Goal: Task Accomplishment & Management: Manage account settings

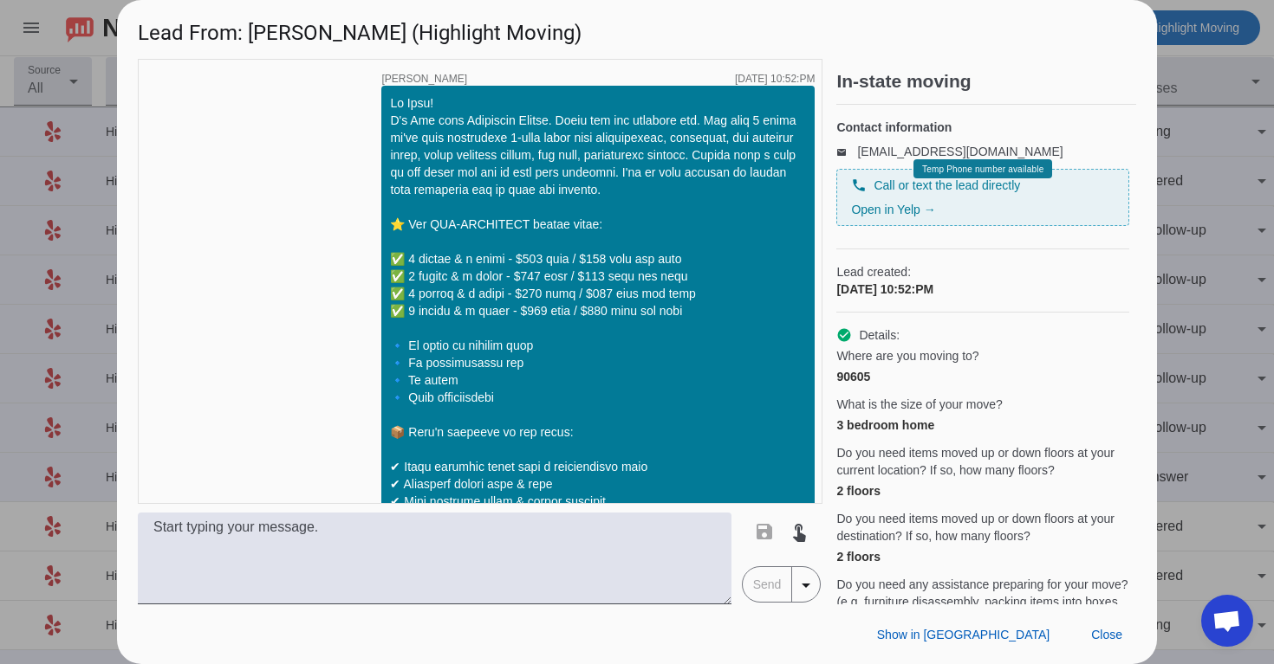
scroll to position [941, 0]
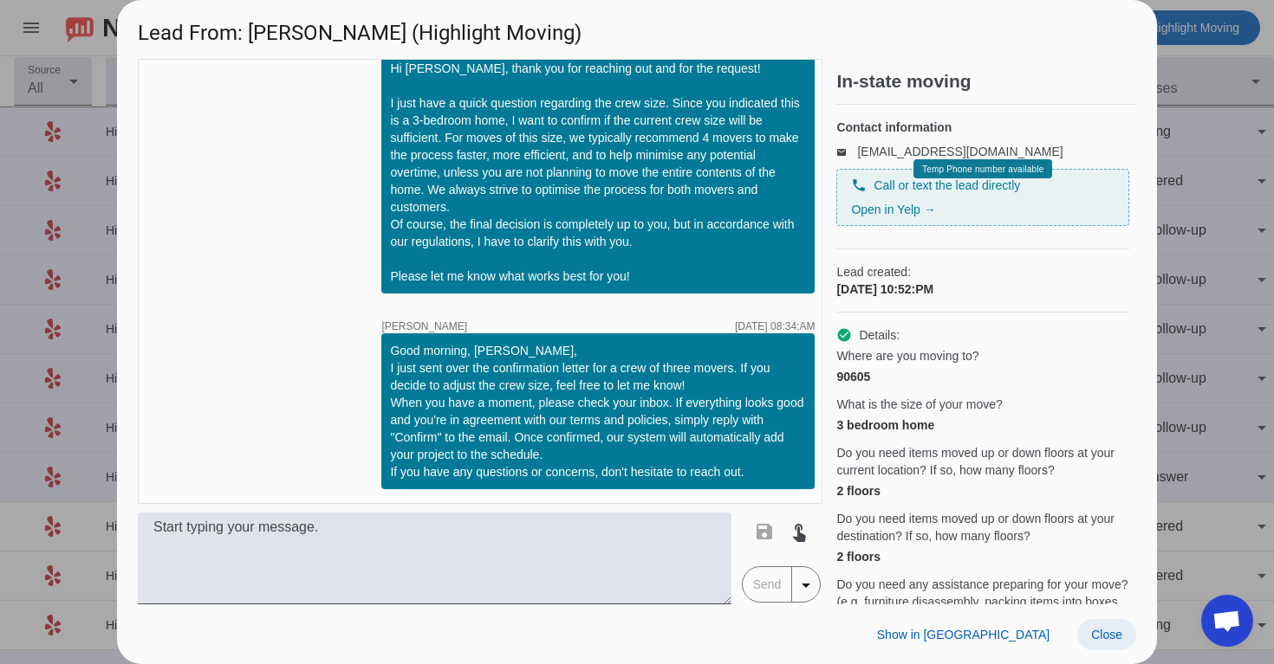
click at [1102, 644] on span at bounding box center [1106, 634] width 59 height 31
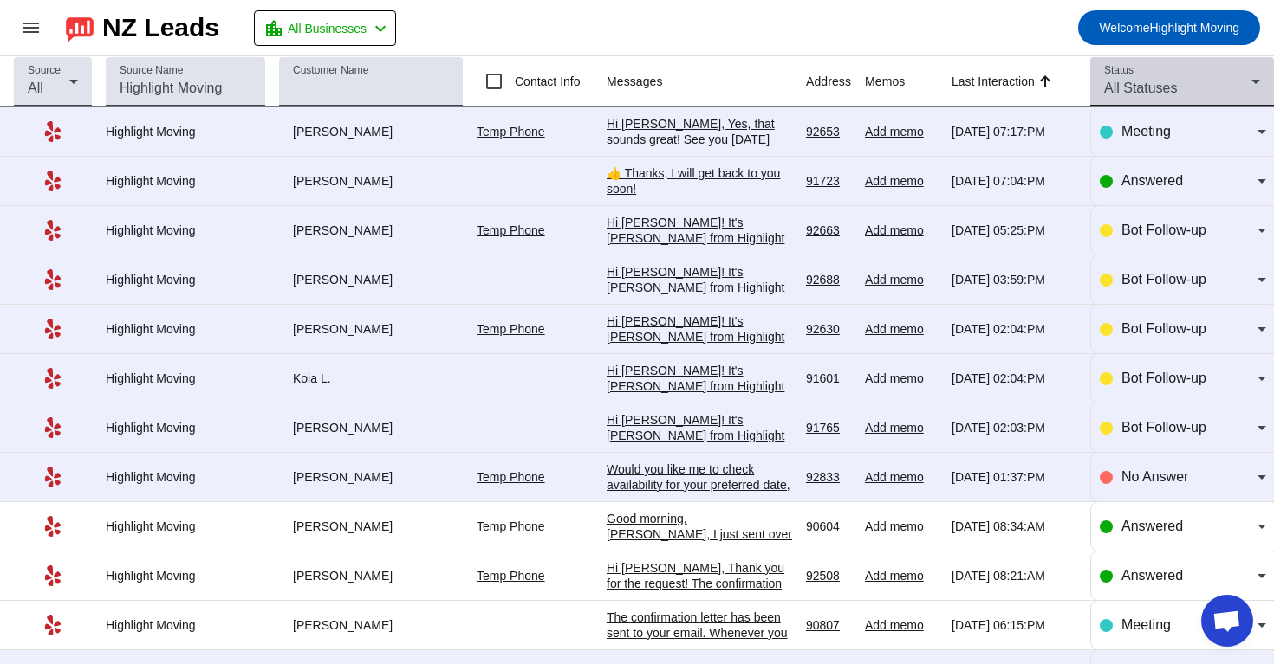
click at [1128, 83] on span "All Statuses" at bounding box center [1140, 88] width 73 height 15
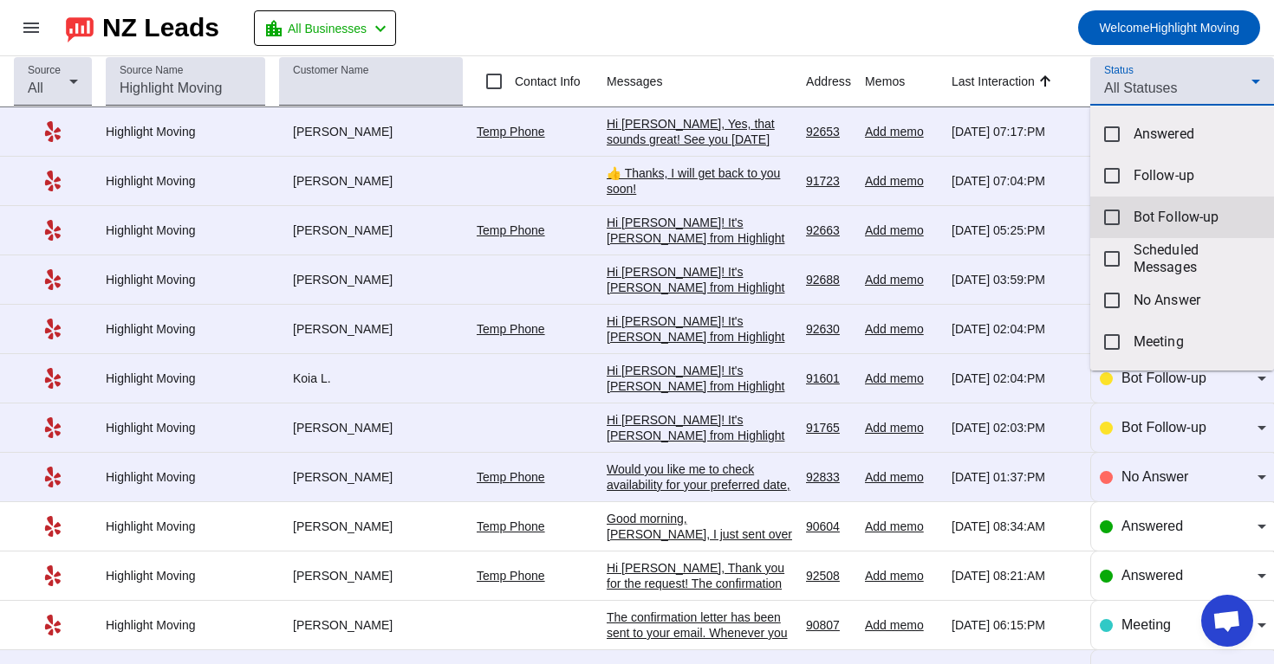
click at [1126, 217] on mat-option "Bot Follow-up" at bounding box center [1182, 218] width 184 height 42
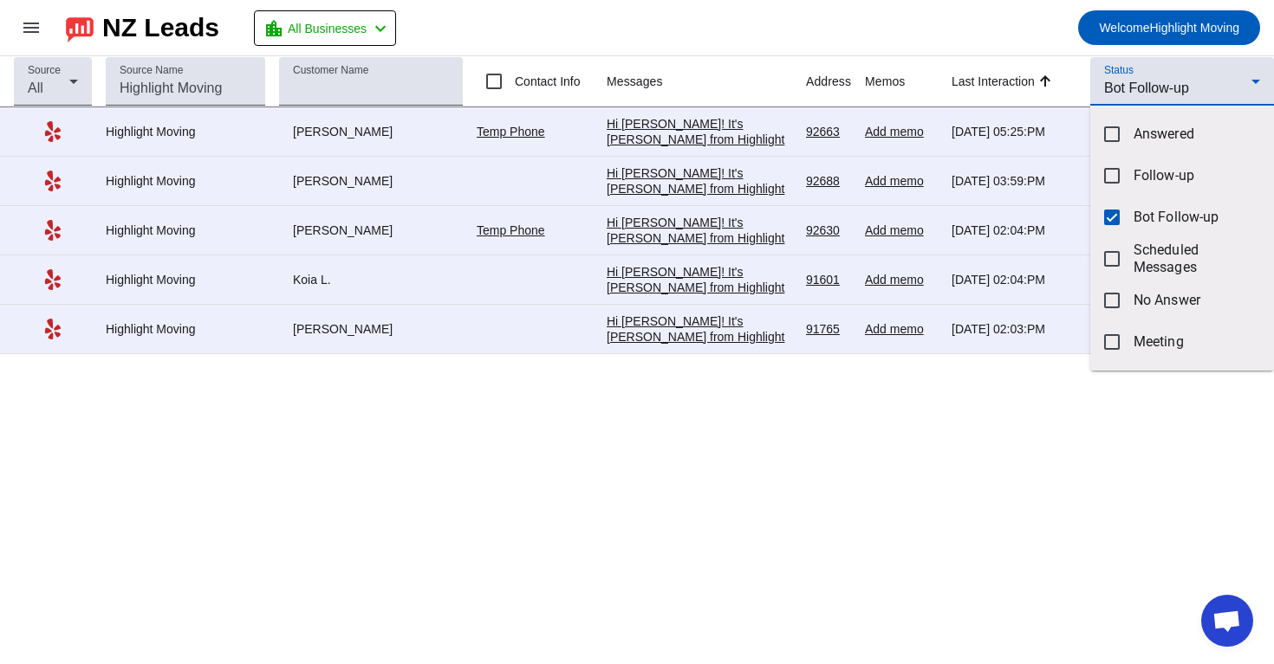
click at [974, 28] on div at bounding box center [637, 332] width 1274 height 664
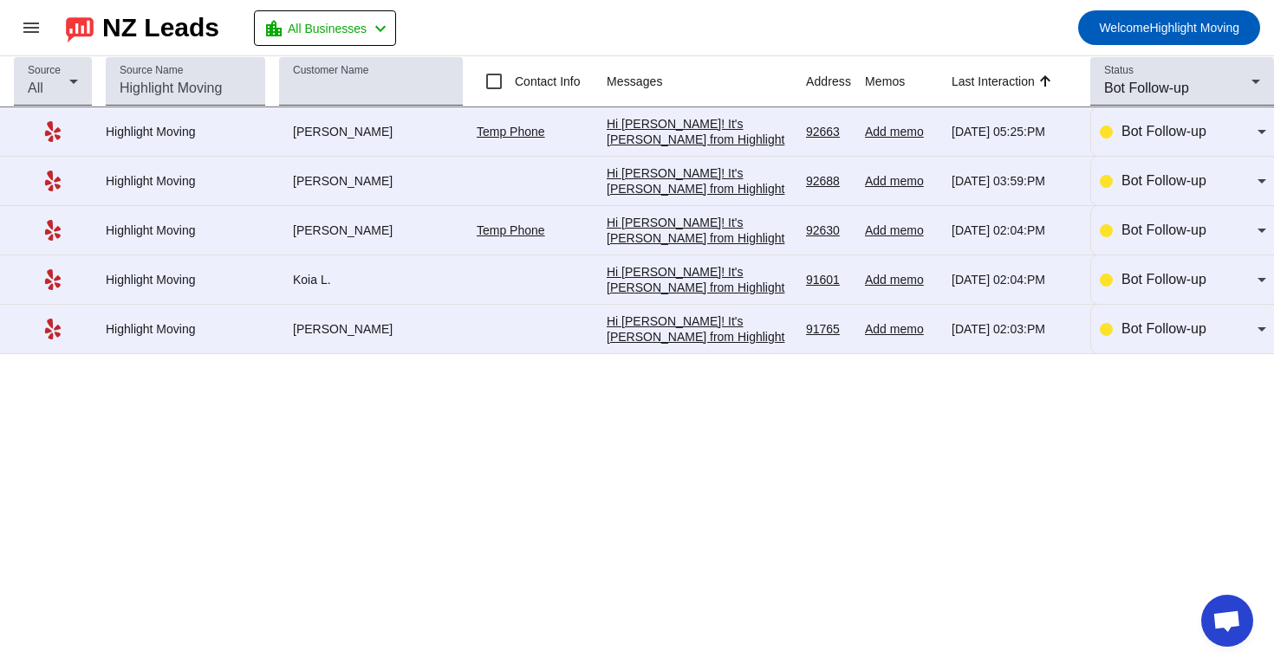
click at [708, 343] on div "Hi [PERSON_NAME]! It's [PERSON_NAME] from Highlight Moving. Just following up t…" at bounding box center [698, 485] width 185 height 343
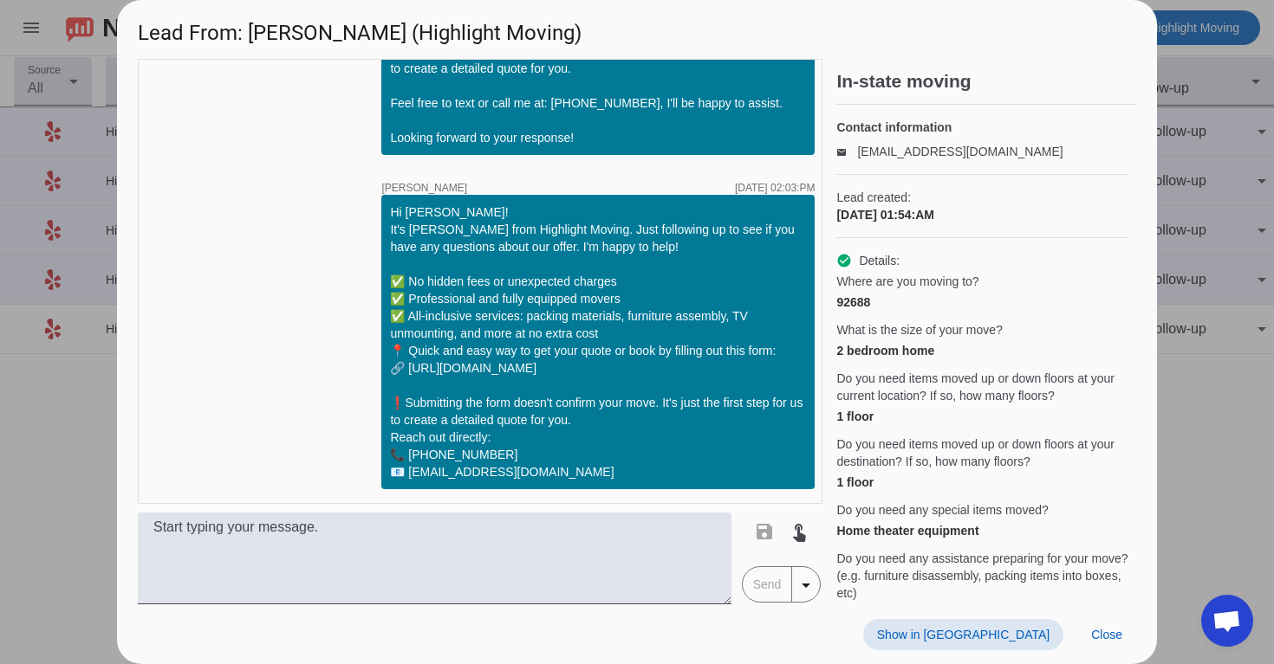
click at [1007, 635] on span "Show in [GEOGRAPHIC_DATA]" at bounding box center [963, 635] width 172 height 14
click at [1092, 637] on span "Close" at bounding box center [1106, 635] width 31 height 14
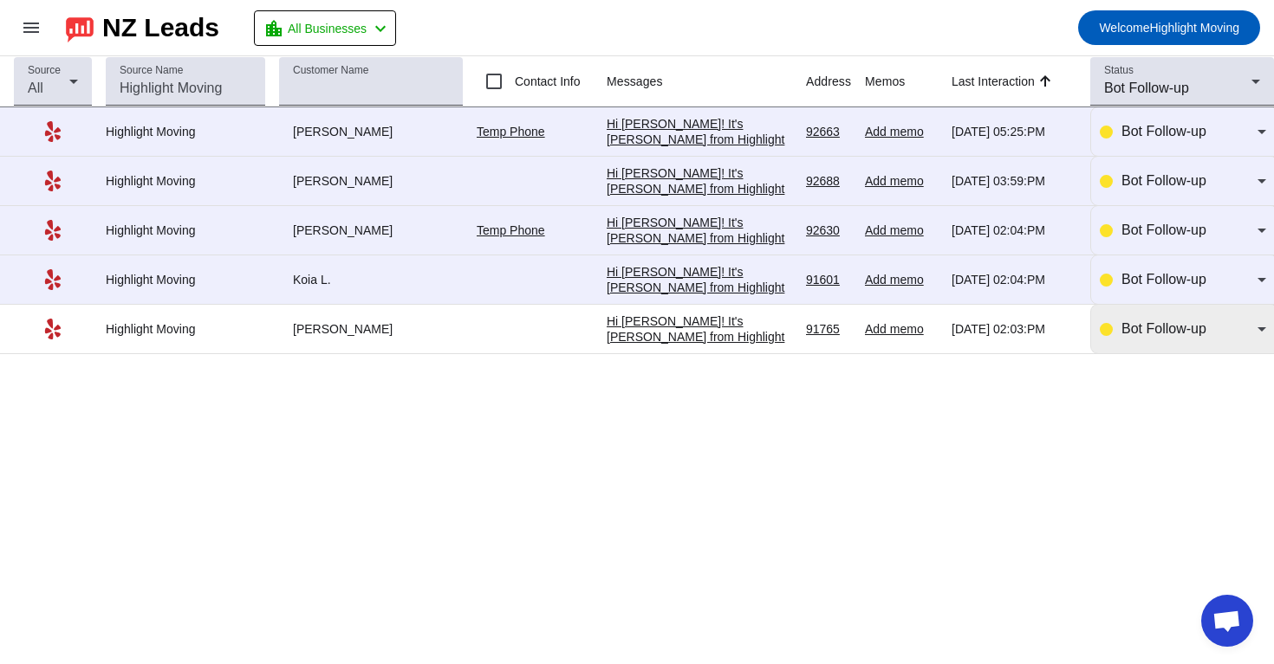
click at [1185, 315] on div "Bot Follow-up" at bounding box center [1182, 329] width 166 height 49
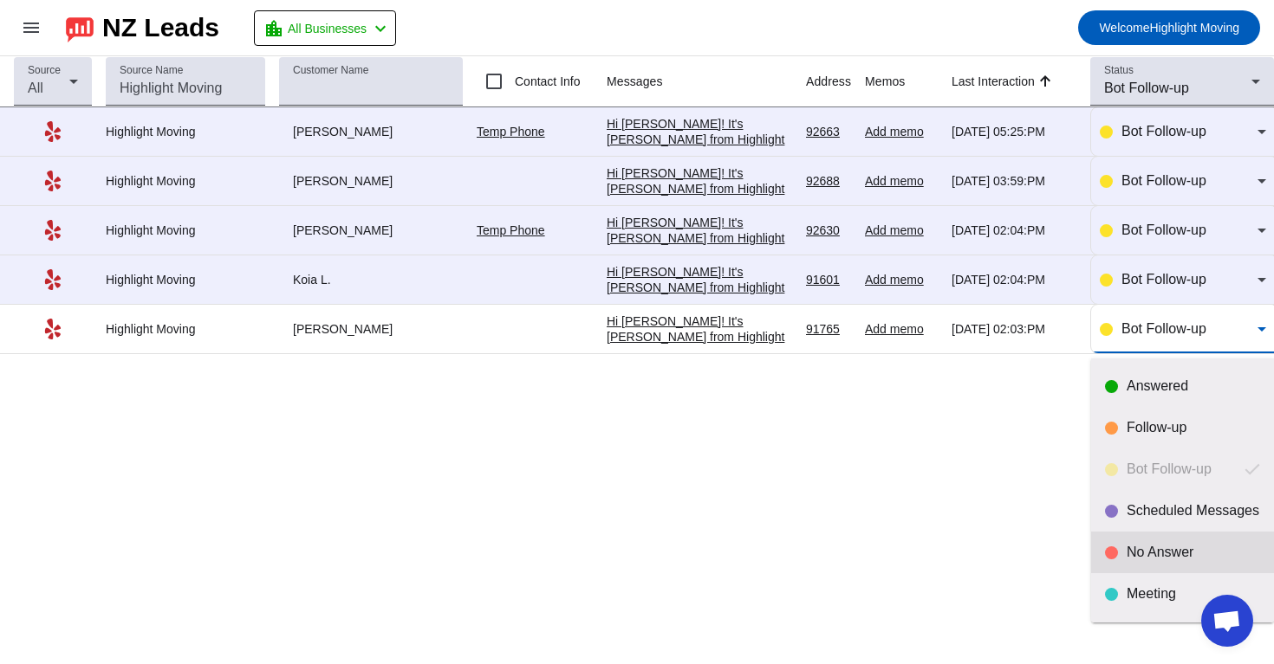
click at [1119, 549] on div "No Answer" at bounding box center [1182, 552] width 155 height 17
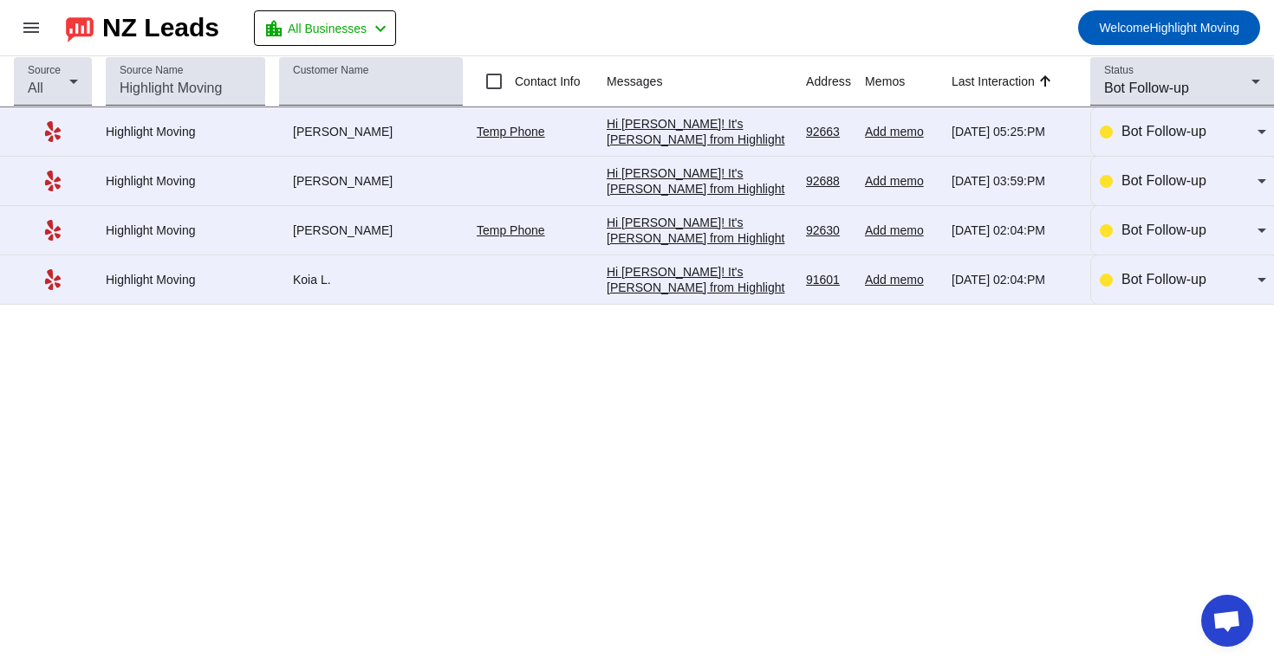
click at [660, 303] on td "Hi [PERSON_NAME]! It's [PERSON_NAME] from Highlight Moving. Just following up t…" at bounding box center [705, 280] width 199 height 49
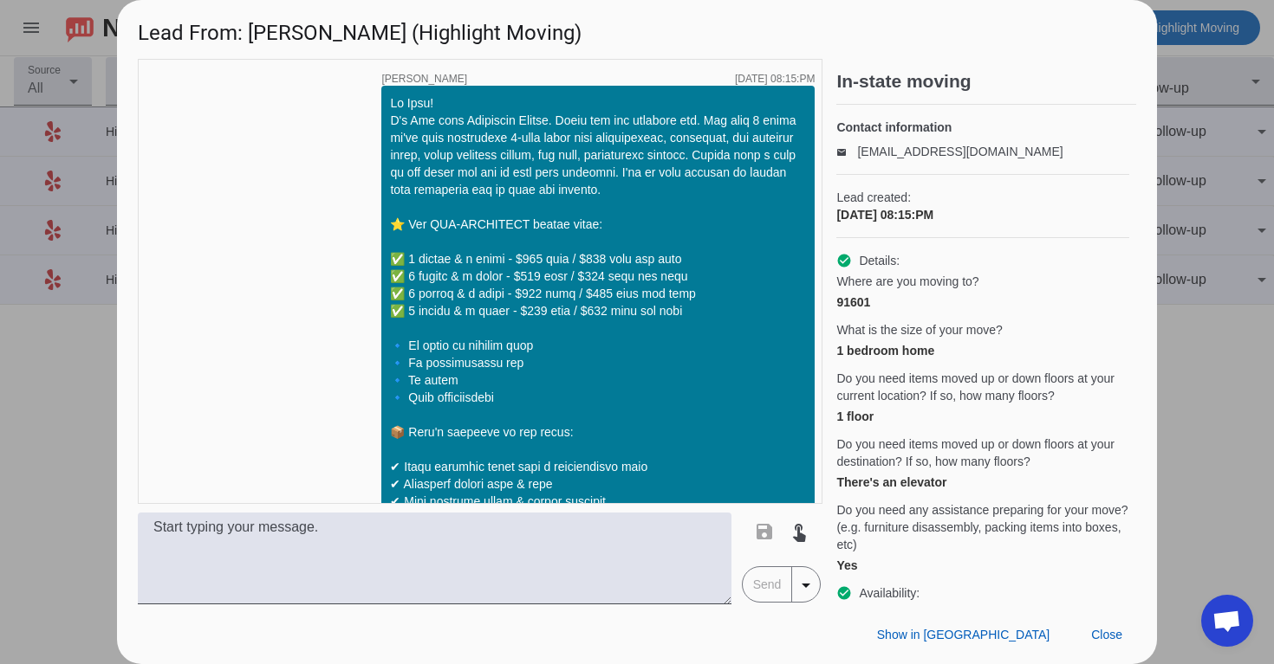
scroll to position [1171, 0]
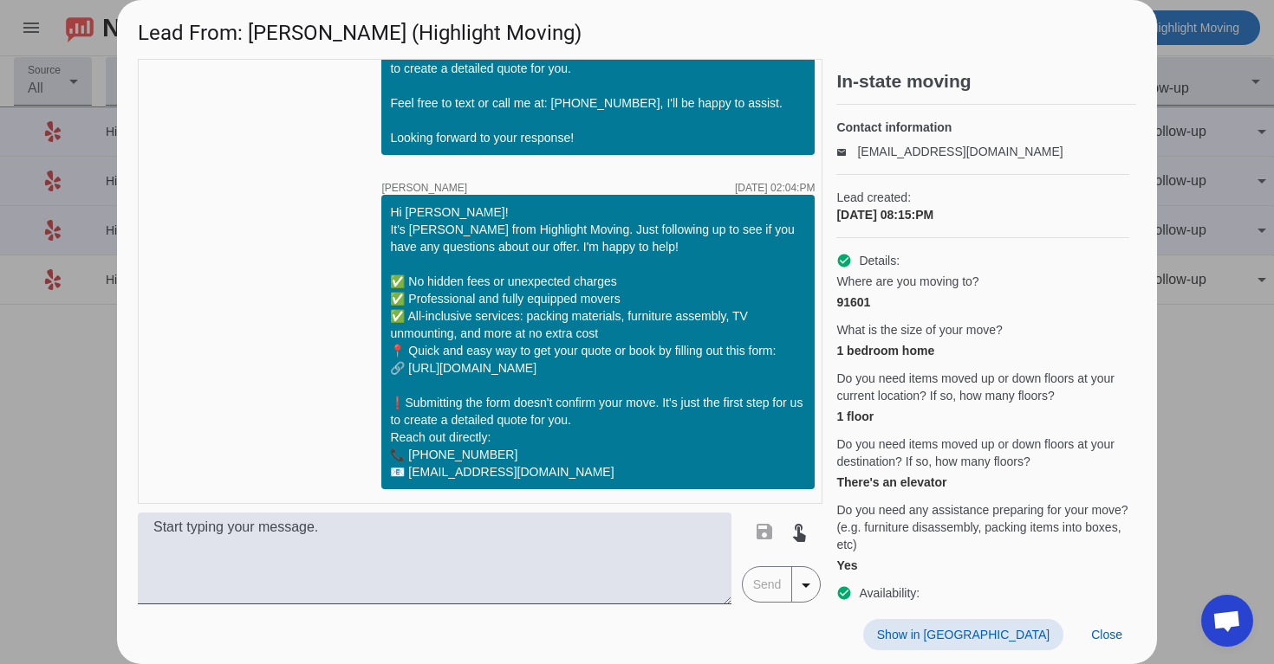
click at [995, 633] on span "Show in [GEOGRAPHIC_DATA]" at bounding box center [963, 635] width 172 height 14
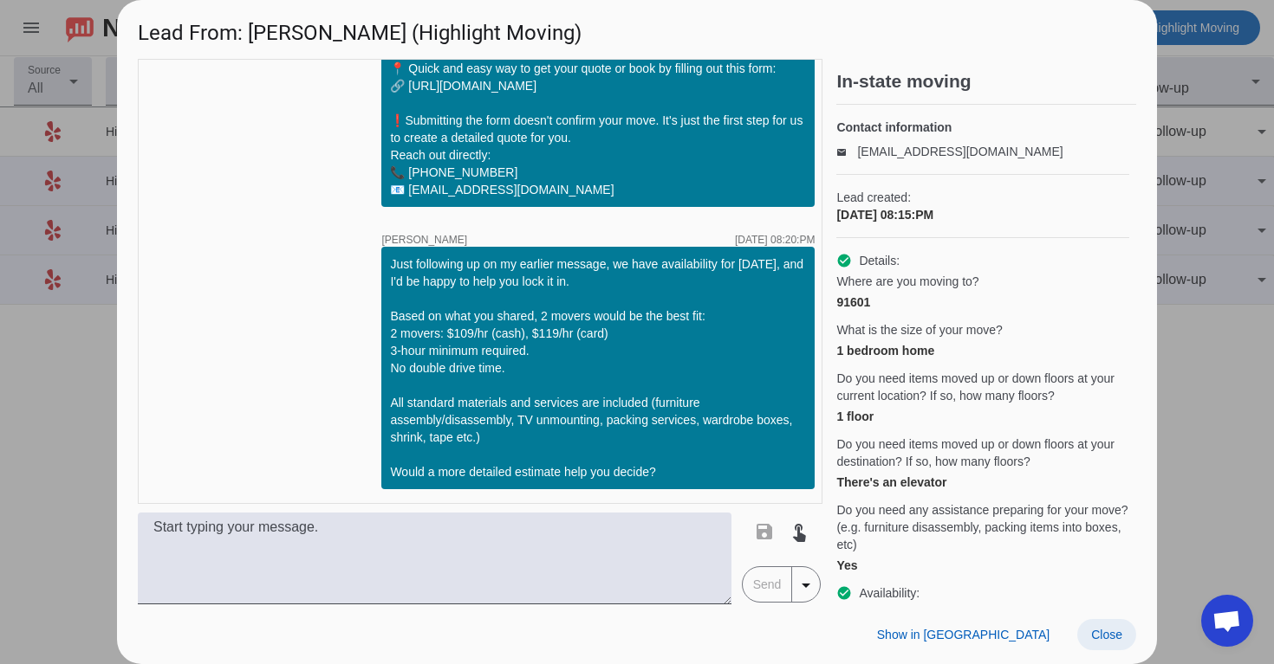
click at [1112, 638] on span "Close" at bounding box center [1106, 635] width 31 height 14
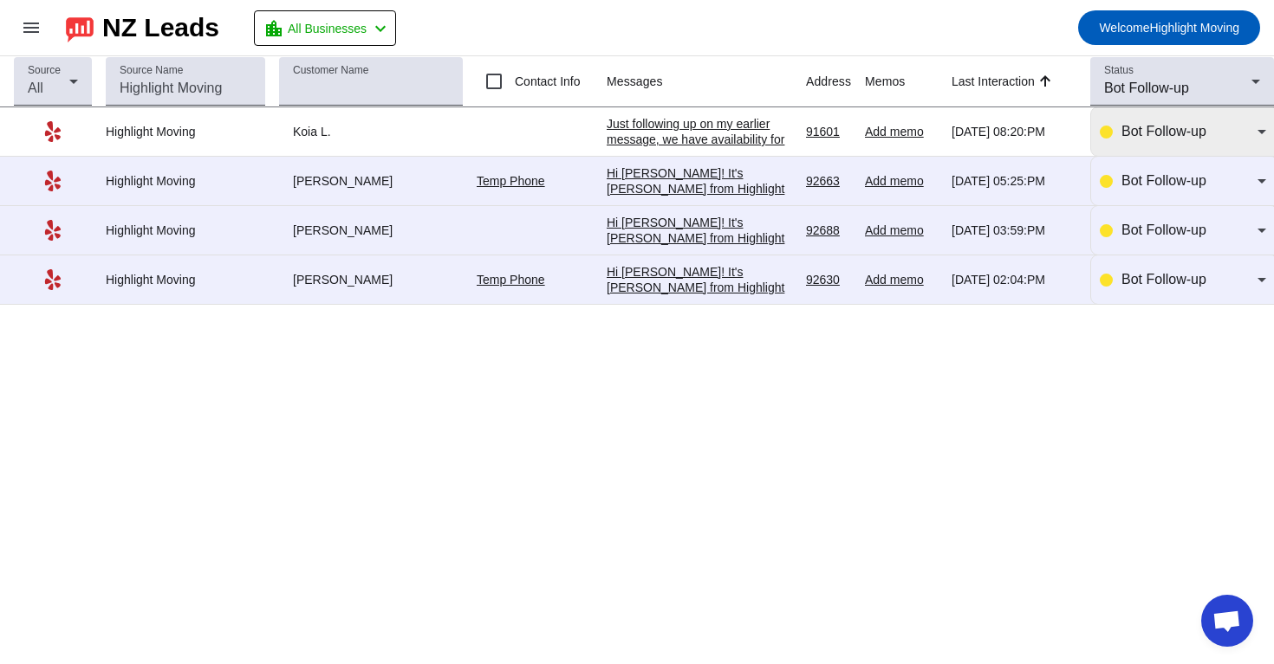
click at [1178, 126] on span "Bot Follow-up" at bounding box center [1163, 131] width 85 height 15
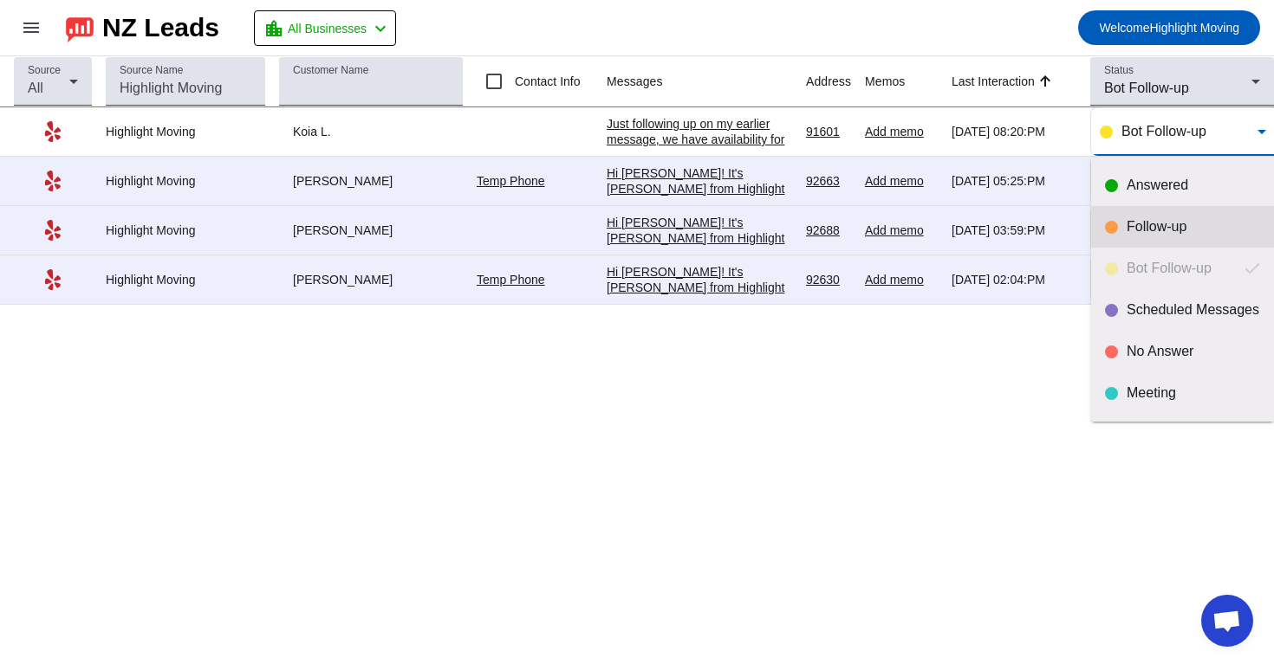
click at [1164, 220] on div "Follow-up" at bounding box center [1192, 226] width 133 height 17
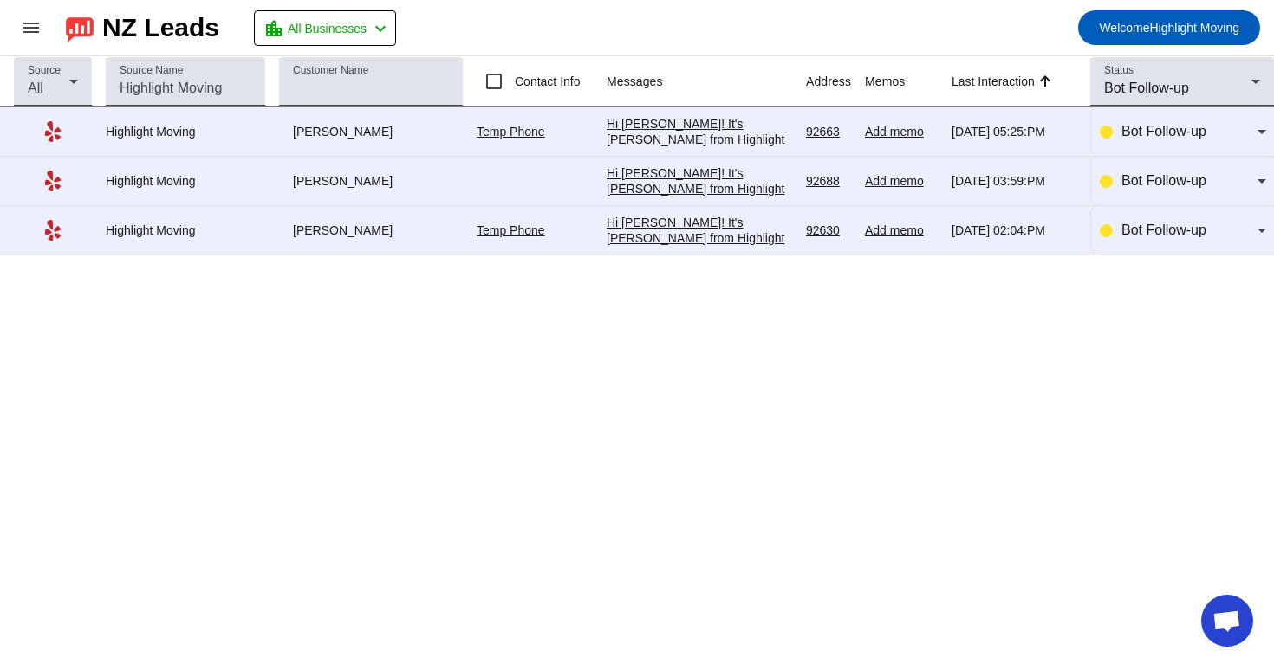
click at [684, 226] on div "Hi [PERSON_NAME]! It's [PERSON_NAME] from Highlight Moving. Just following up t…" at bounding box center [698, 386] width 185 height 343
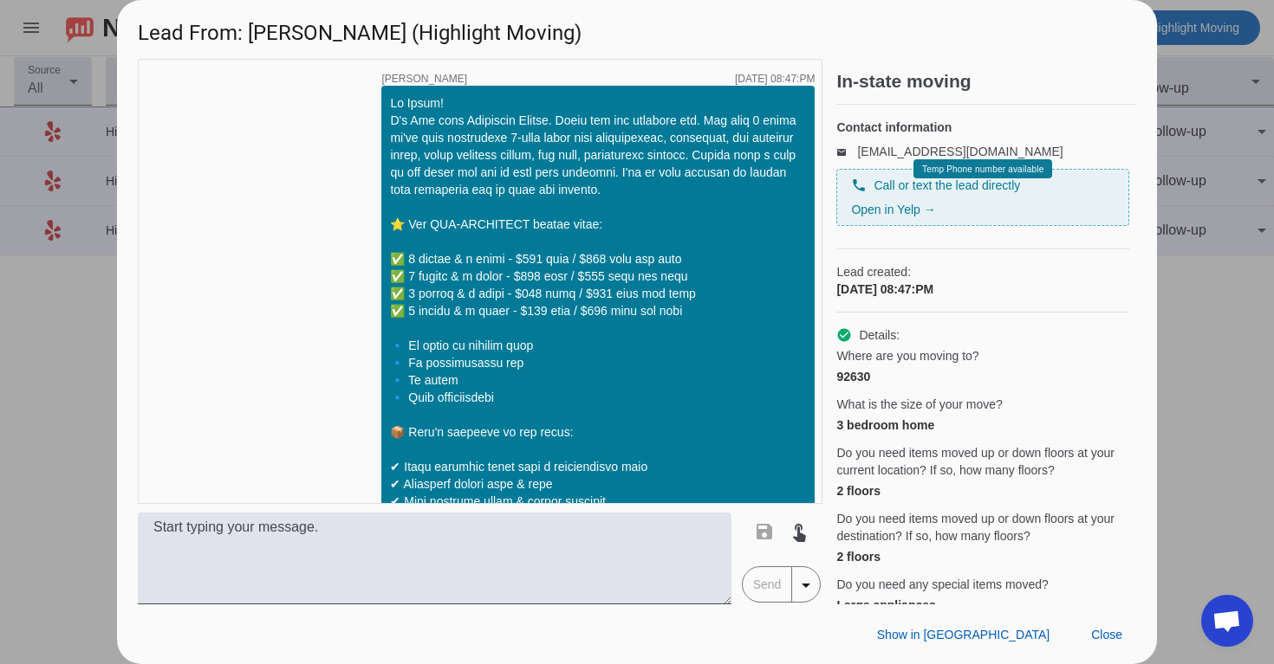
scroll to position [1171, 0]
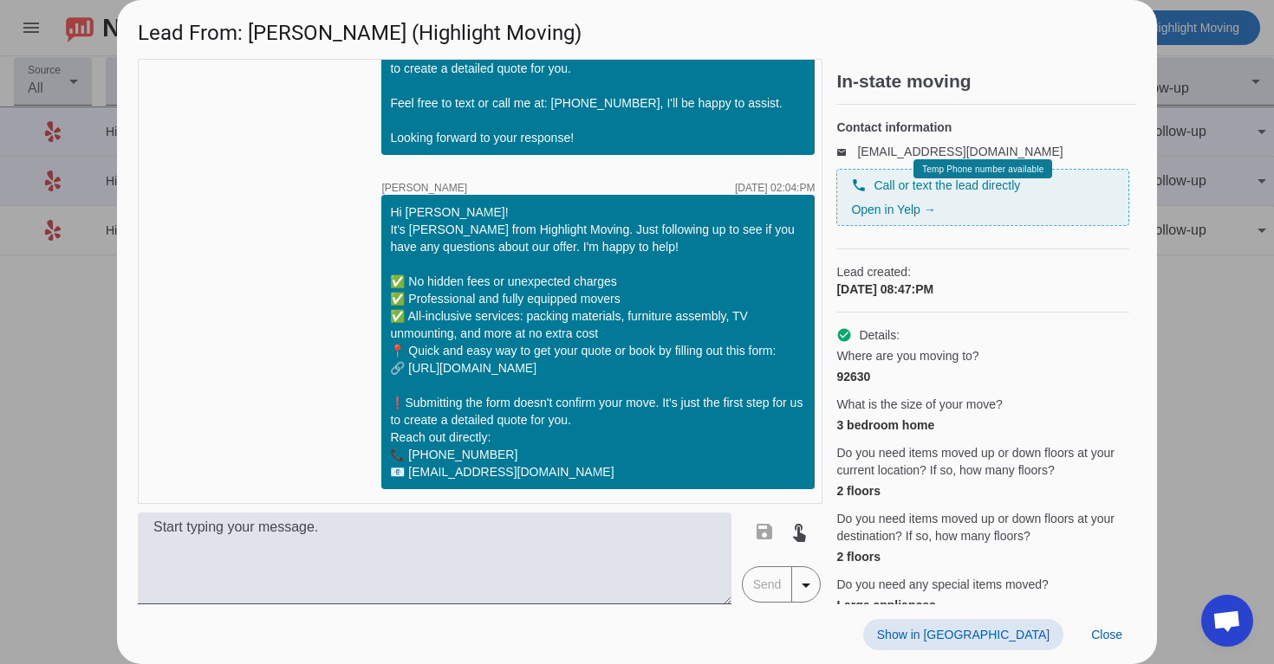
click at [997, 643] on span at bounding box center [963, 634] width 200 height 31
click at [1104, 642] on span at bounding box center [1106, 634] width 59 height 31
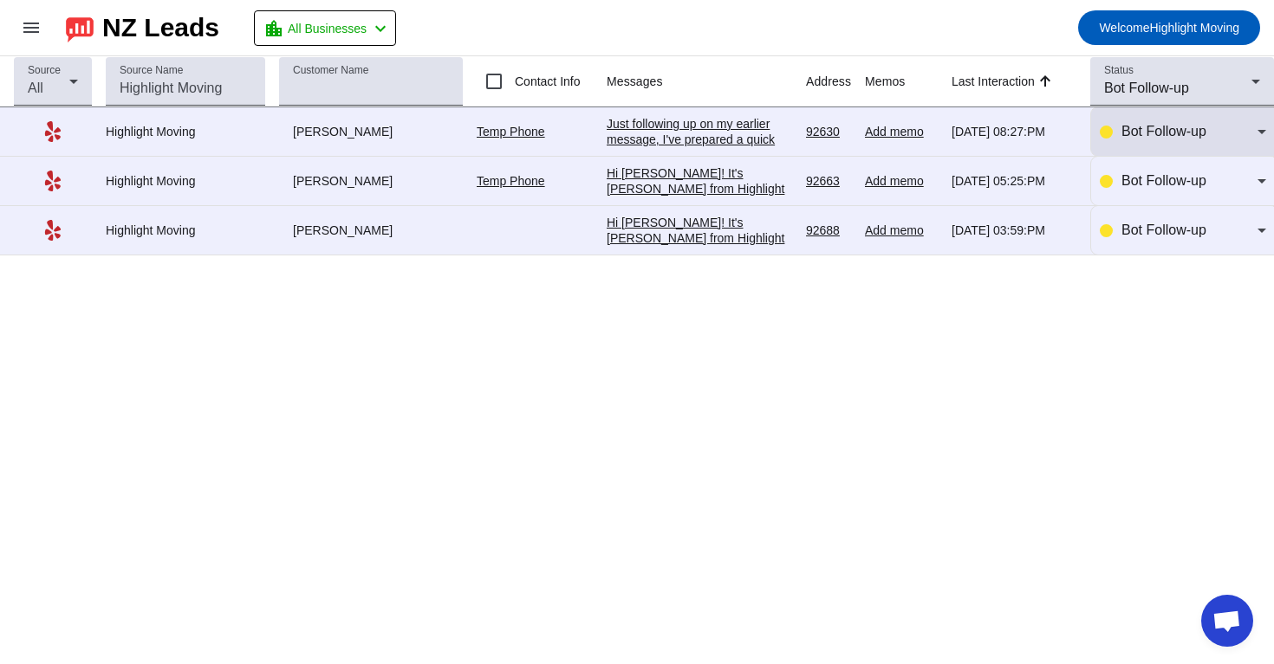
click at [1163, 133] on span "Bot Follow-up" at bounding box center [1163, 131] width 85 height 15
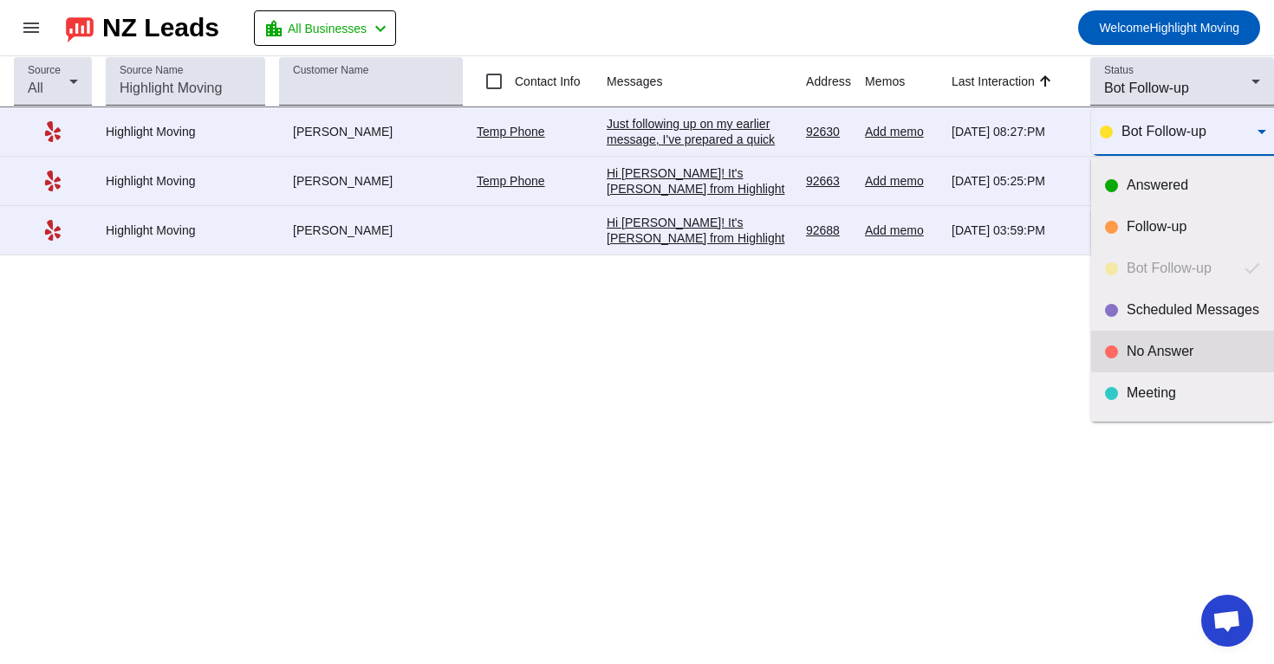
click at [1164, 361] on mat-option "No Answer" at bounding box center [1182, 352] width 183 height 42
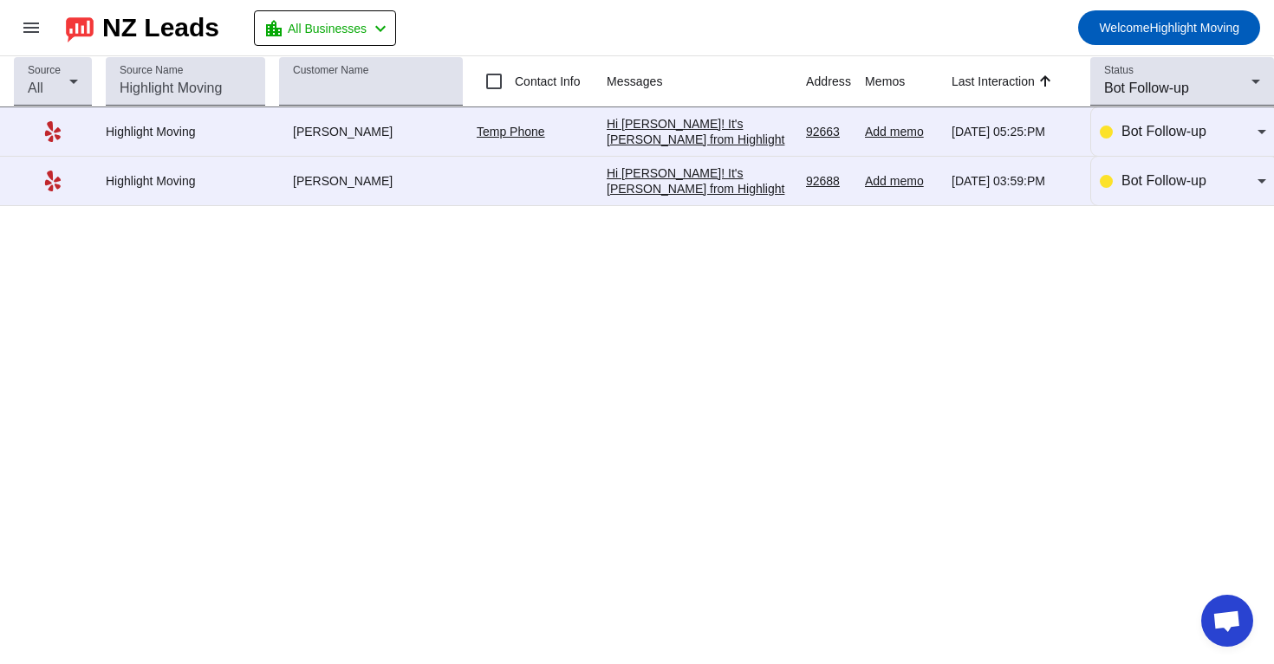
click at [768, 189] on div "Hi [PERSON_NAME]! It's [PERSON_NAME] from Highlight Moving. Just following up t…" at bounding box center [698, 336] width 185 height 343
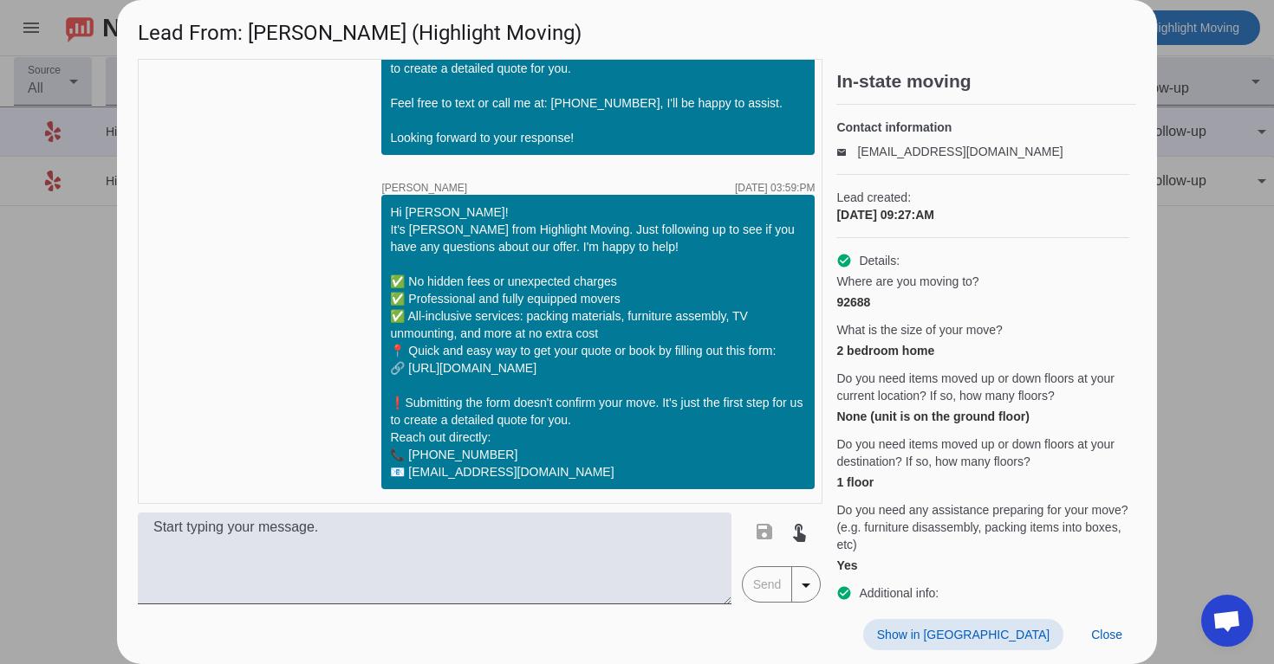
click at [1022, 631] on span "Show in [GEOGRAPHIC_DATA]" at bounding box center [963, 635] width 172 height 14
click at [1115, 629] on span "Close" at bounding box center [1106, 635] width 31 height 14
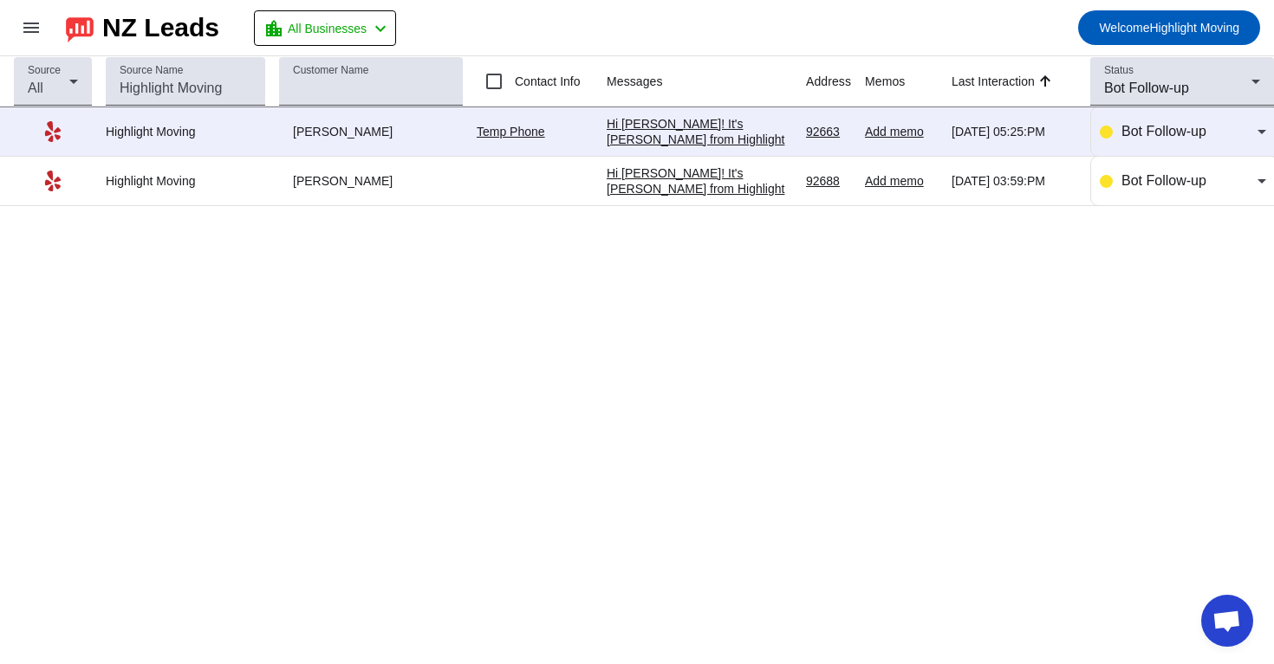
click at [1206, 107] on th "Status Bot Follow-up" at bounding box center [1182, 81] width 184 height 51
click at [1214, 91] on div "Bot Follow-up" at bounding box center [1177, 88] width 147 height 21
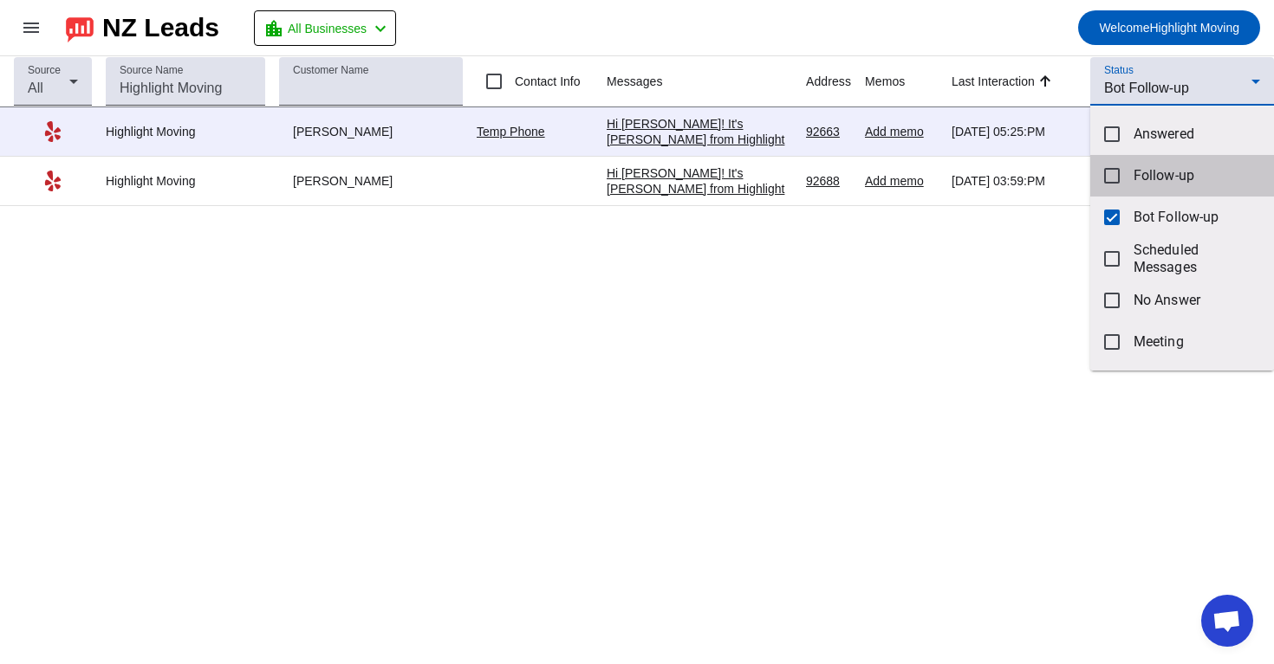
click at [1177, 167] on span "Follow-up" at bounding box center [1196, 175] width 126 height 17
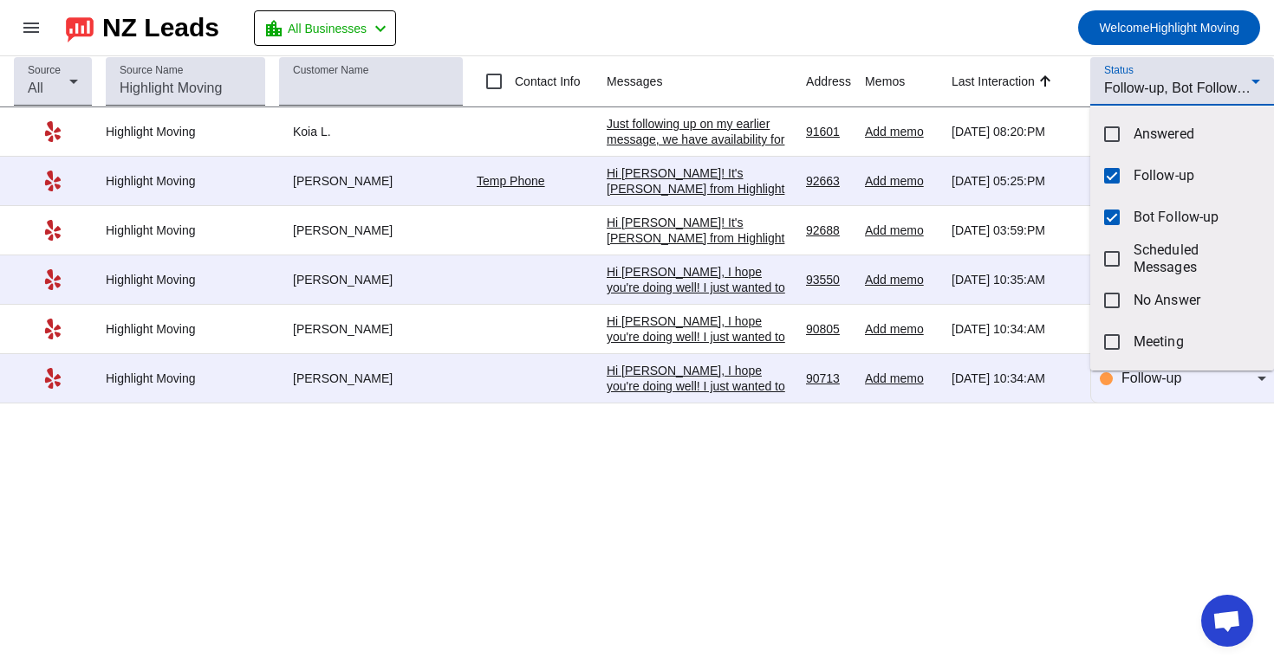
click at [706, 133] on div at bounding box center [637, 332] width 1274 height 664
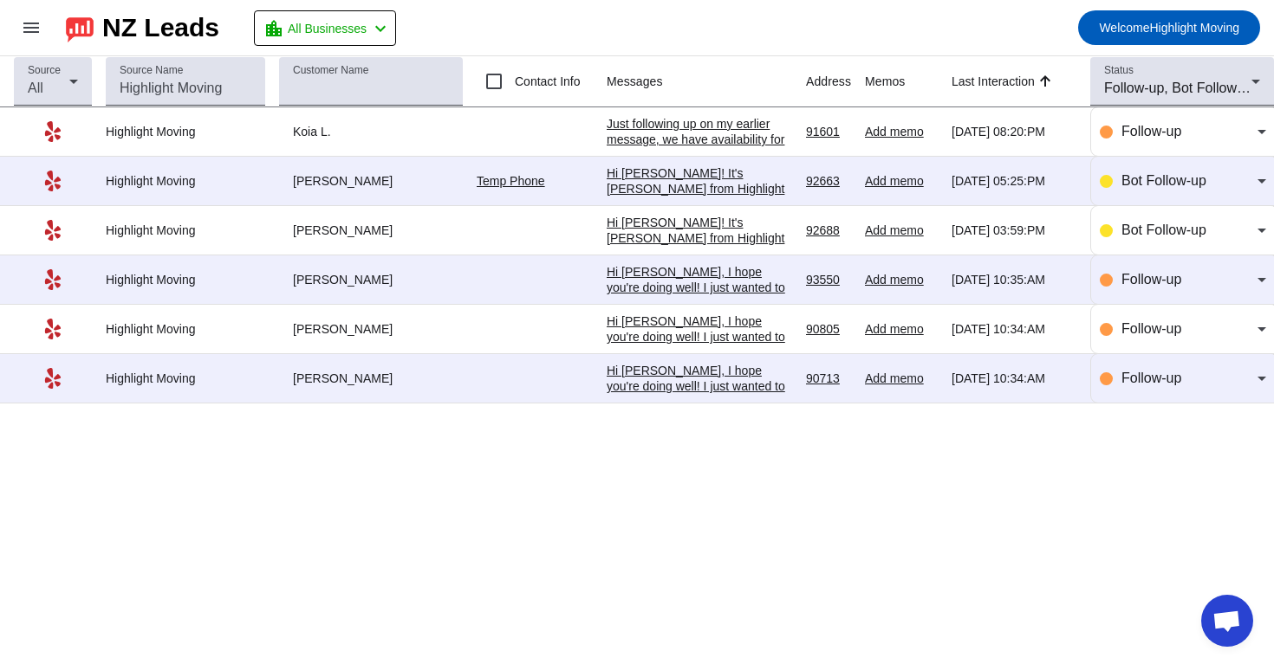
click at [714, 132] on div "Just following up on my earlier message, we have availability for [DATE], and I…" at bounding box center [698, 233] width 185 height 234
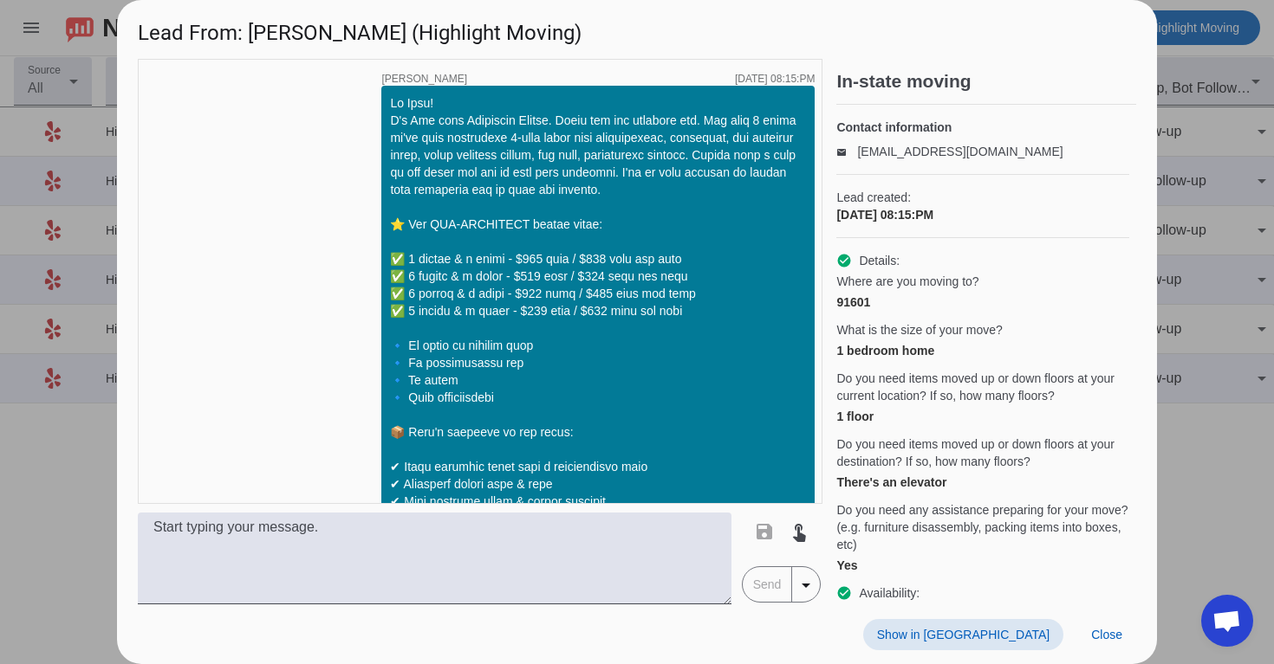
scroll to position [1454, 0]
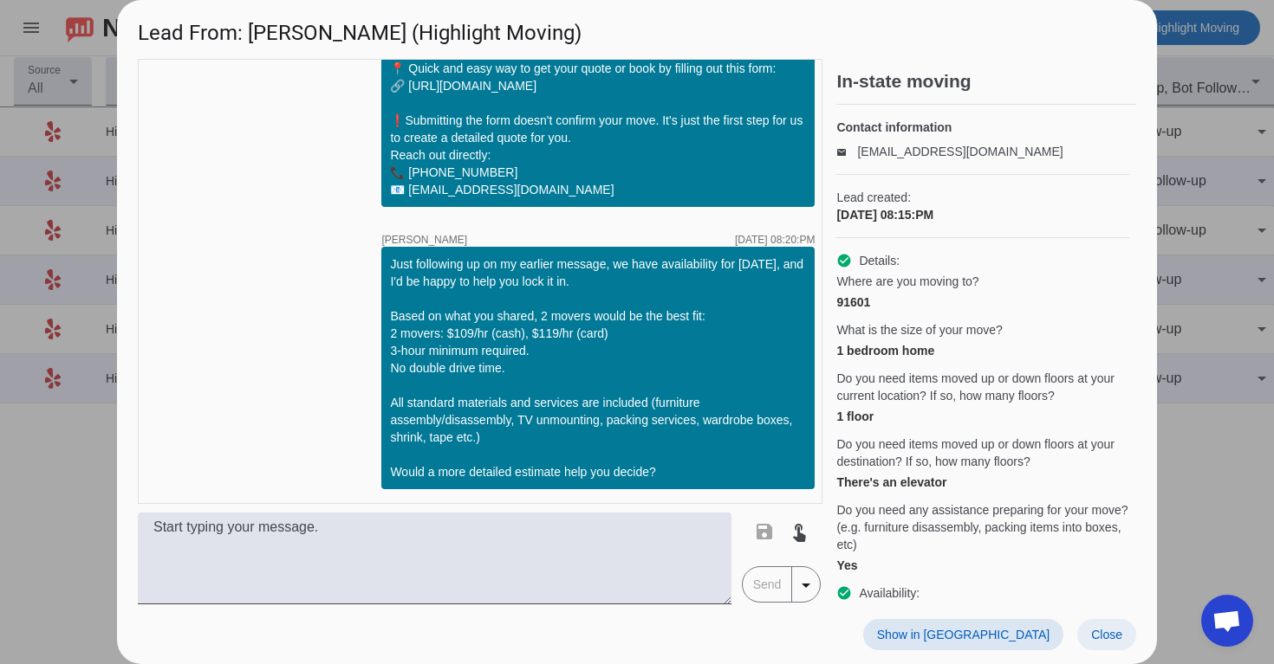
click at [1104, 629] on span "Close" at bounding box center [1106, 635] width 31 height 14
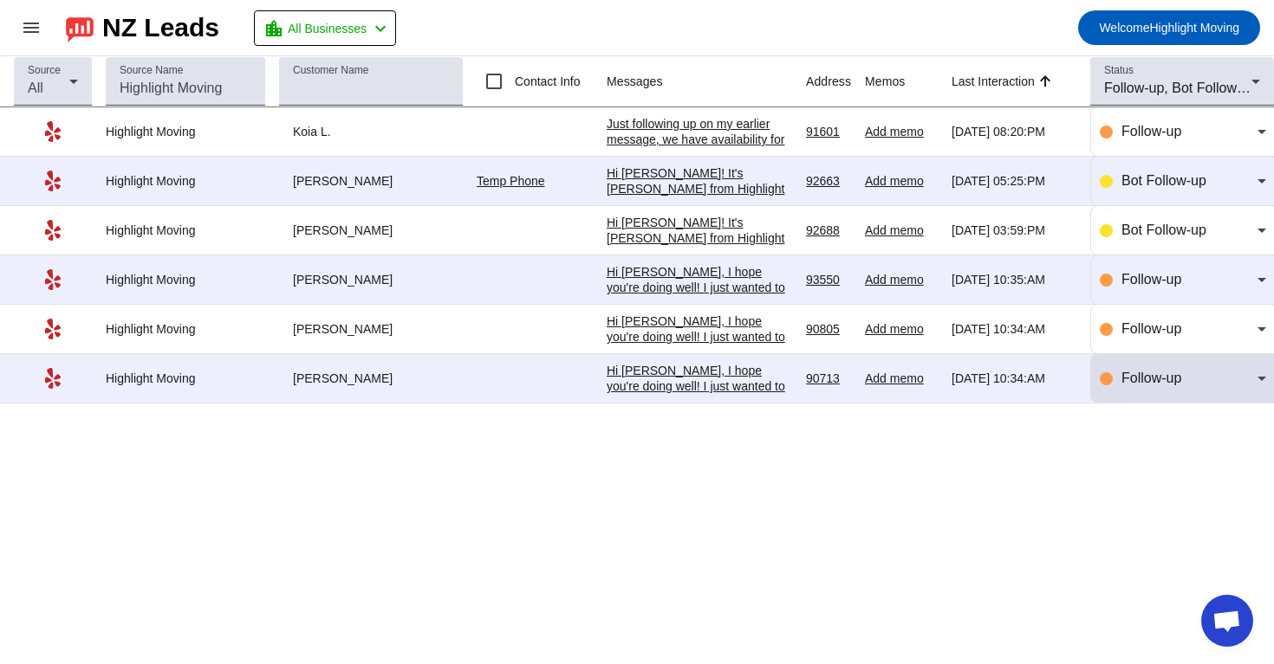
scroll to position [0, 0]
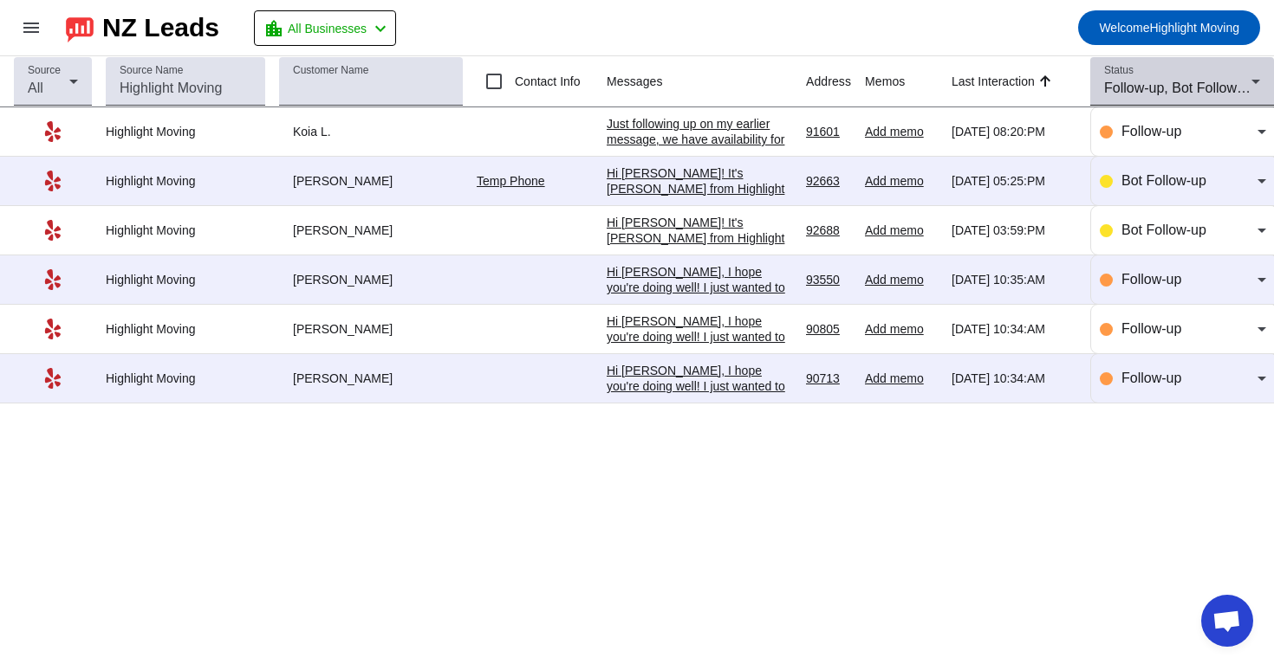
click at [1203, 75] on div "Status Follow-up, Bot Follow-up" at bounding box center [1182, 81] width 156 height 49
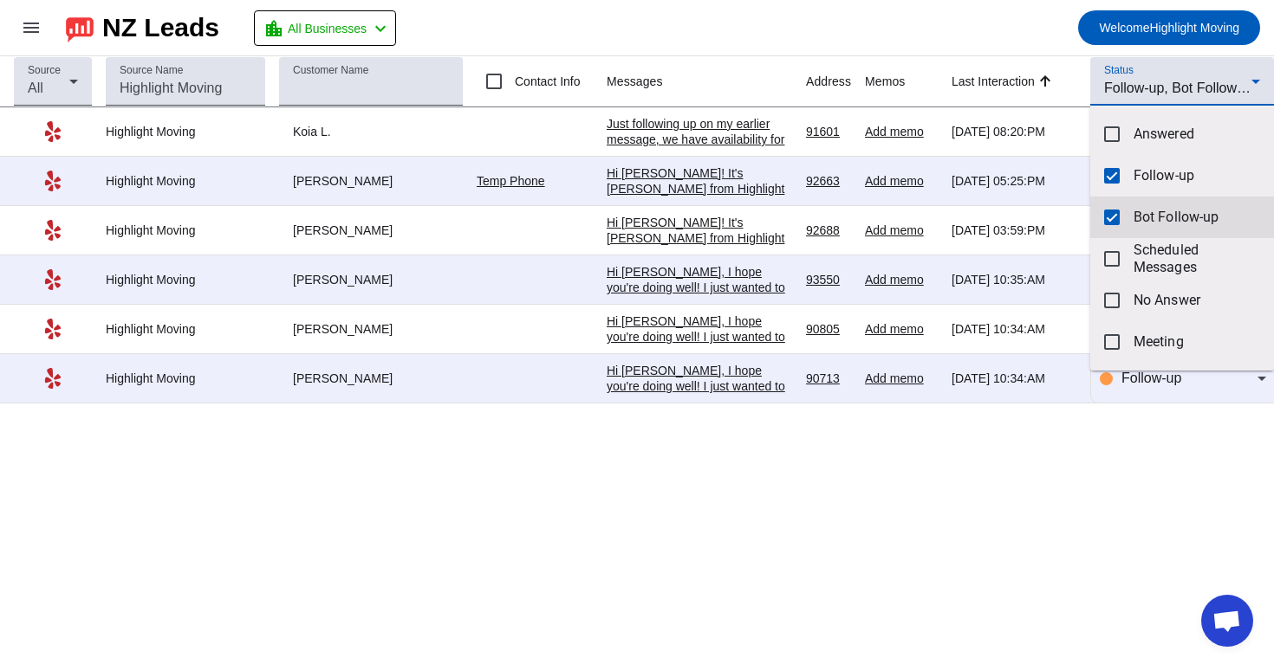
click at [1140, 214] on span "Bot Follow-up" at bounding box center [1196, 217] width 126 height 17
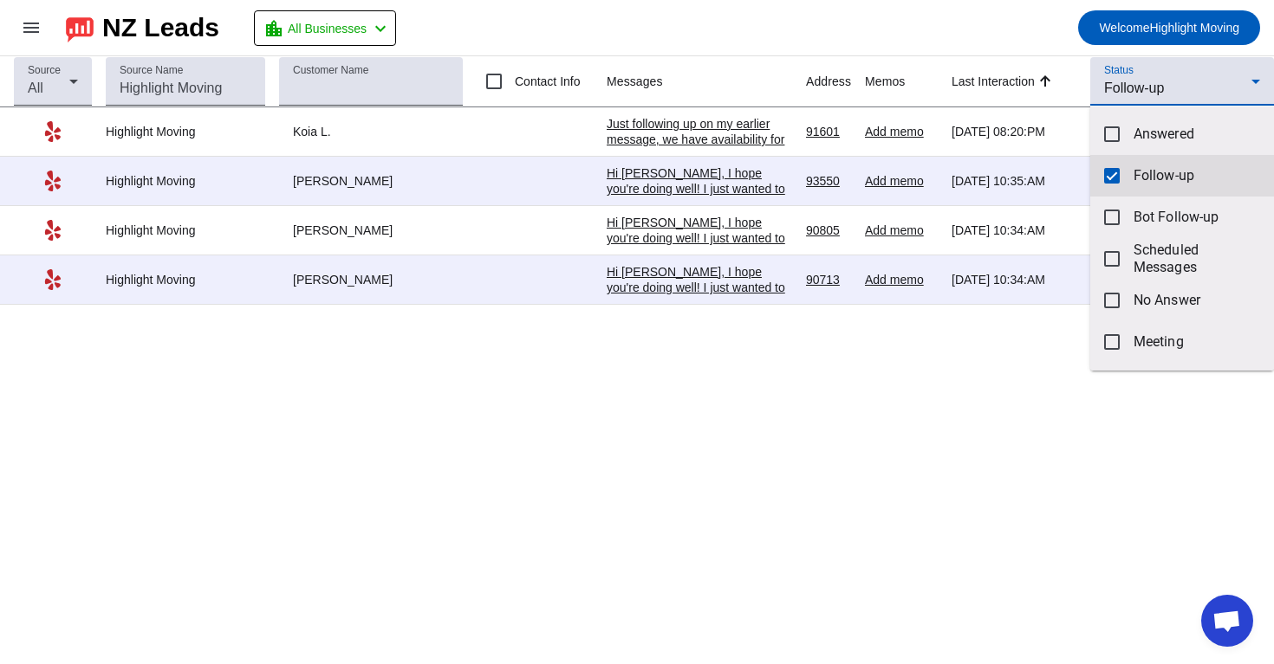
click at [1103, 179] on mat-option "Follow-up" at bounding box center [1182, 176] width 184 height 42
click at [1177, 97] on div at bounding box center [637, 332] width 1274 height 664
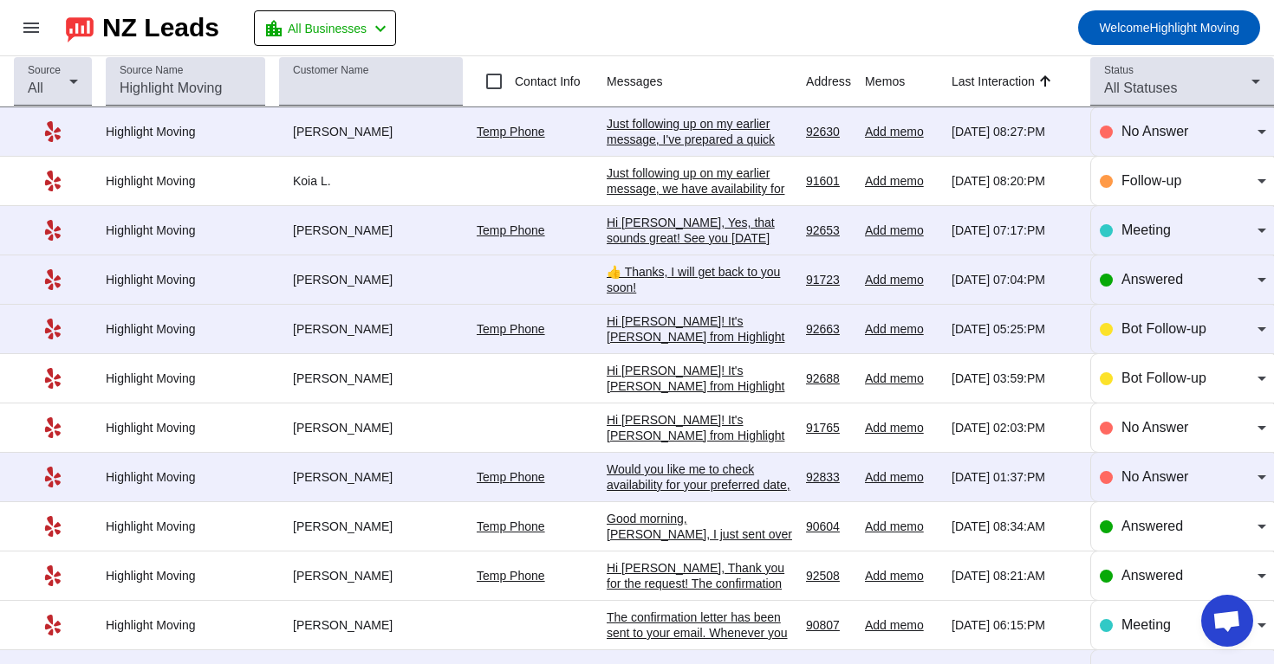
click at [1177, 97] on div "All Statuses" at bounding box center [1177, 88] width 147 height 21
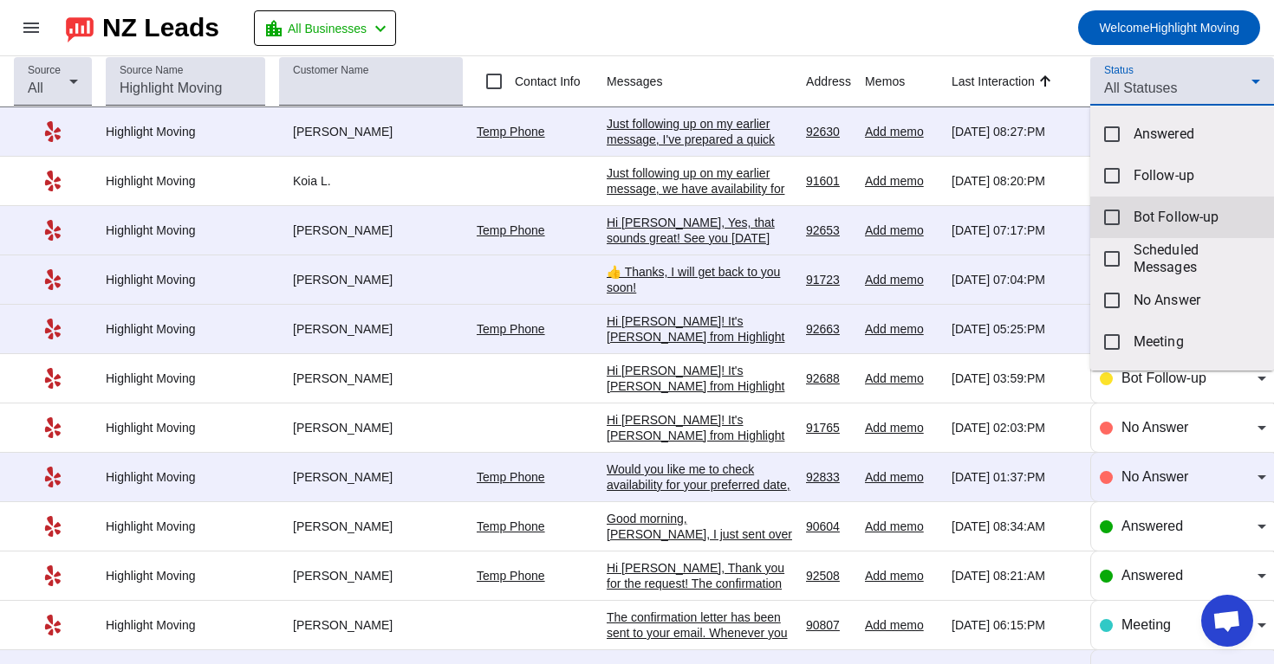
click at [1151, 224] on span "Bot Follow-up" at bounding box center [1196, 217] width 126 height 17
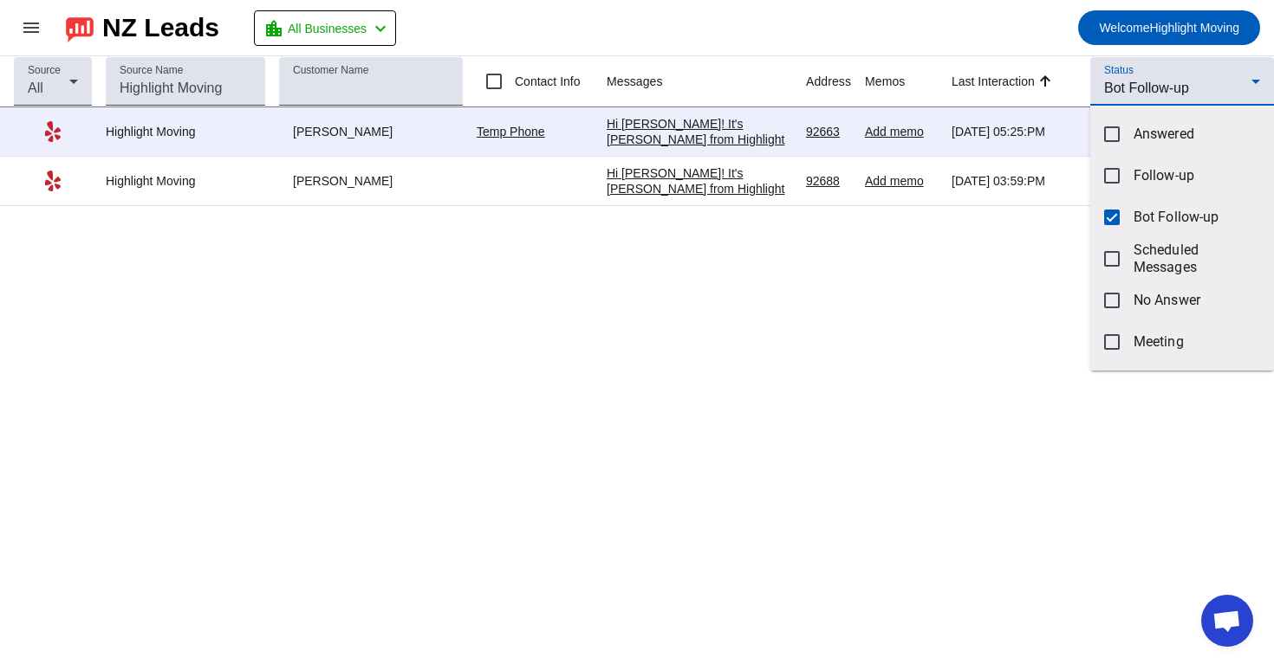
click at [642, 308] on div at bounding box center [637, 332] width 1274 height 664
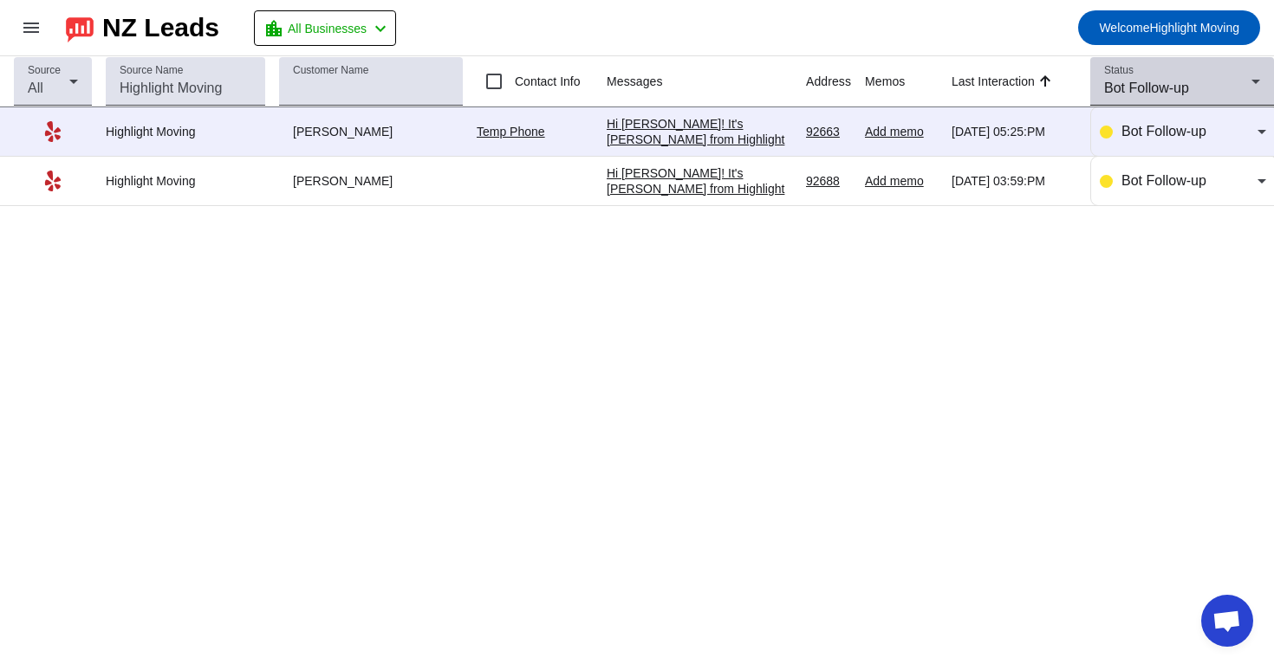
click at [1125, 90] on span "Bot Follow-up" at bounding box center [1146, 88] width 85 height 15
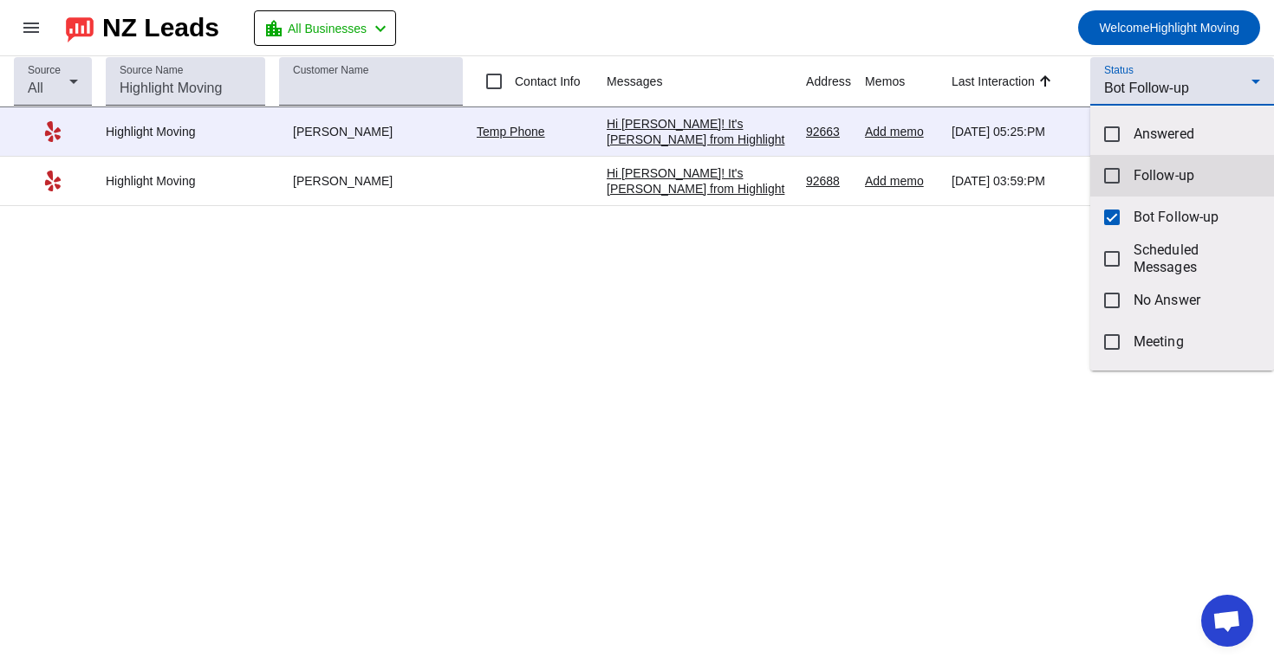
click at [1126, 175] on mat-option "Follow-up" at bounding box center [1182, 176] width 184 height 42
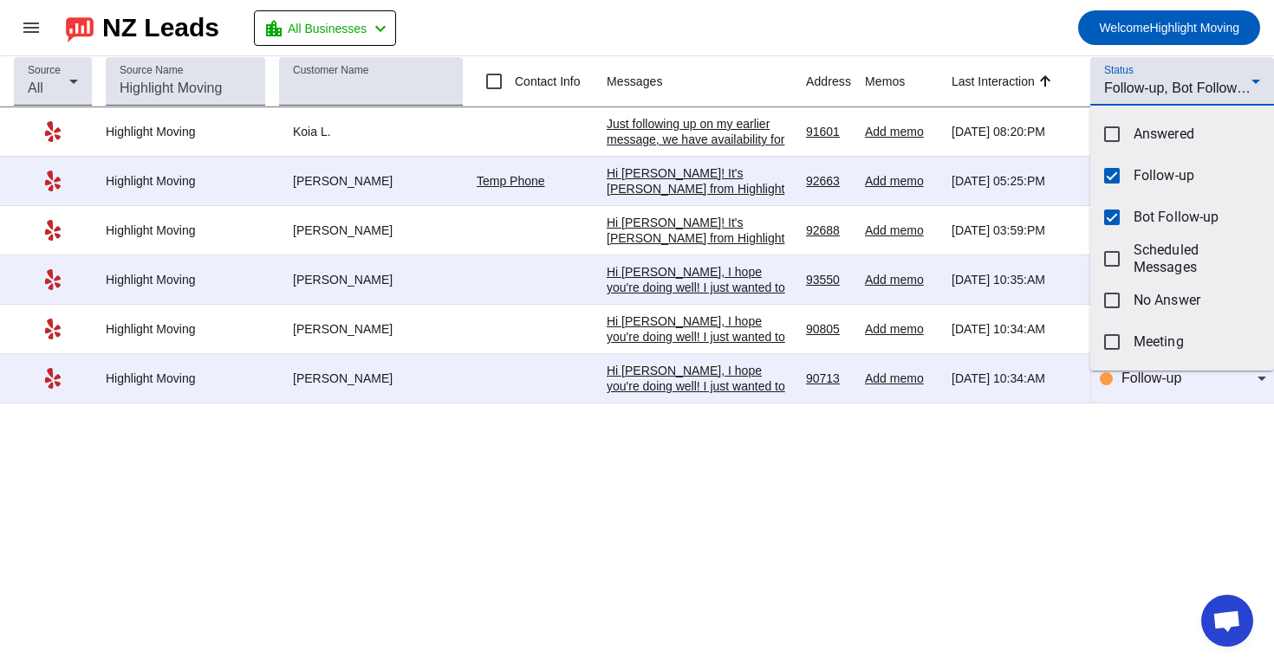
click at [632, 511] on div at bounding box center [637, 332] width 1274 height 664
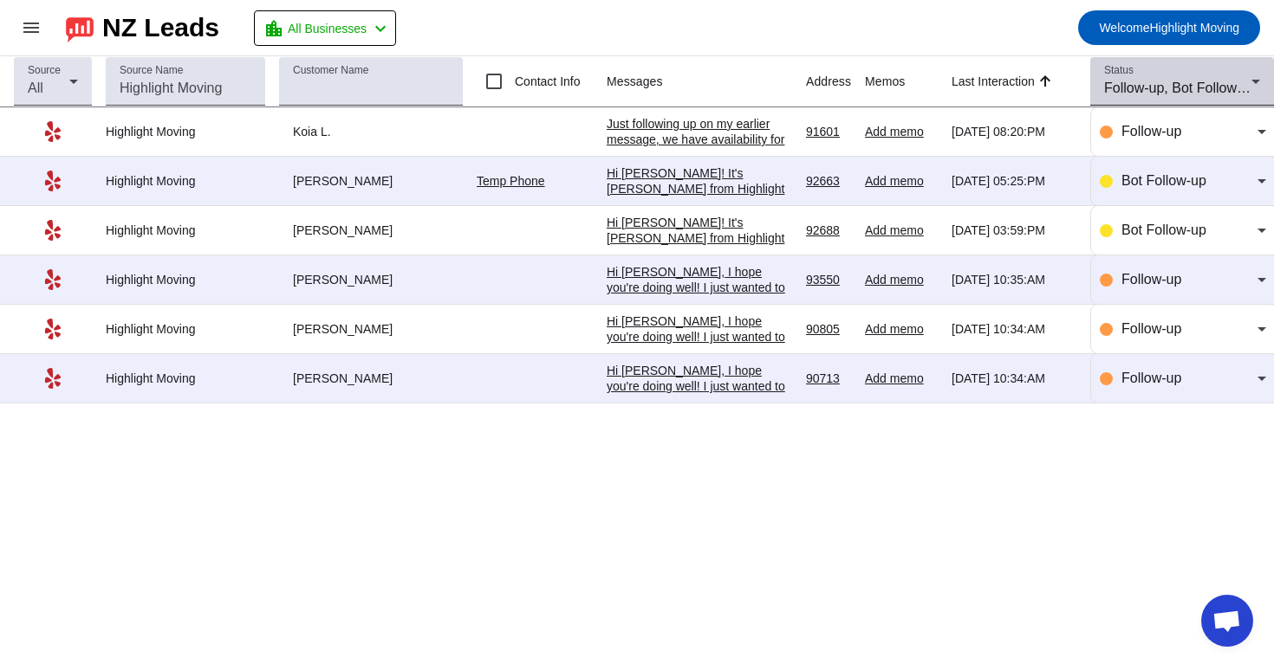
click at [1188, 99] on mat-select "Follow-up, Bot Follow-up" at bounding box center [1182, 88] width 156 height 21
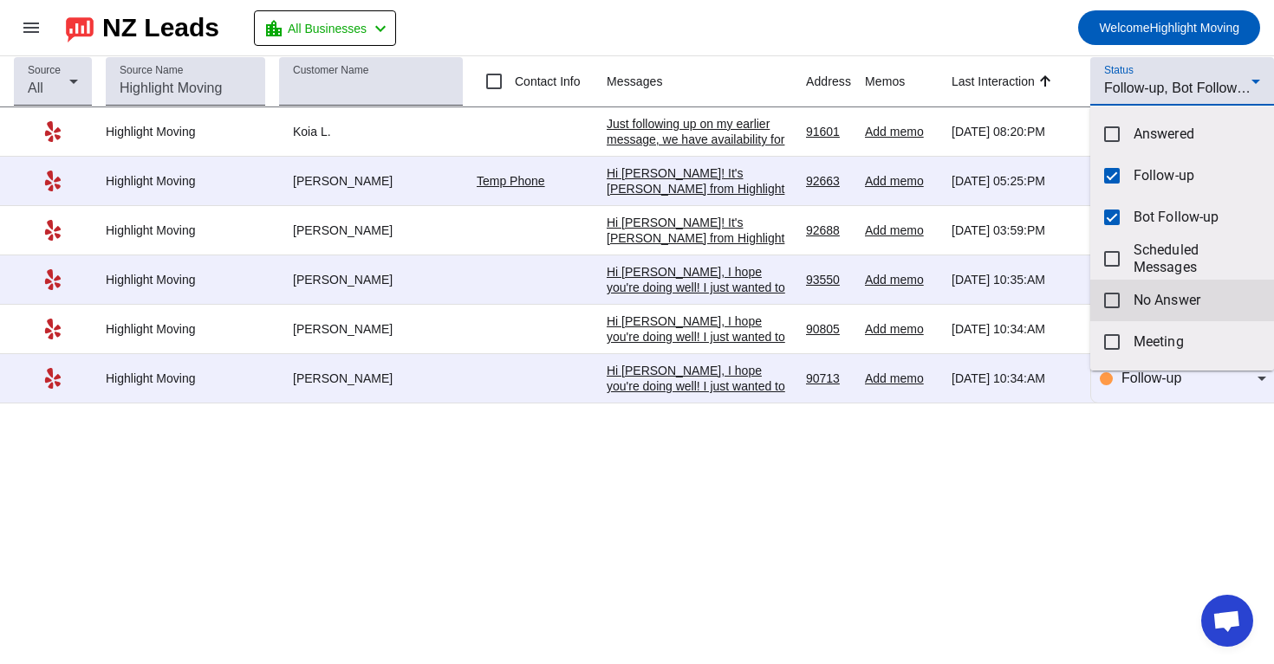
click at [1153, 295] on span "No Answer" at bounding box center [1196, 300] width 126 height 17
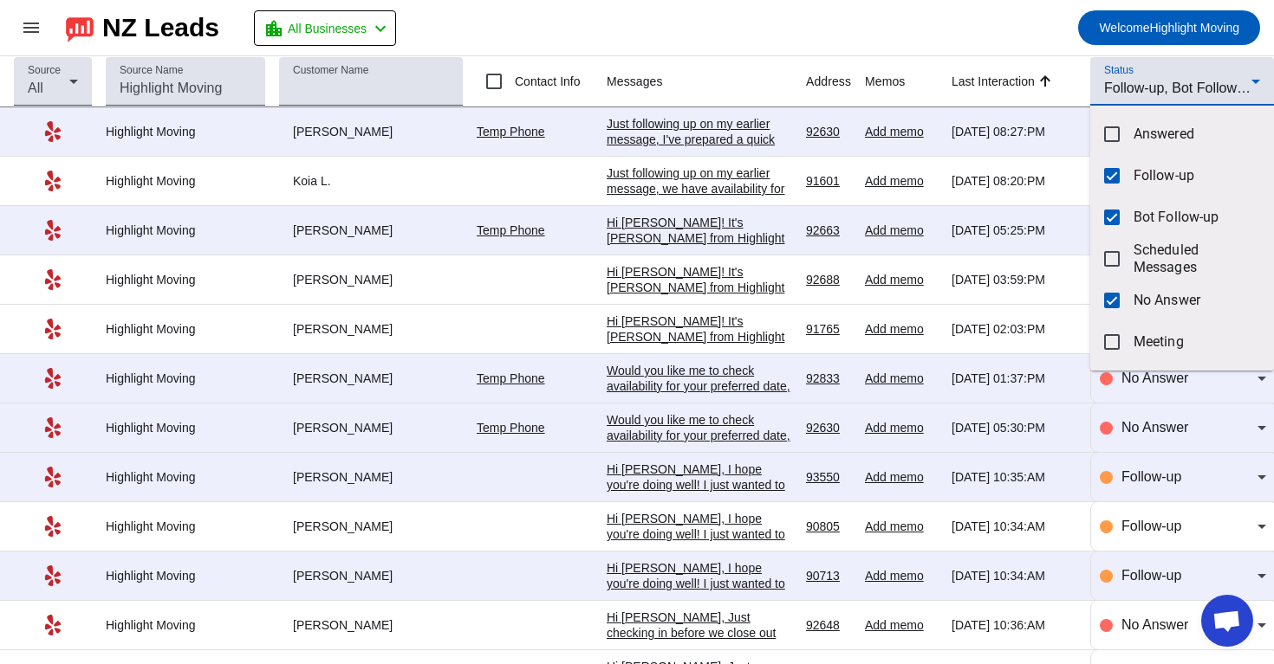
click at [963, 27] on div at bounding box center [637, 332] width 1274 height 664
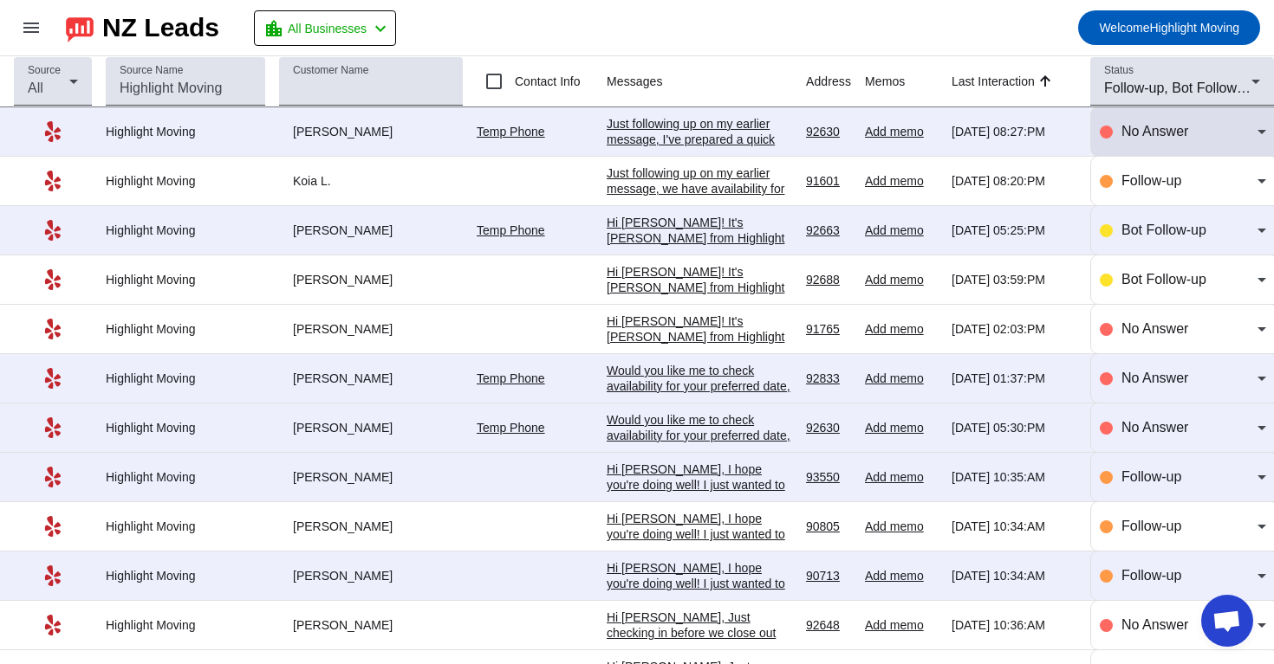
click at [1148, 142] on mat-select "No Answer" at bounding box center [1193, 131] width 145 height 21
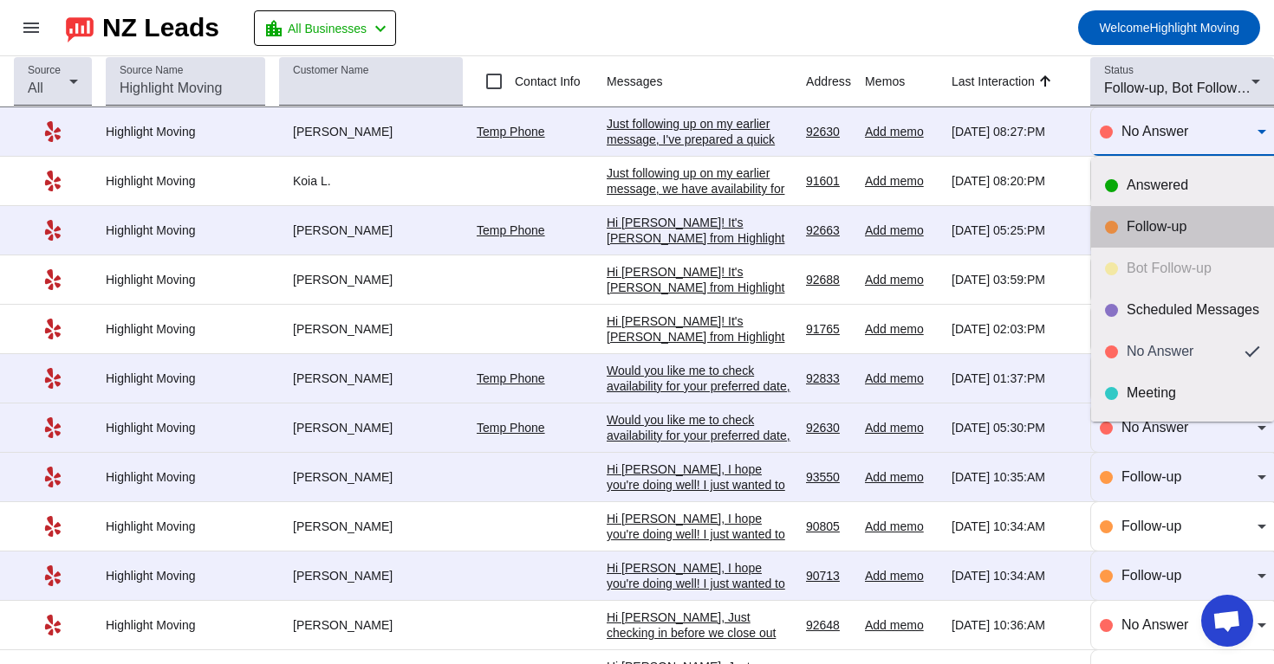
click at [1151, 229] on div "Follow-up" at bounding box center [1192, 226] width 133 height 17
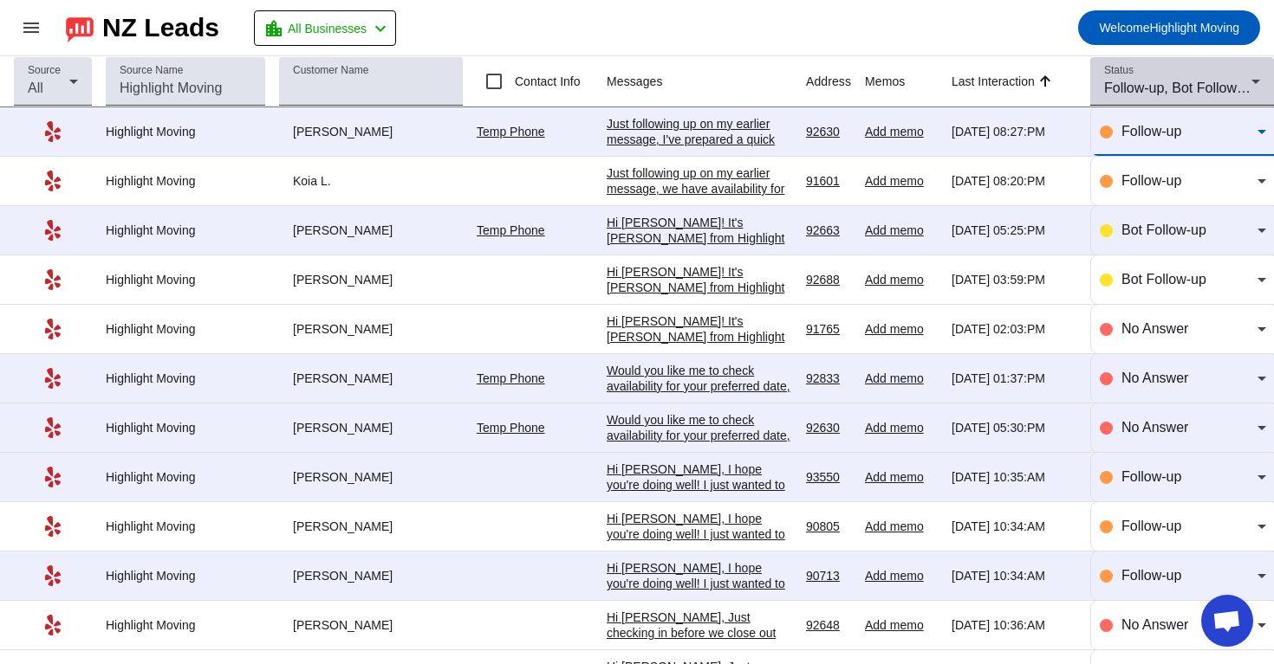
click at [1203, 99] on mat-select "Follow-up, Bot Follow-up, No Answer" at bounding box center [1182, 88] width 156 height 21
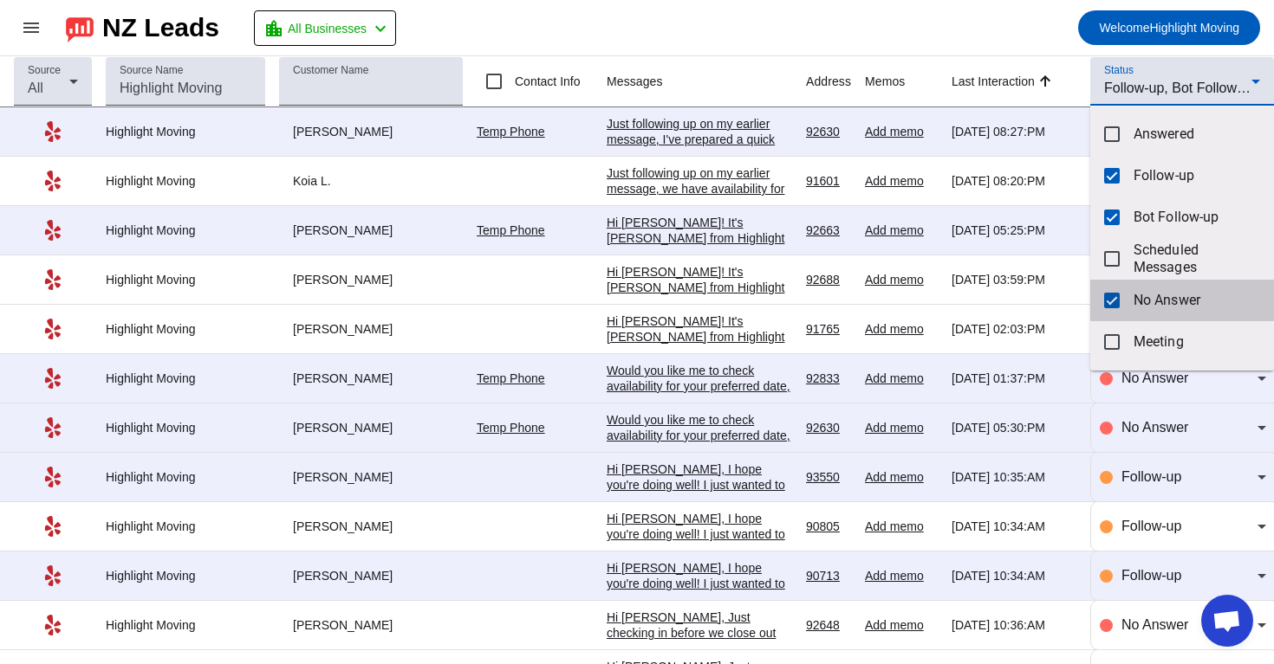
click at [1139, 293] on span "No Answer" at bounding box center [1196, 300] width 126 height 17
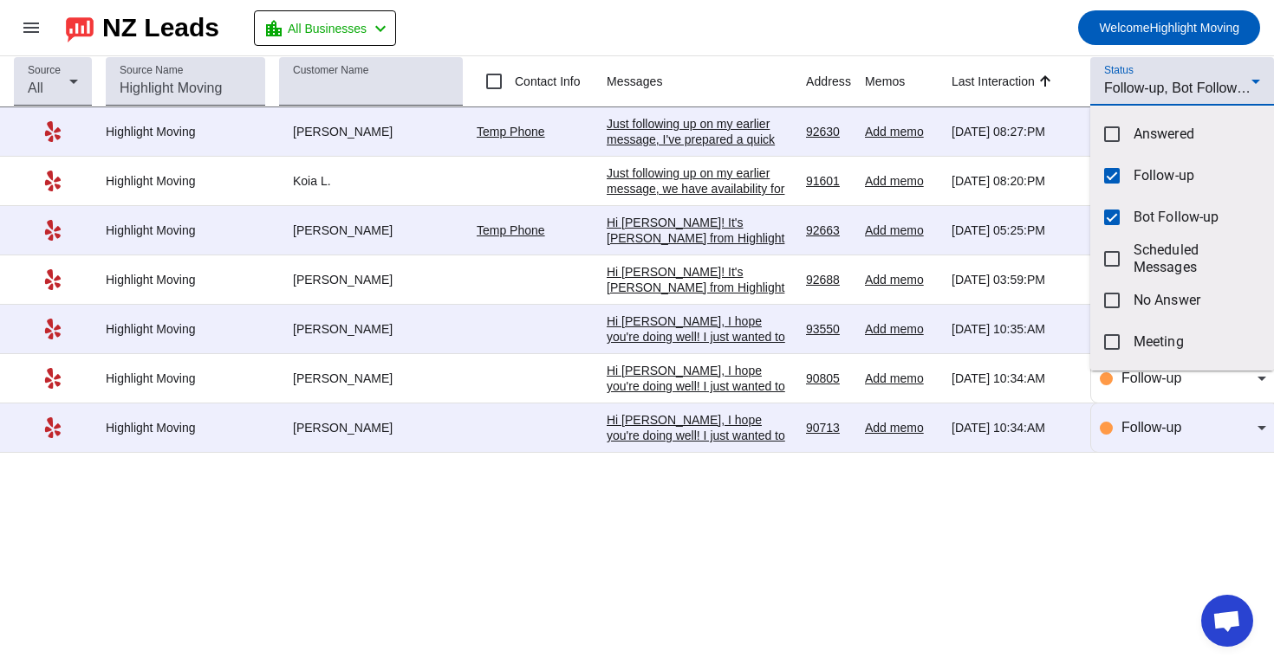
click at [887, 80] on div at bounding box center [637, 332] width 1274 height 664
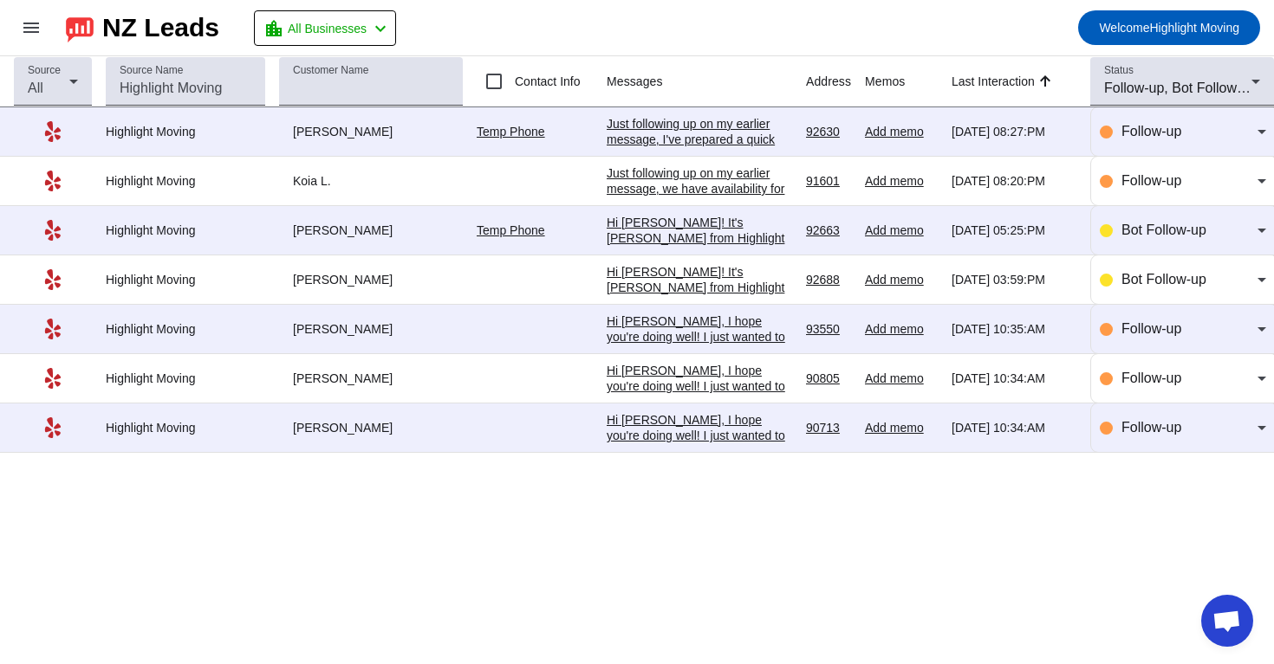
click at [718, 146] on div "Just following up on my earlier message, I've prepared a quick personal estimat…" at bounding box center [698, 248] width 185 height 265
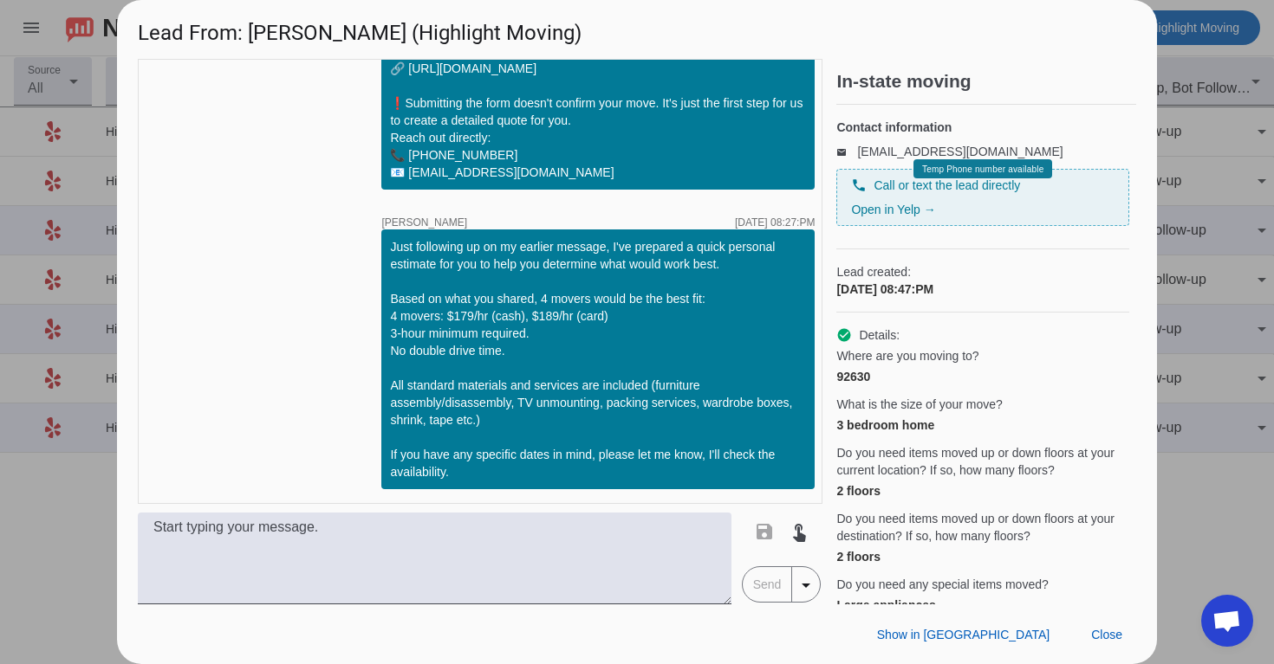
drag, startPoint x: 391, startPoint y: 247, endPoint x: 587, endPoint y: 468, distance: 295.2
click at [587, 468] on div "Just following up on my earlier message, I've prepared a quick personal estimat…" at bounding box center [598, 359] width 416 height 243
copy div "Just following up on my earlier message, I've prepared a quick personal estimat…"
click at [1117, 635] on span "Close" at bounding box center [1106, 635] width 31 height 14
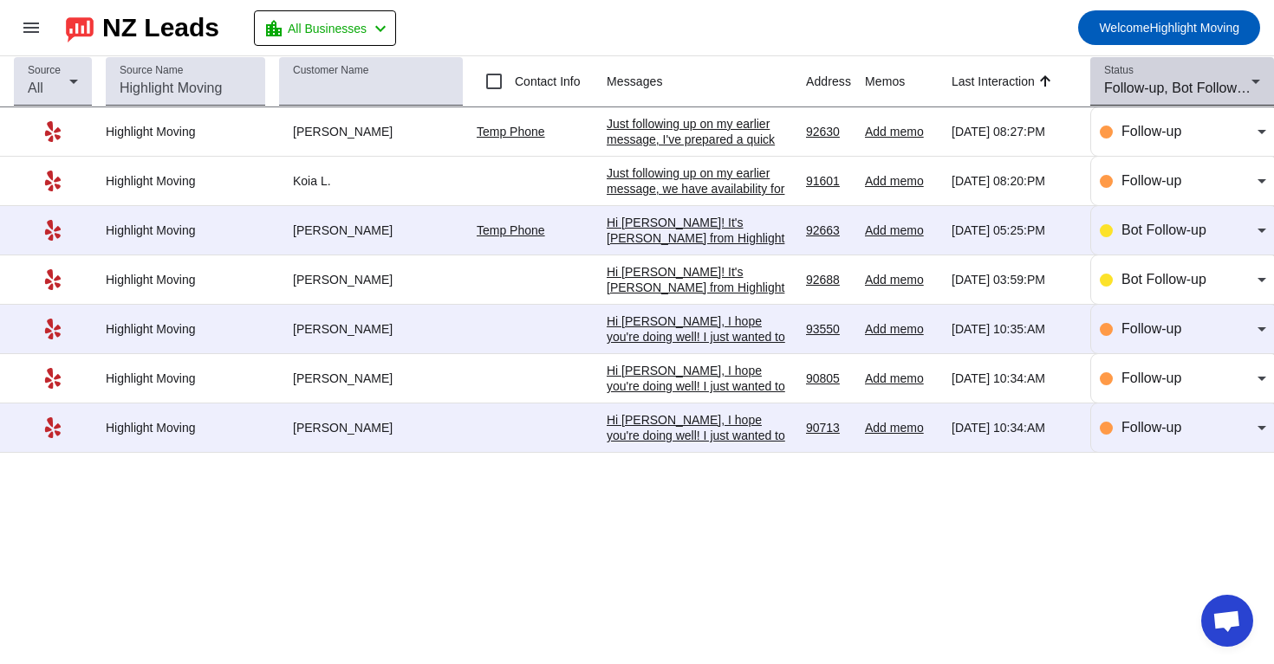
click at [1177, 96] on div "Follow-up, Bot Follow-up" at bounding box center [1177, 88] width 147 height 21
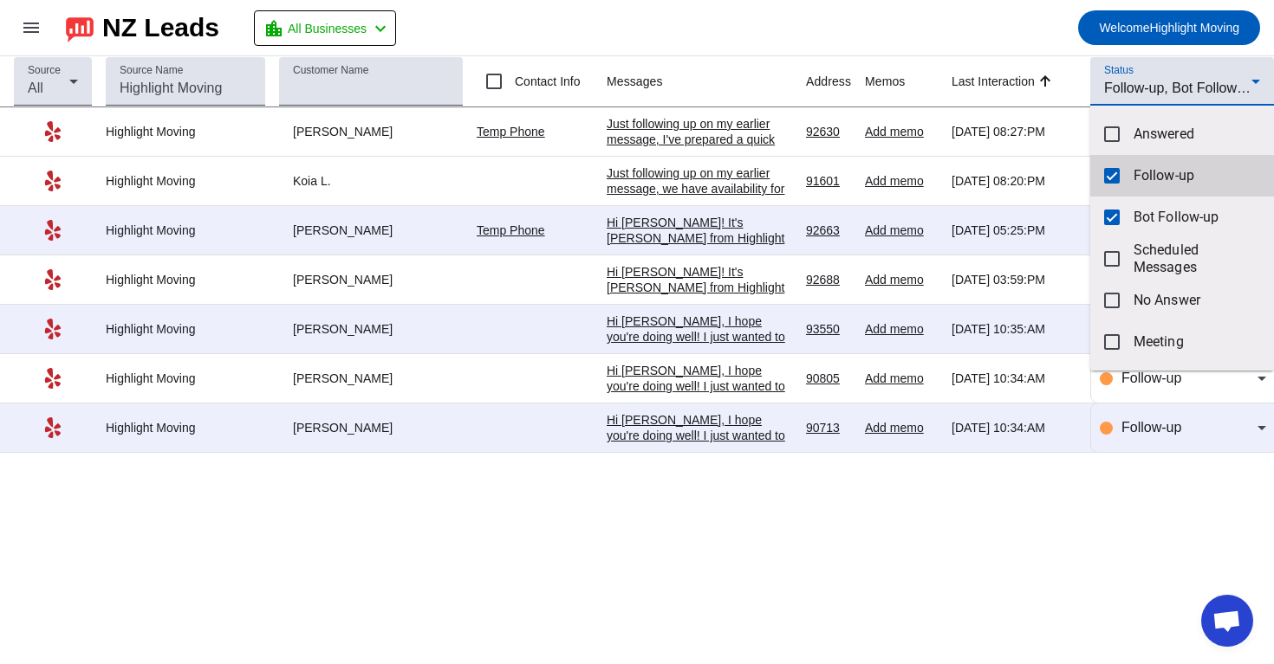
click at [1138, 177] on span "Follow-up" at bounding box center [1196, 175] width 126 height 17
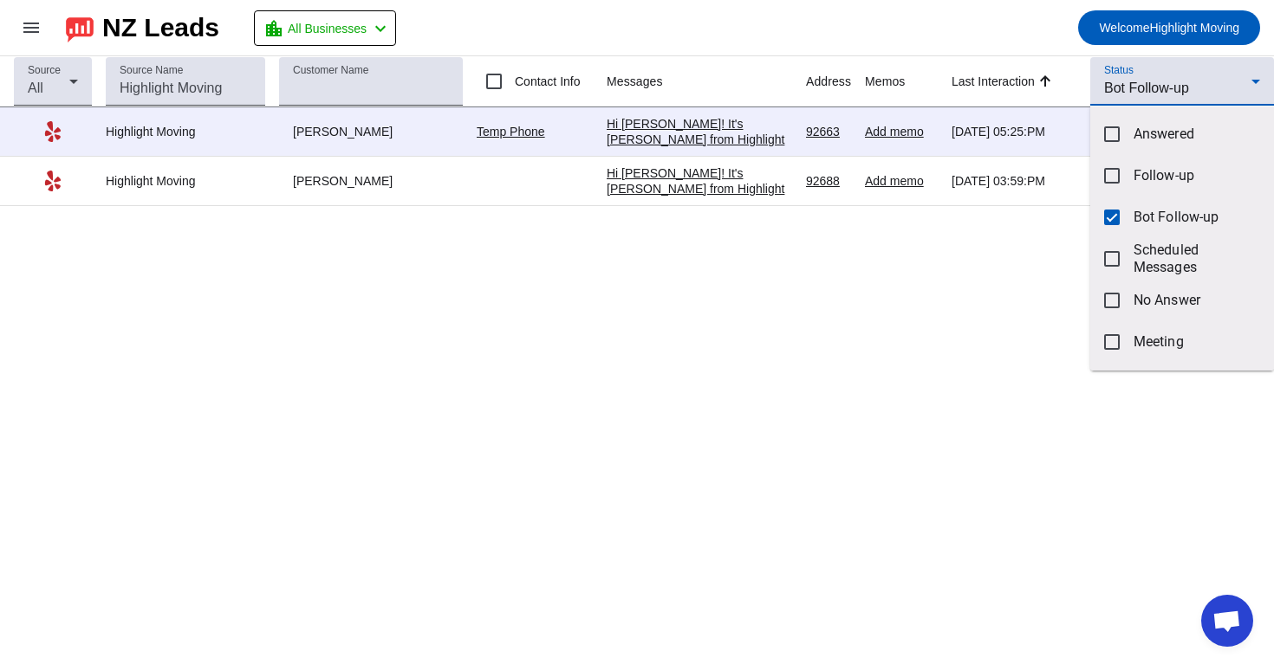
click at [878, 232] on div at bounding box center [637, 332] width 1274 height 664
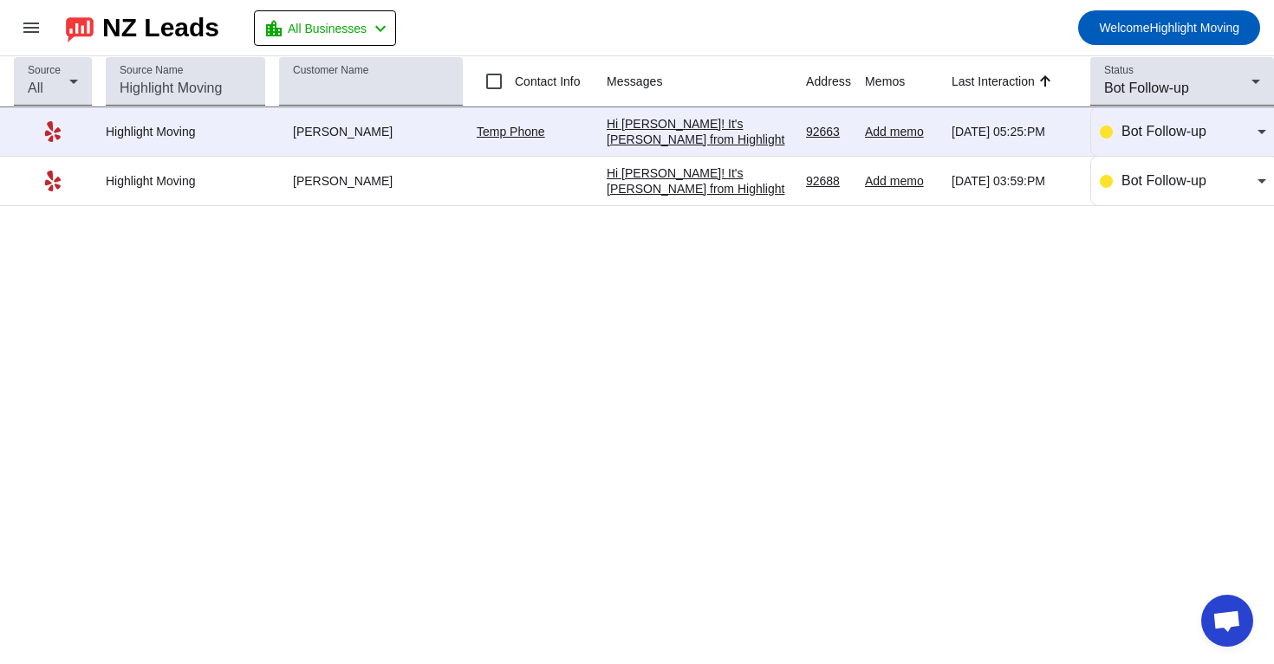
click at [748, 188] on div "Hi [PERSON_NAME]! It's [PERSON_NAME] from Highlight Moving. Just following up t…" at bounding box center [698, 336] width 185 height 343
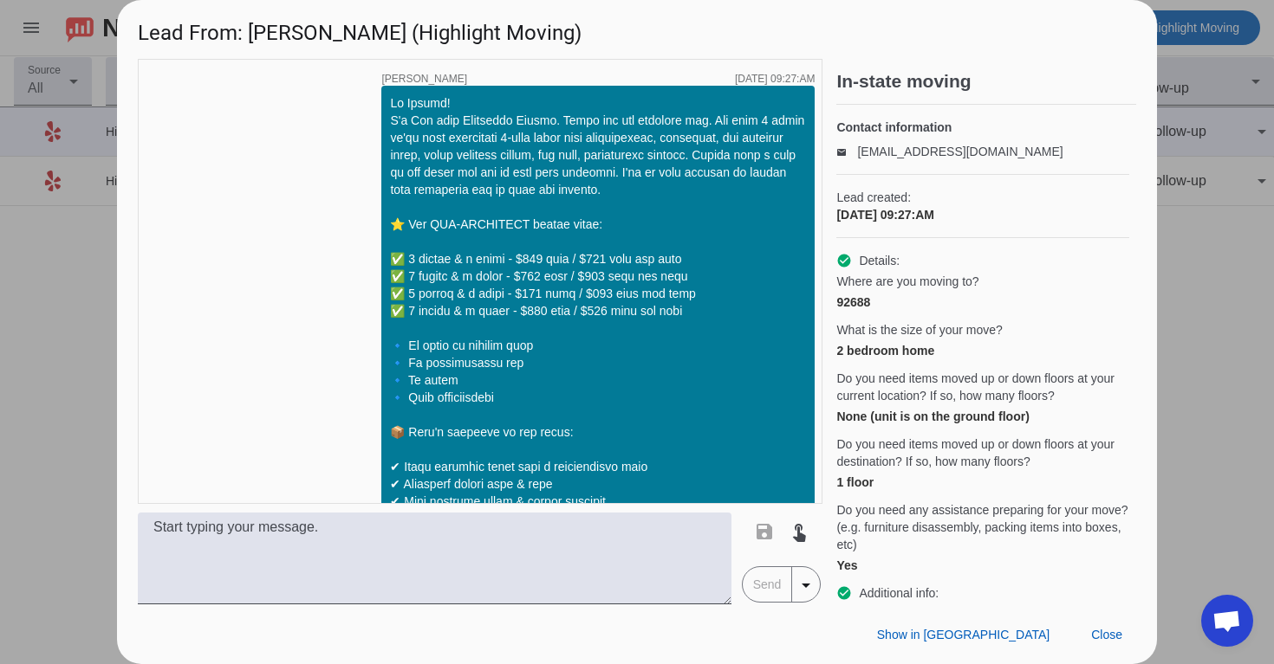
scroll to position [1171, 0]
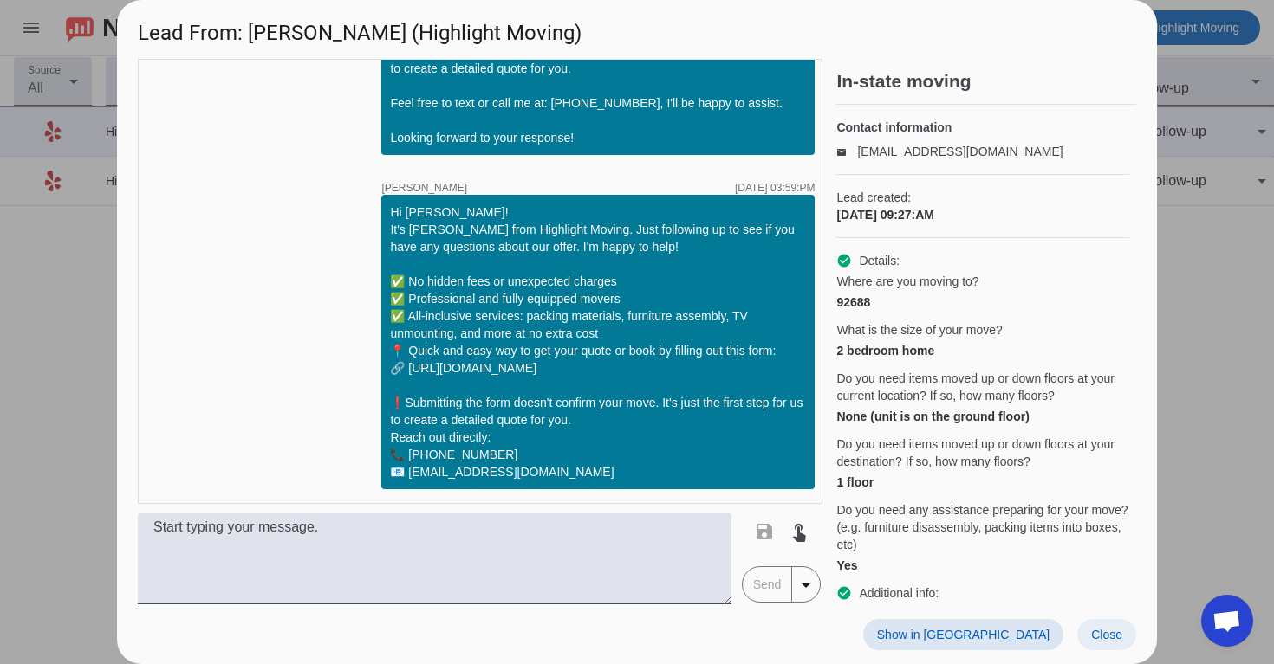
click at [1105, 629] on span "Close" at bounding box center [1106, 635] width 31 height 14
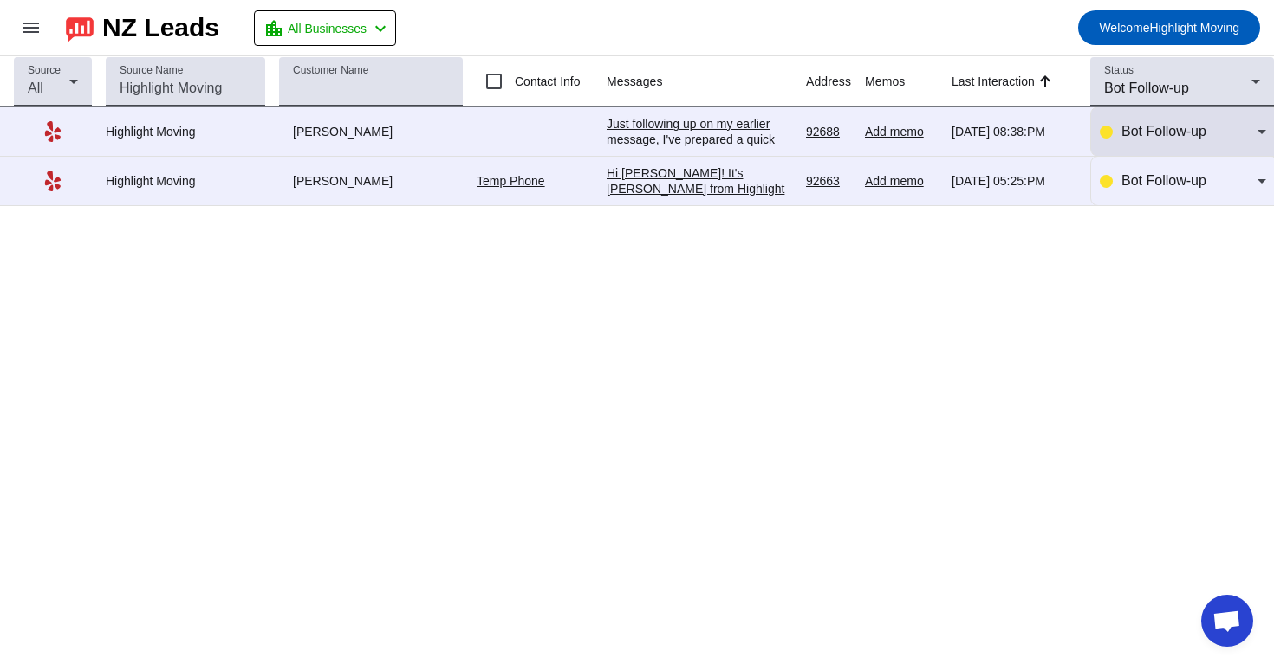
click at [1188, 136] on span "Bot Follow-up" at bounding box center [1163, 131] width 85 height 15
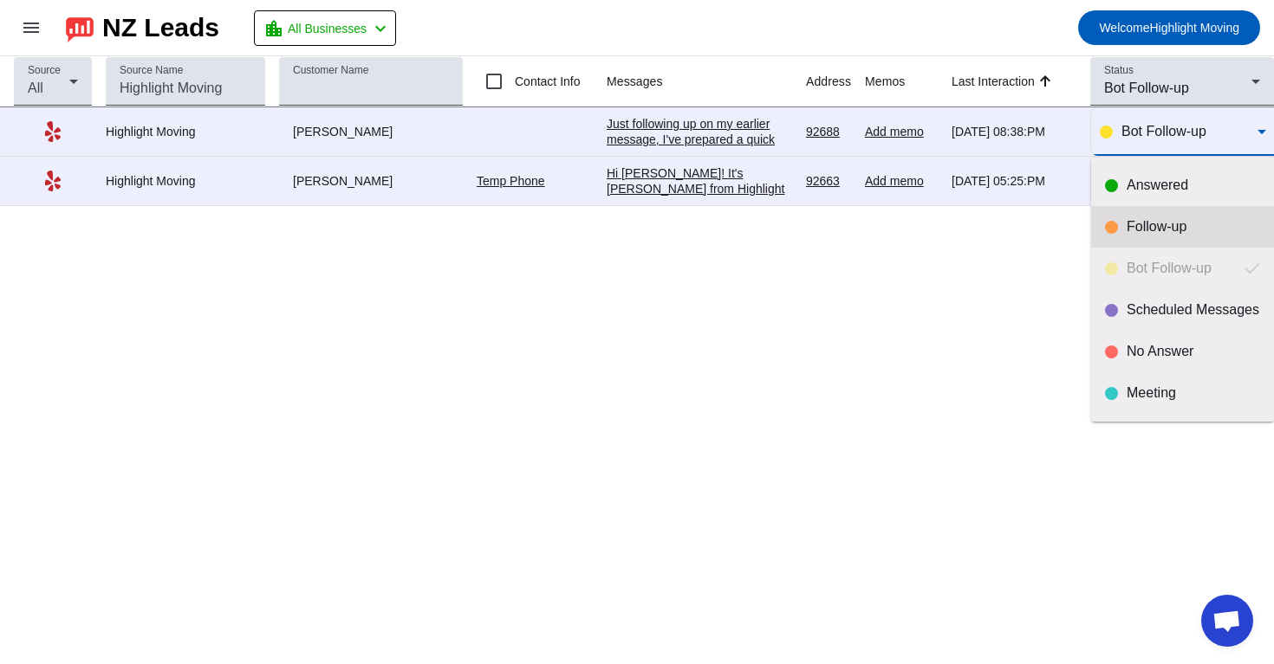
click at [1159, 227] on div "Follow-up" at bounding box center [1192, 226] width 133 height 17
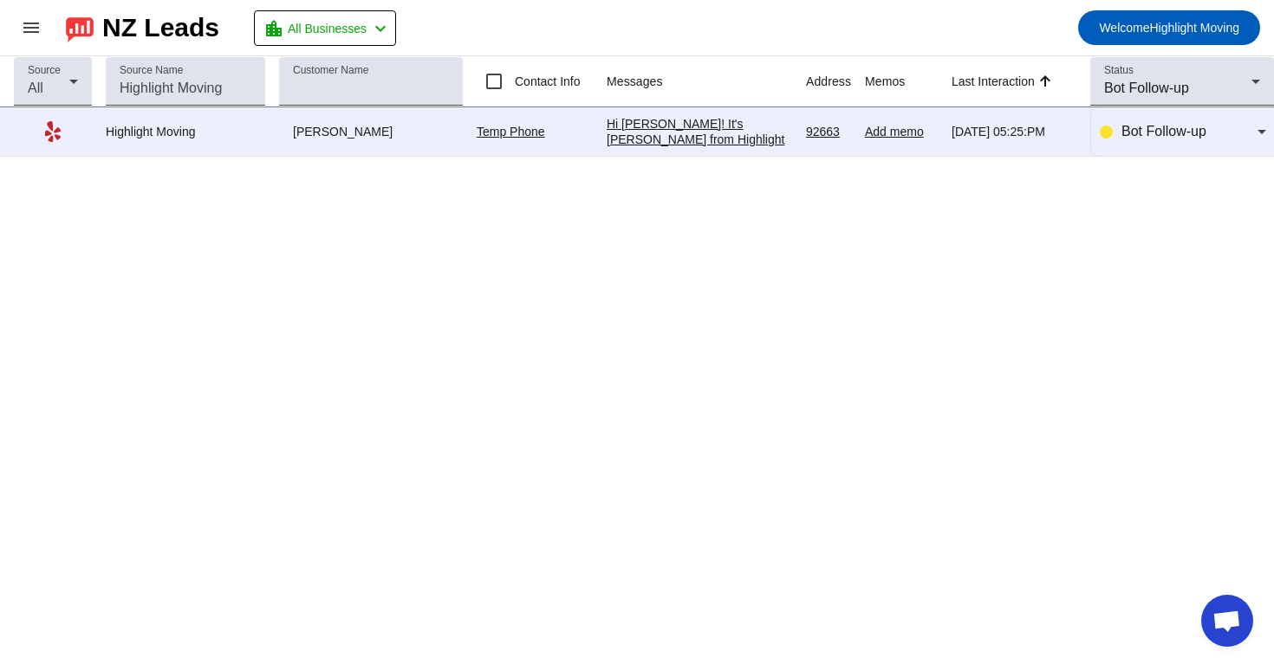
click at [744, 142] on div "Hi [PERSON_NAME]! It's [PERSON_NAME] from Highlight Moving. Just following up t…" at bounding box center [698, 287] width 185 height 343
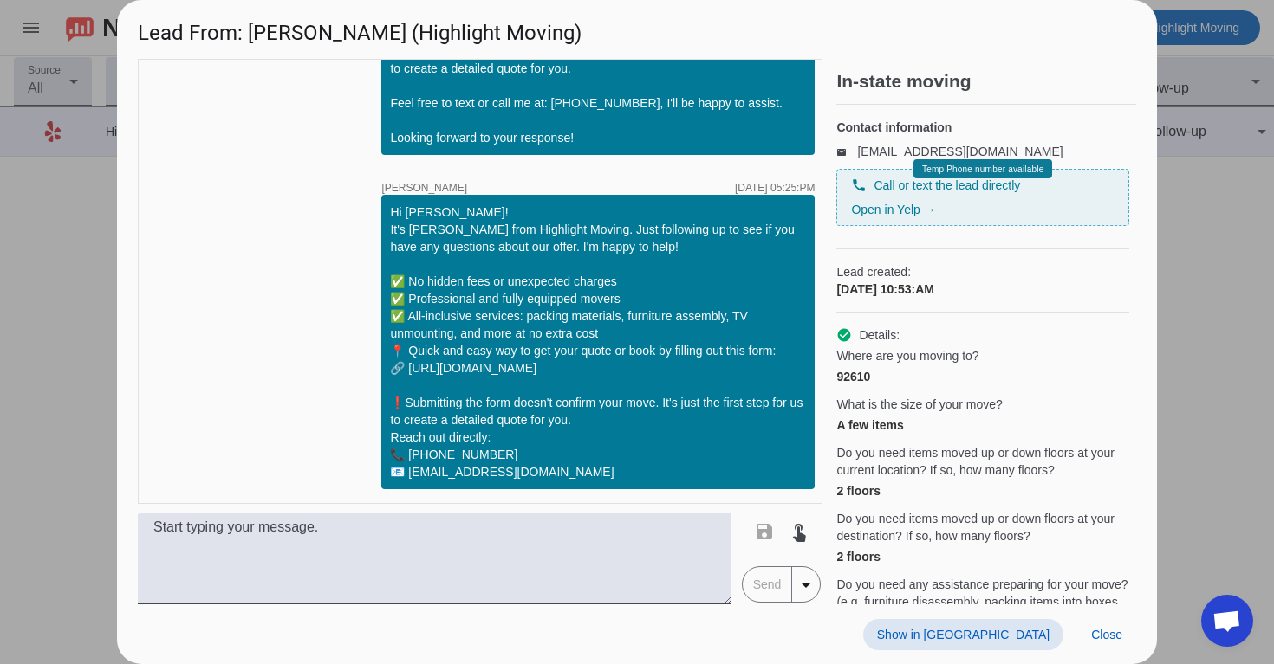
scroll to position [0, 0]
click at [1002, 628] on span "Show in [GEOGRAPHIC_DATA]" at bounding box center [963, 635] width 172 height 14
click at [990, 633] on span "Show in [GEOGRAPHIC_DATA]" at bounding box center [963, 635] width 172 height 14
click at [1101, 630] on span "Close" at bounding box center [1106, 635] width 31 height 14
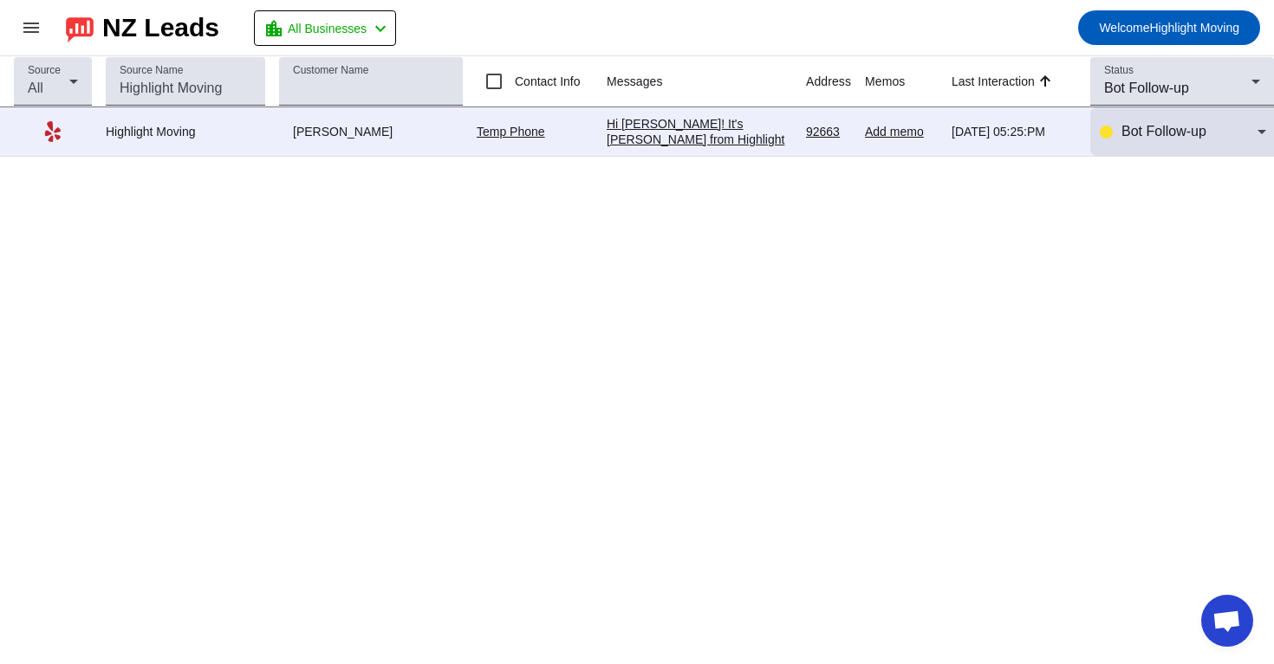
click at [1186, 128] on span "Bot Follow-up" at bounding box center [1163, 131] width 85 height 15
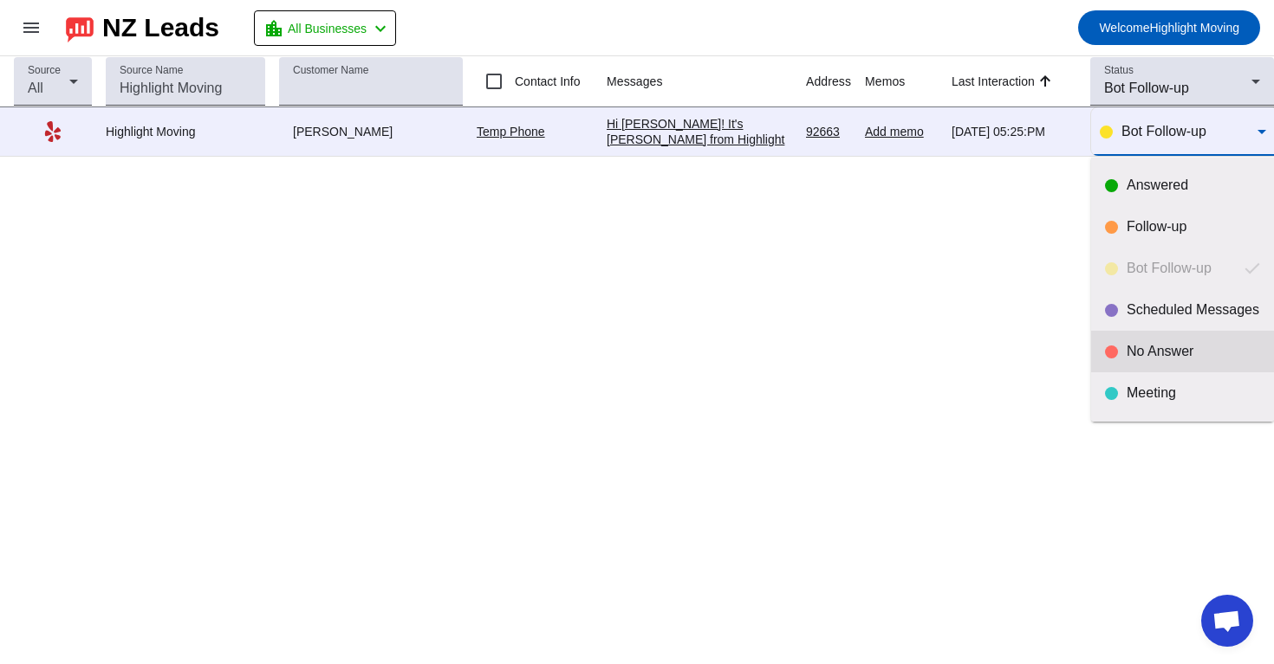
click at [1118, 349] on div "No Answer" at bounding box center [1182, 351] width 155 height 17
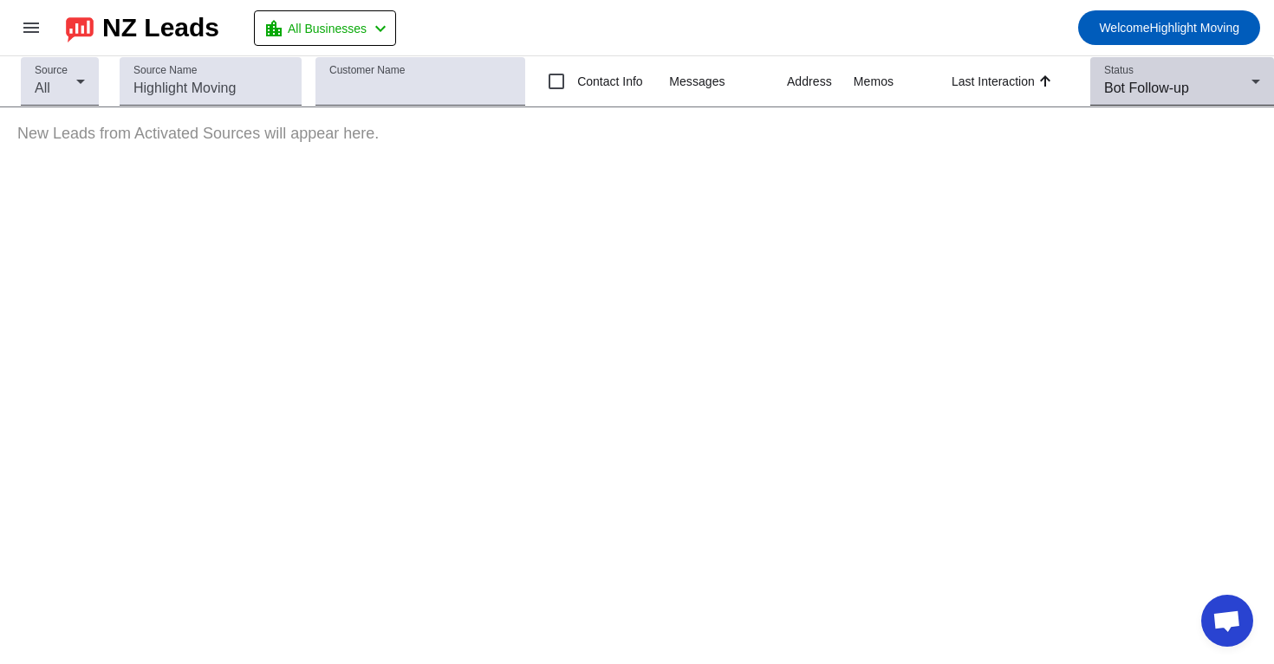
click at [1136, 79] on div "Bot Follow-up" at bounding box center [1177, 88] width 147 height 21
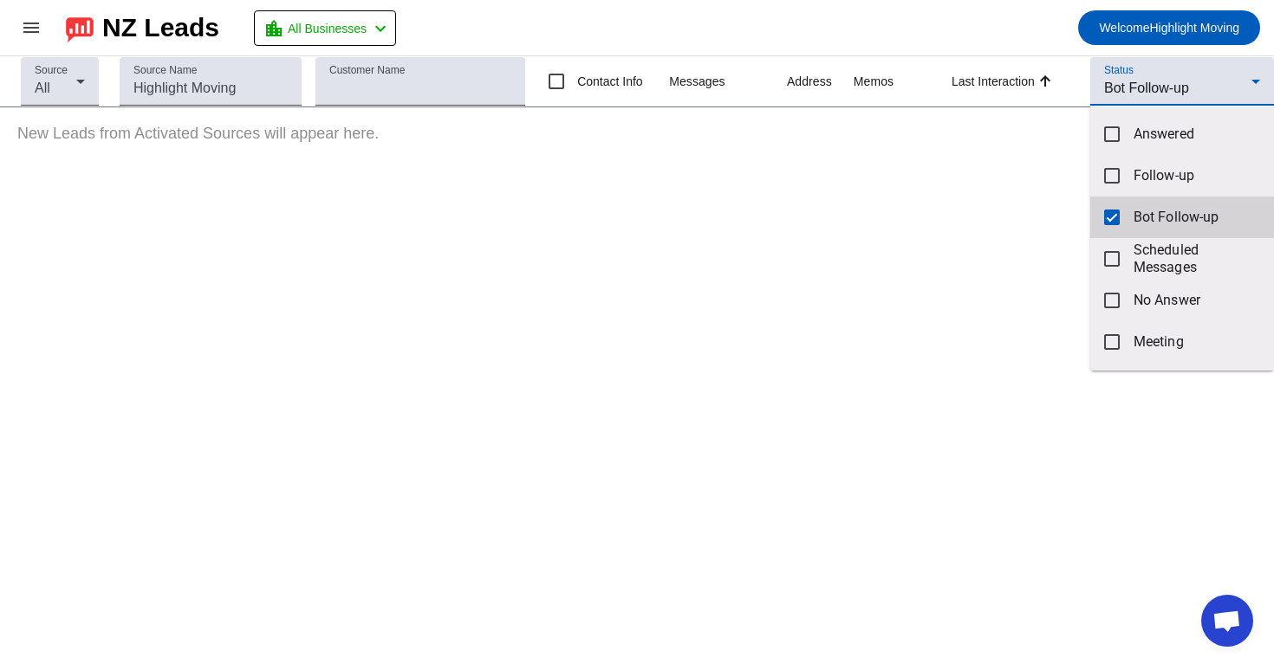
click at [1115, 219] on mat-pseudo-checkbox at bounding box center [1112, 218] width 16 height 16
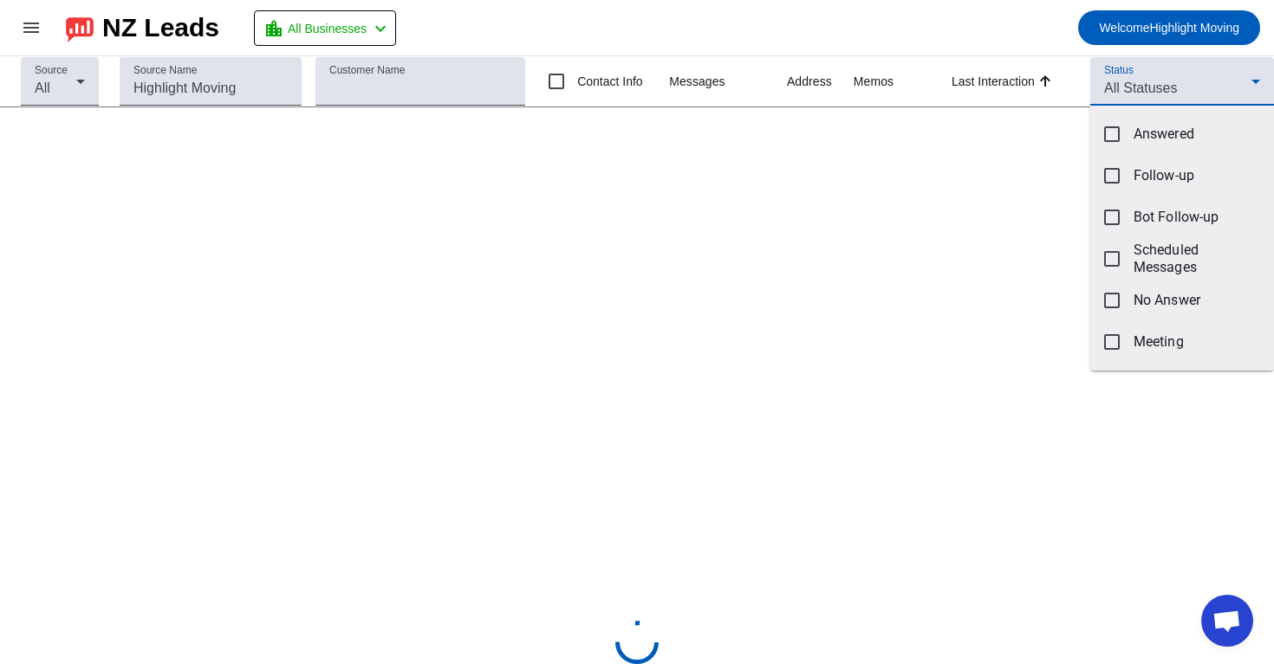
click at [1177, 74] on div at bounding box center [637, 332] width 1274 height 664
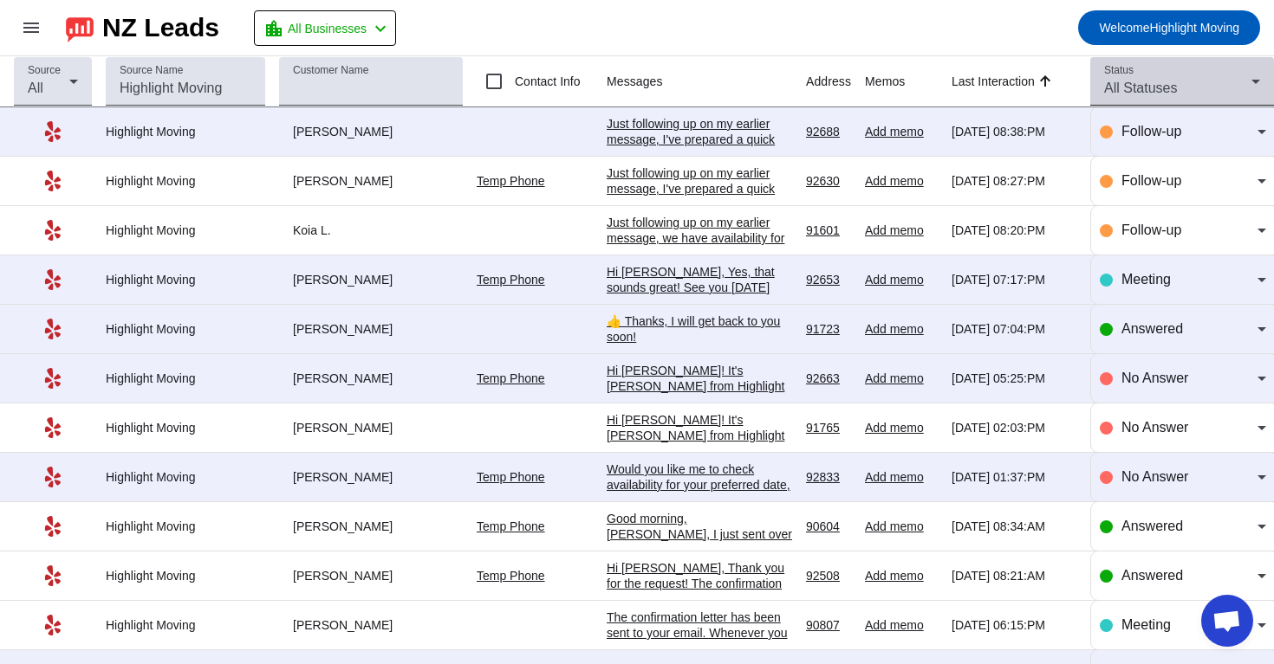
click at [1174, 79] on div "All Statuses" at bounding box center [1177, 88] width 147 height 21
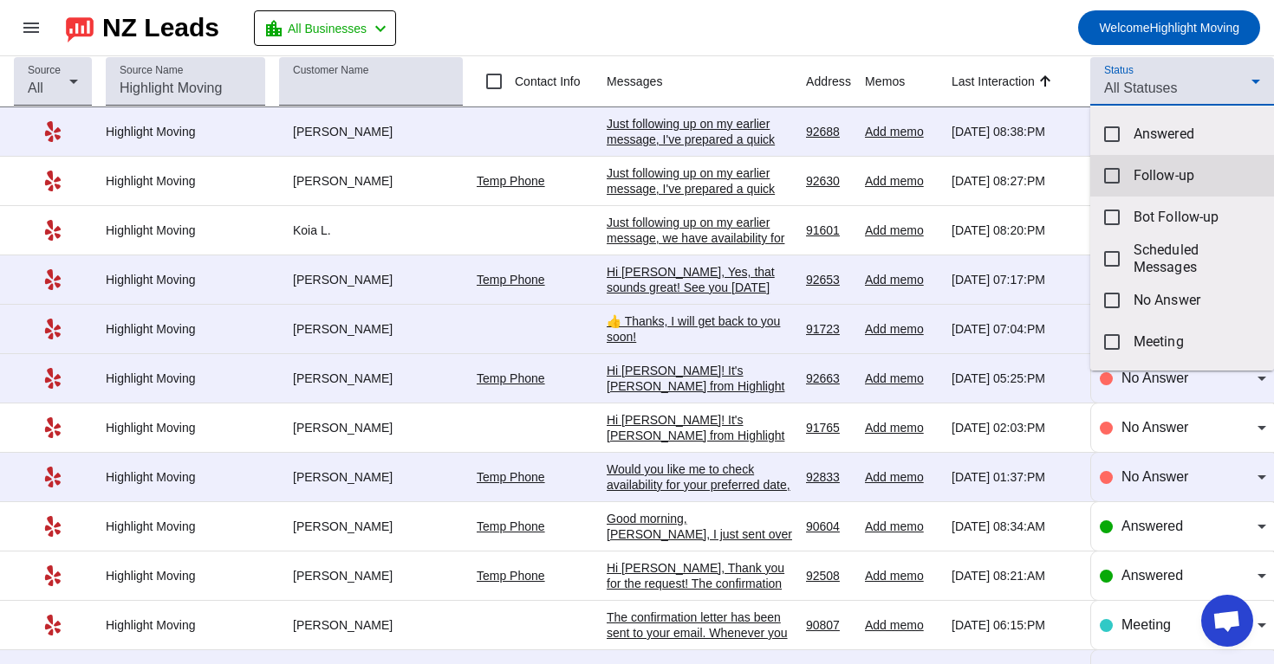
click at [1144, 170] on span "Follow-up" at bounding box center [1196, 175] width 126 height 17
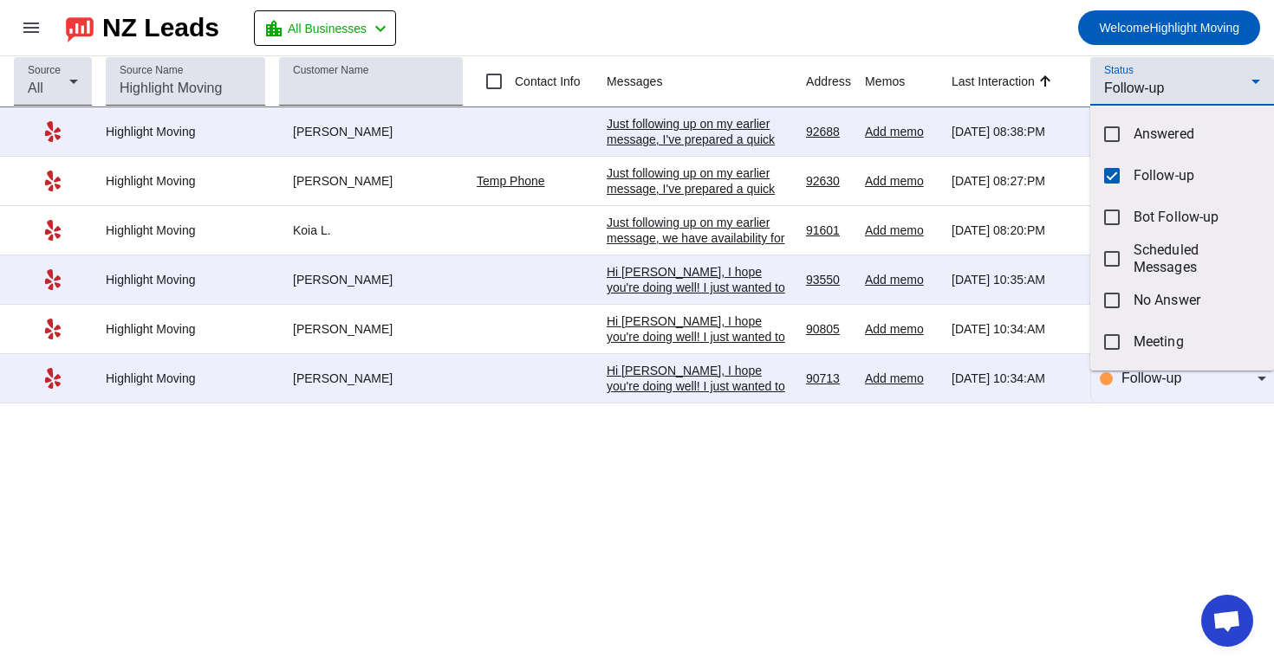
click at [995, 11] on div at bounding box center [637, 332] width 1274 height 664
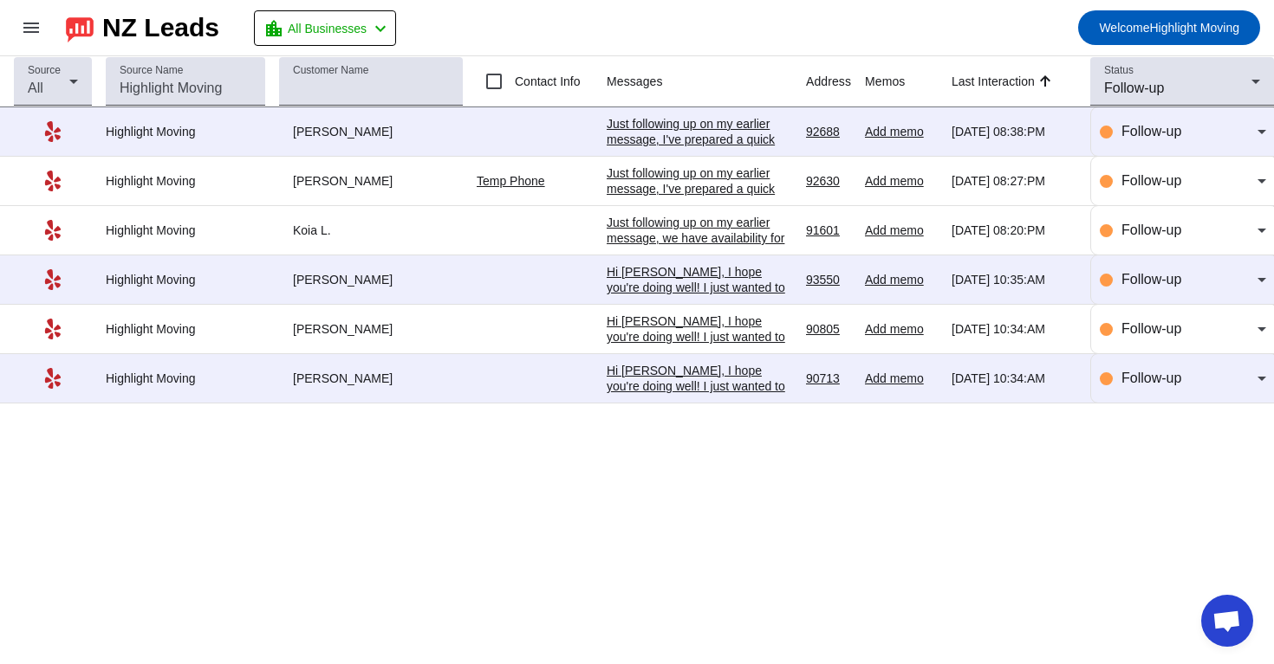
click at [628, 476] on div "Source All Source Name Customer Name Contact Info Messages Address Memos Last I…" at bounding box center [637, 360] width 1274 height 608
click at [721, 391] on div "Hi [PERSON_NAME], I hope you're doing well! I just wanted to follow up and see …" at bounding box center [698, 464] width 185 height 203
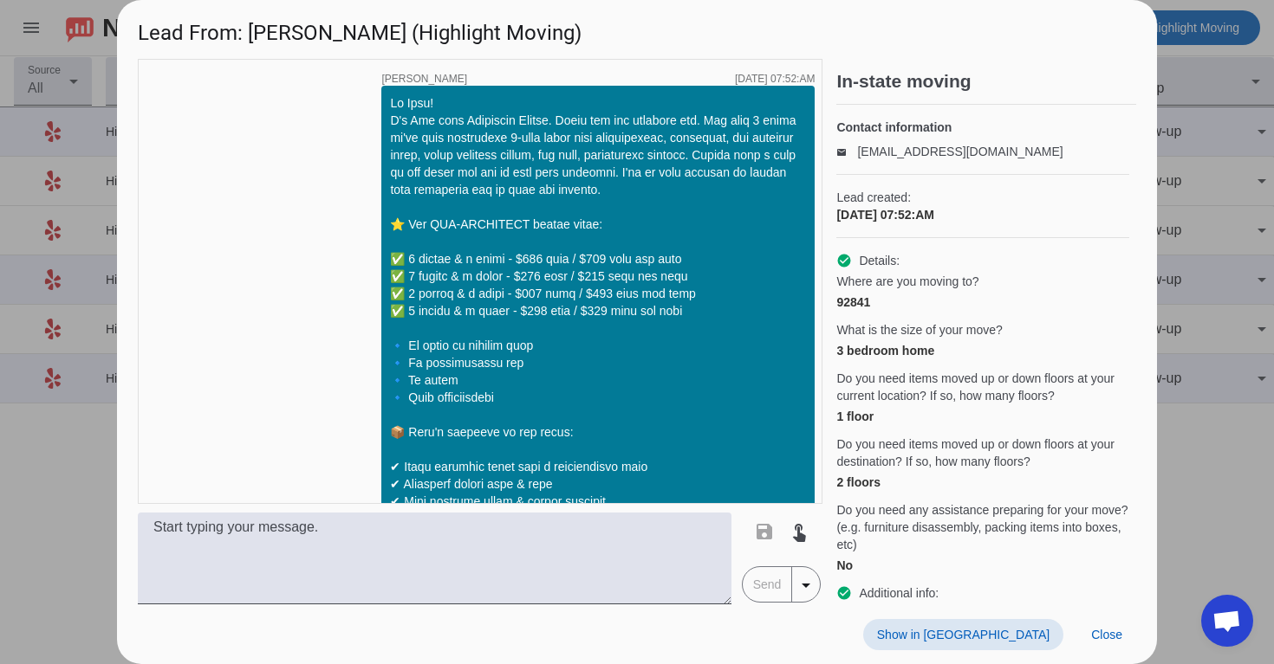
scroll to position [2405, 0]
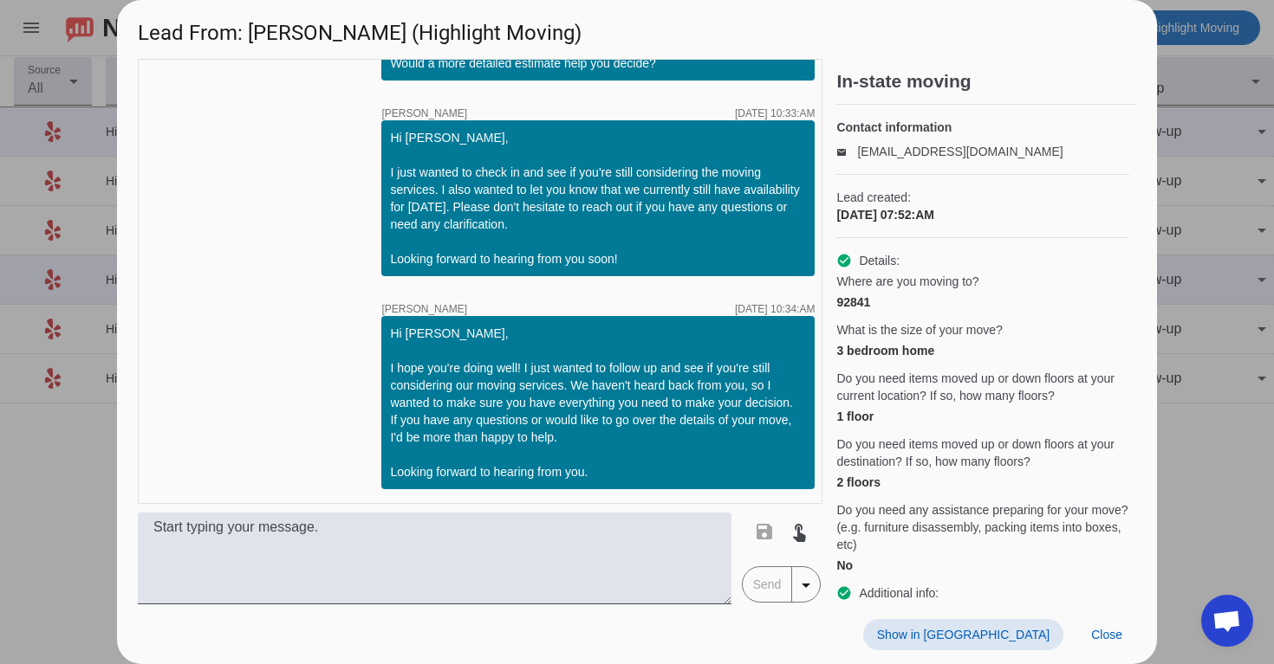
click at [1027, 644] on span at bounding box center [963, 634] width 200 height 31
click at [1112, 640] on span "Close" at bounding box center [1106, 635] width 31 height 14
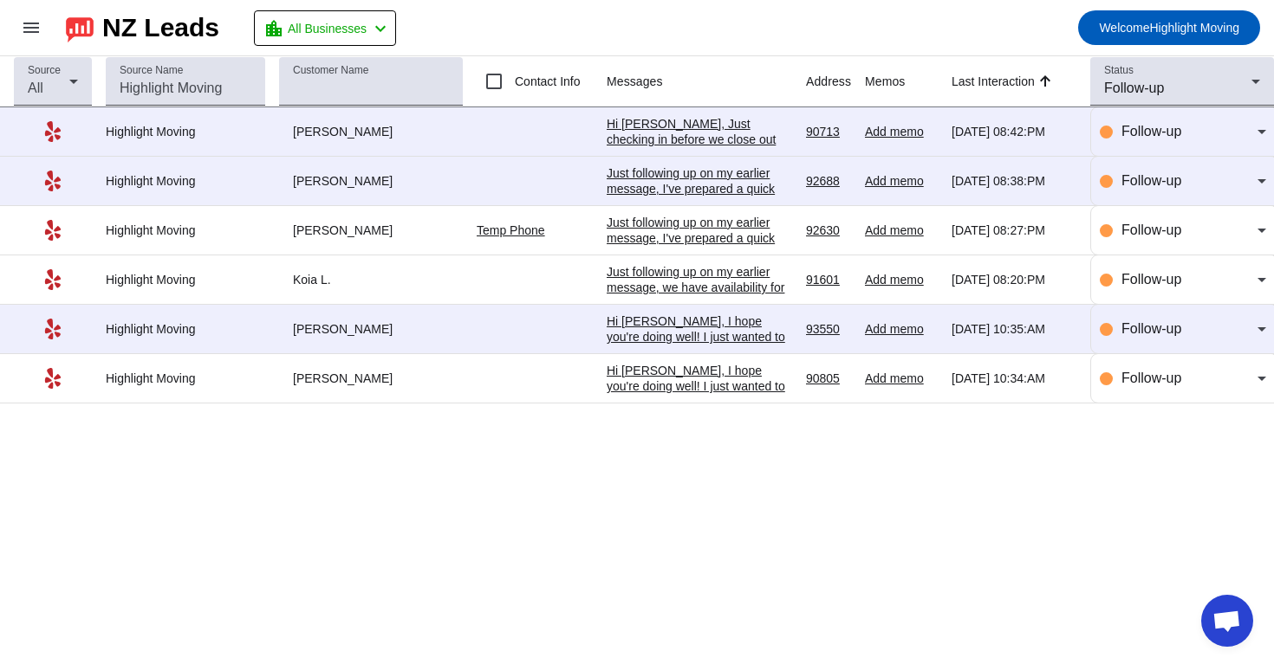
click at [645, 379] on div "Hi [PERSON_NAME], I hope you're doing well! I just wanted to follow up and see …" at bounding box center [698, 464] width 185 height 203
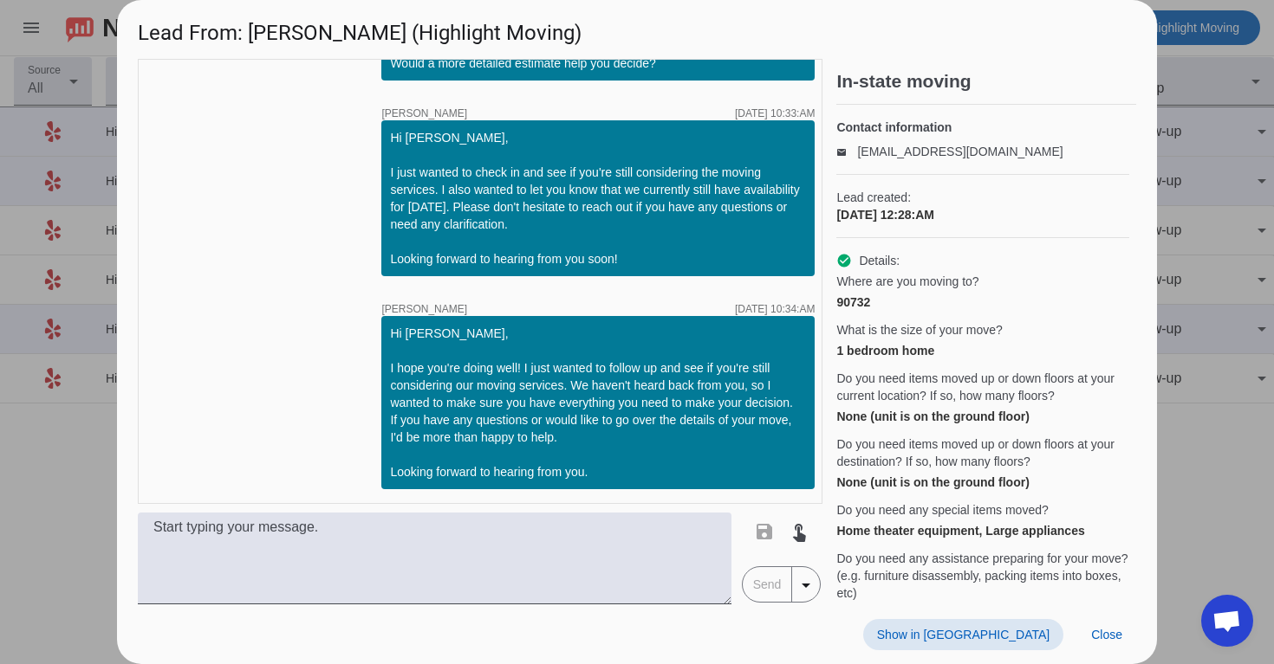
click at [1024, 633] on span "Show in [GEOGRAPHIC_DATA]" at bounding box center [963, 635] width 172 height 14
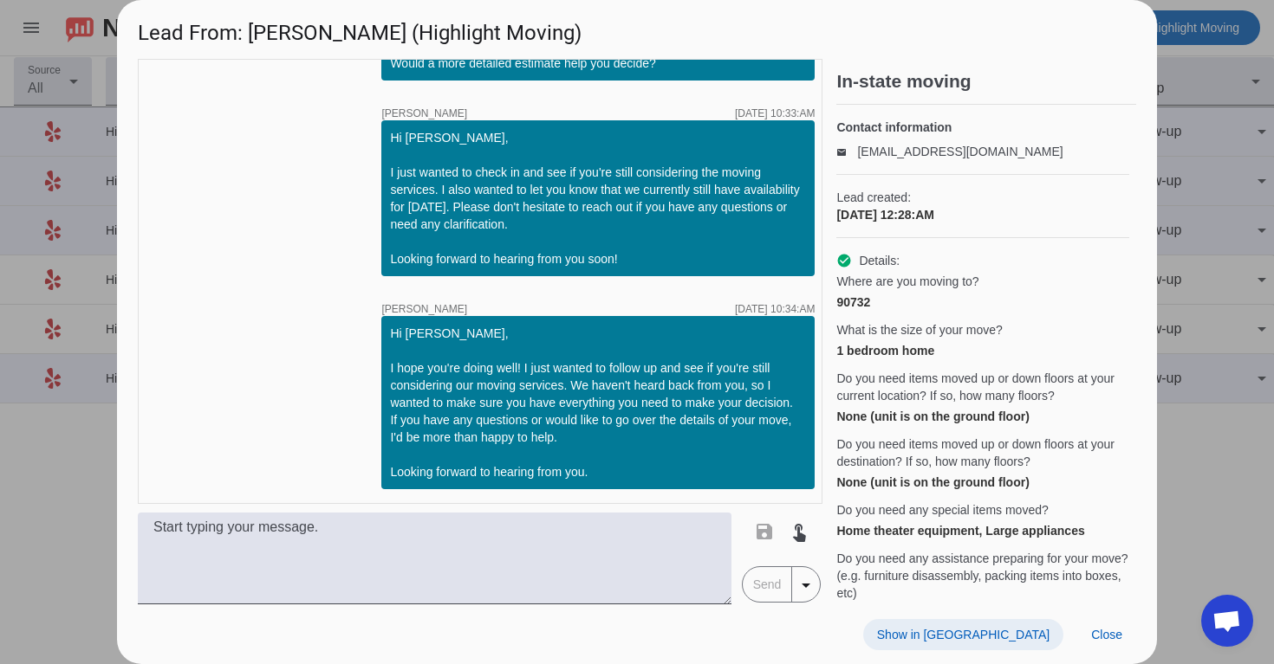
scroll to position [2653, 0]
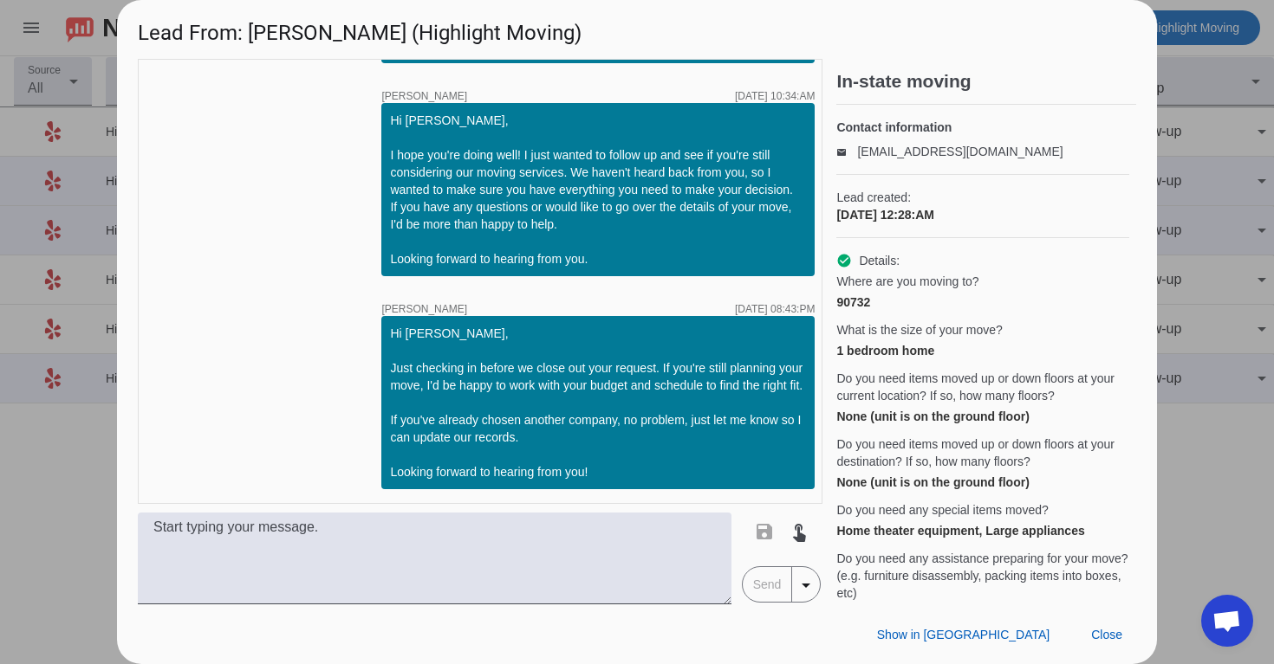
click at [1114, 652] on div "Show in Yelp Close" at bounding box center [637, 635] width 1040 height 60
click at [1114, 632] on span "Close" at bounding box center [1106, 635] width 31 height 14
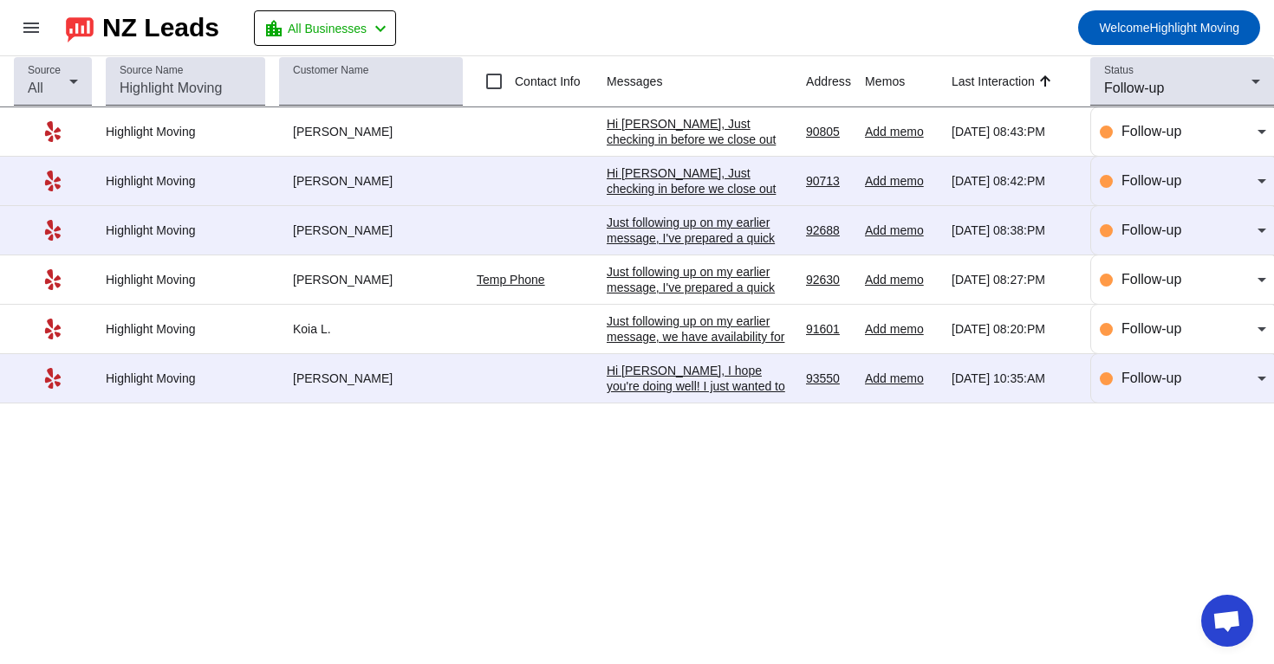
click at [759, 379] on div "Hi [PERSON_NAME], I hope you're doing well! I just wanted to follow up and see …" at bounding box center [698, 464] width 185 height 203
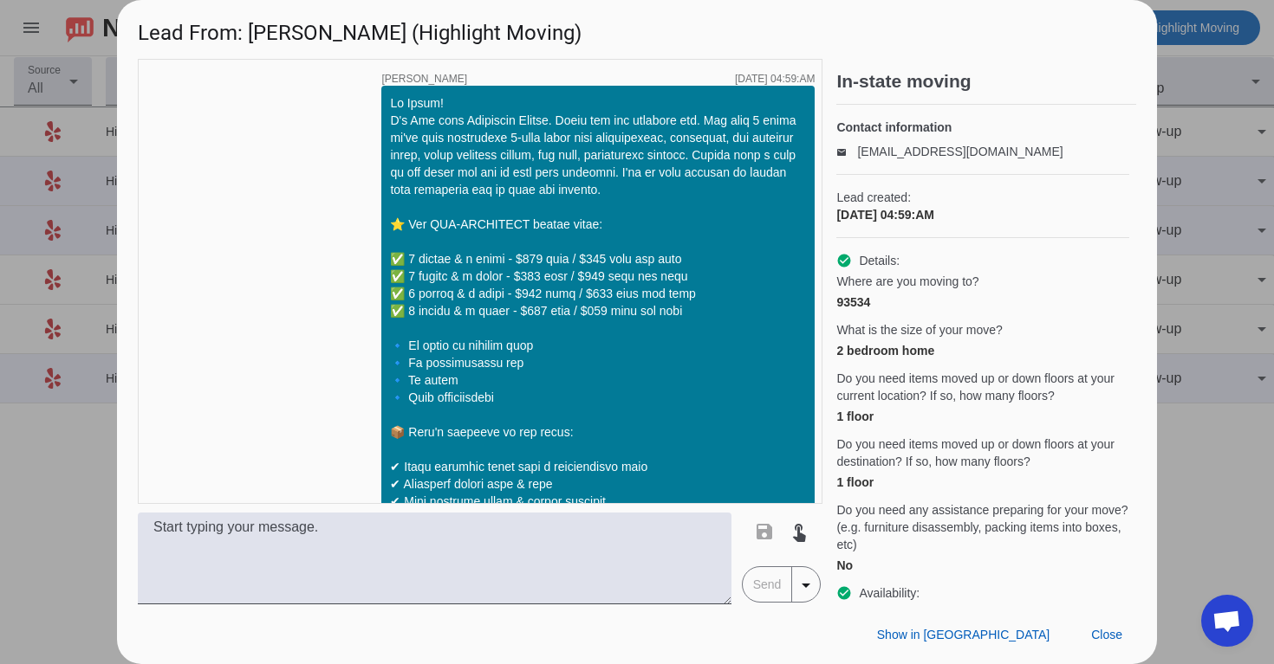
scroll to position [1845, 0]
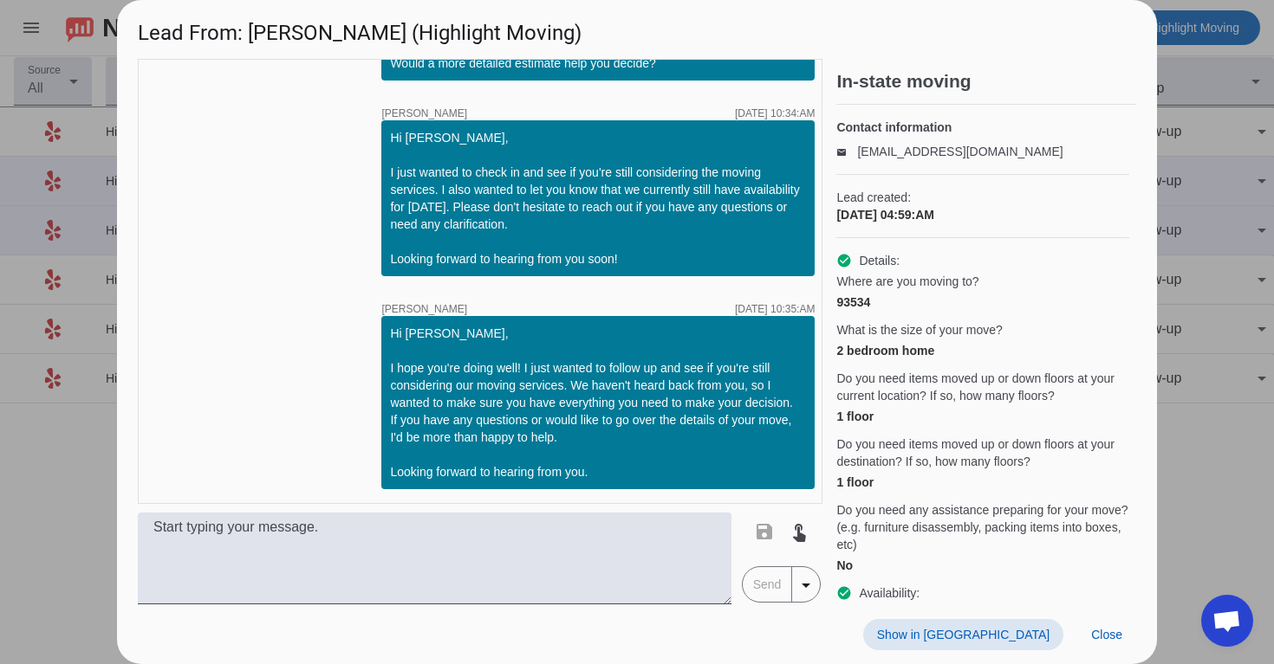
click at [976, 632] on span at bounding box center [963, 634] width 200 height 31
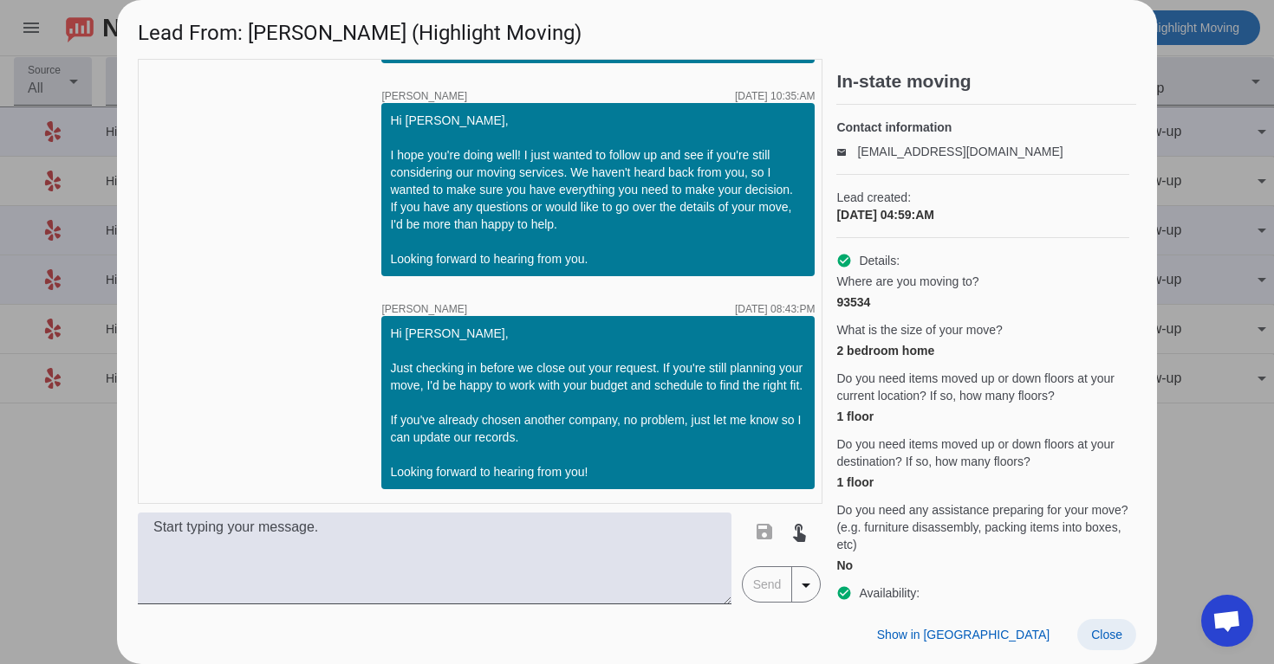
click at [1119, 628] on span "Close" at bounding box center [1106, 635] width 31 height 14
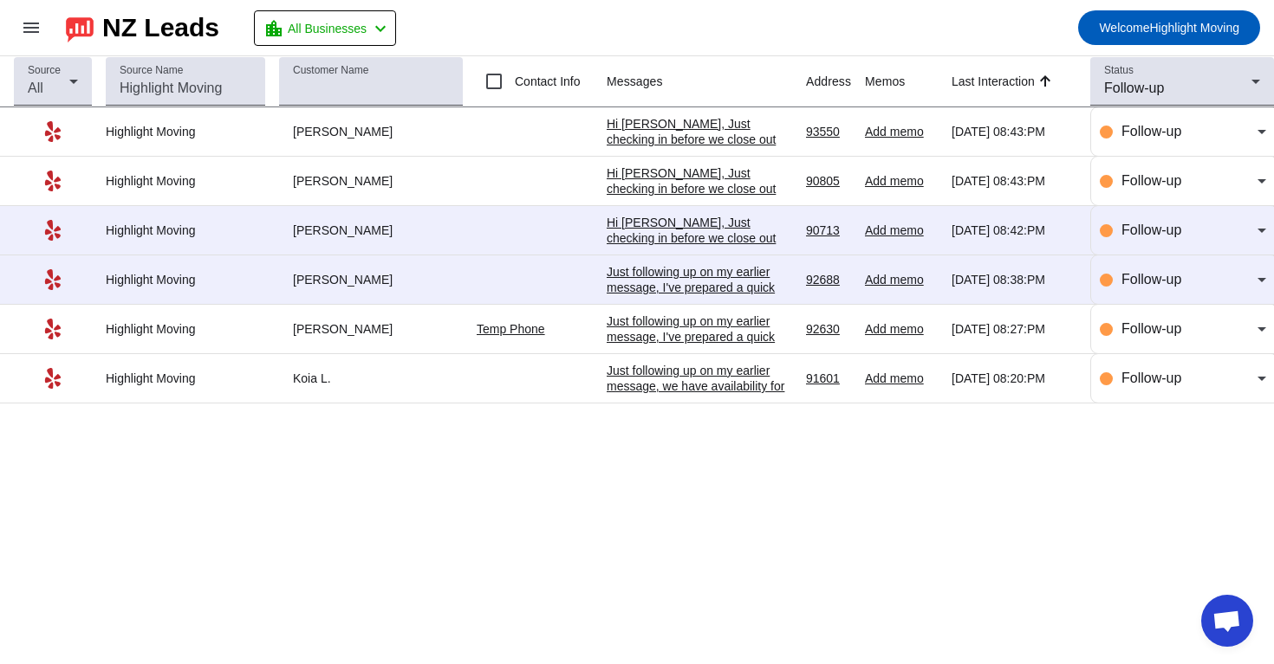
click at [742, 378] on div "Just following up on my earlier message, we have availability for [DATE], and I…" at bounding box center [698, 480] width 185 height 234
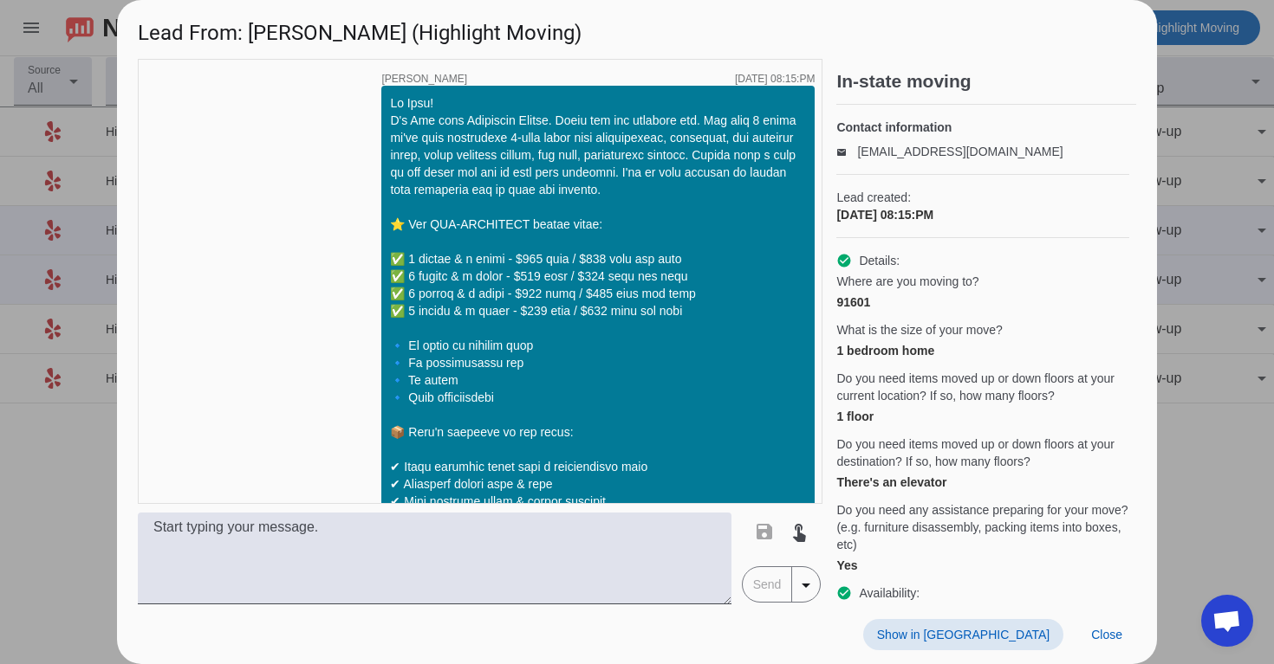
scroll to position [1454, 0]
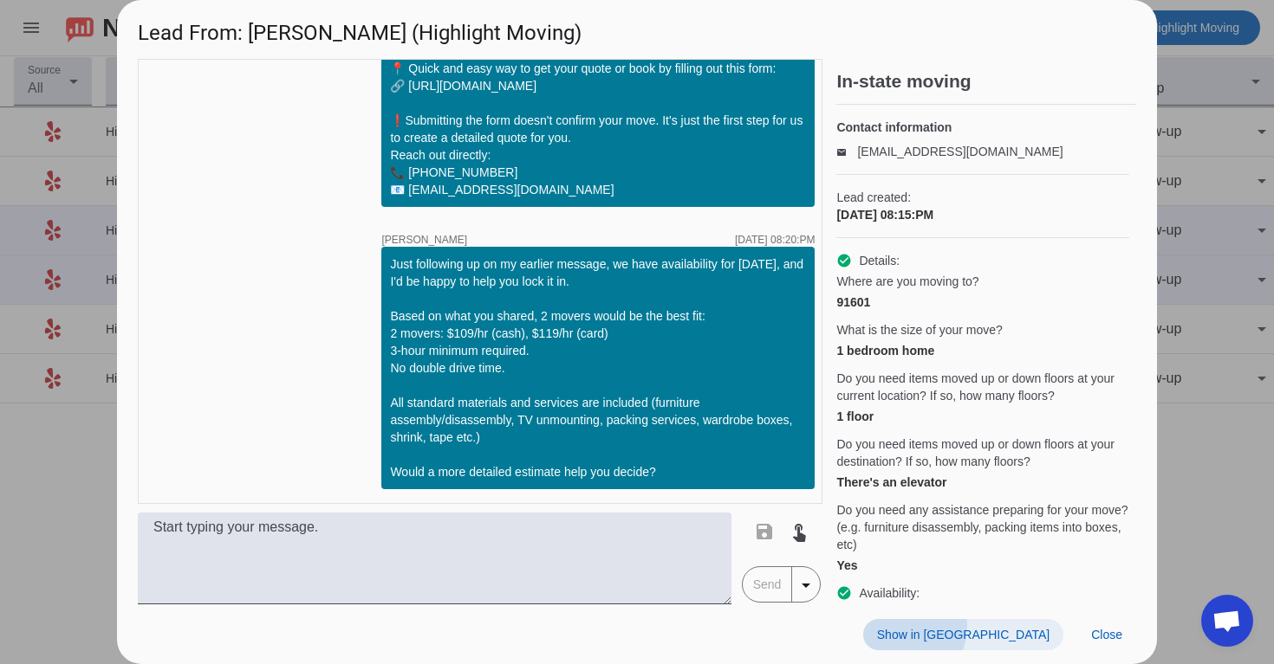
click at [991, 626] on span at bounding box center [963, 634] width 200 height 31
click at [1111, 631] on span "Close" at bounding box center [1106, 635] width 31 height 14
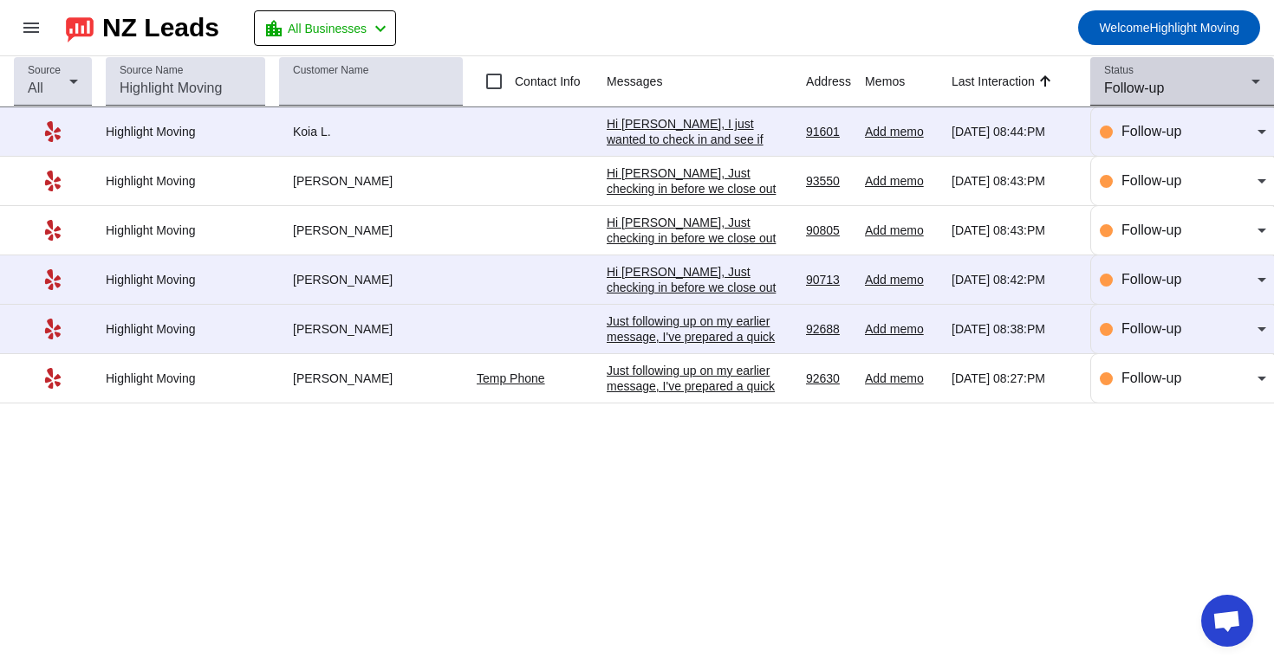
click at [1157, 101] on div "Status Follow-up" at bounding box center [1182, 81] width 156 height 49
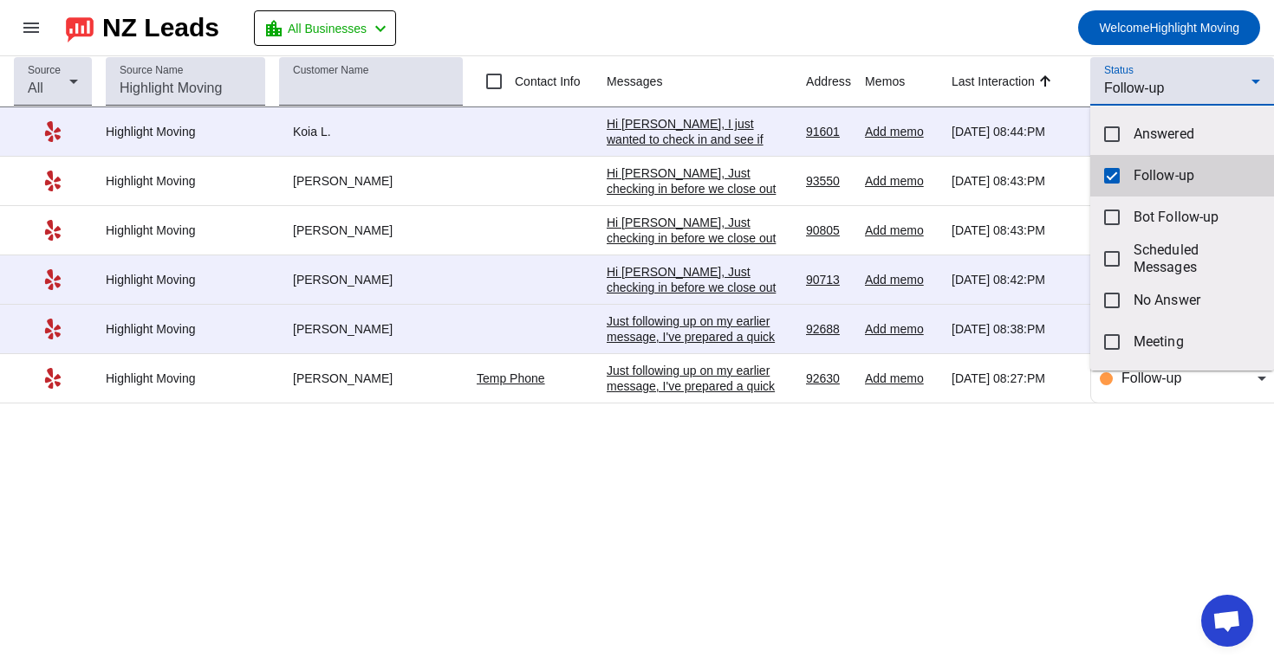
click at [1119, 179] on mat-option "Follow-up" at bounding box center [1182, 176] width 184 height 42
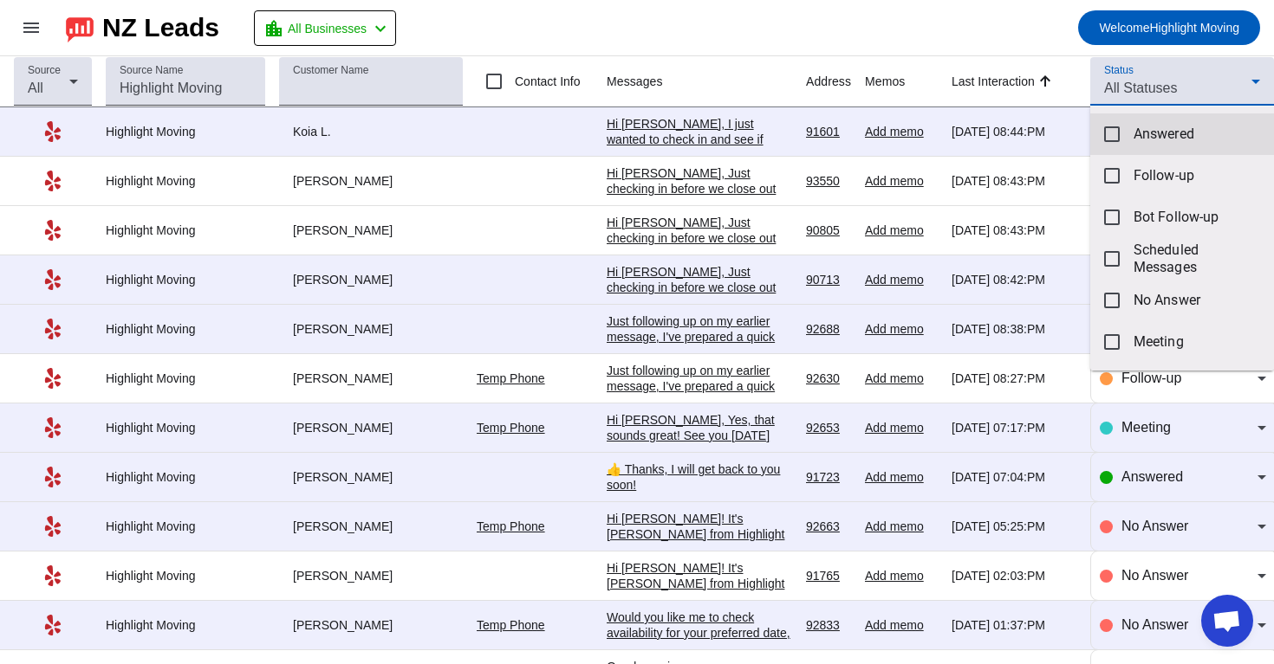
click at [1150, 133] on span "Answered" at bounding box center [1196, 134] width 126 height 17
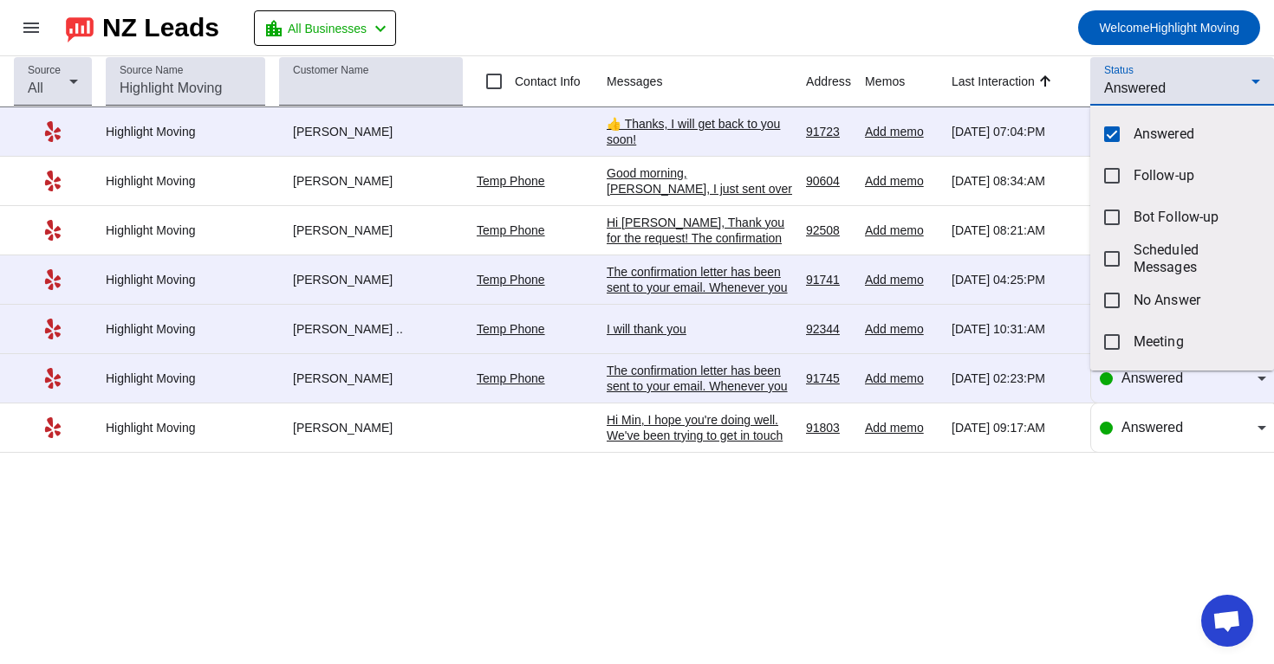
click at [920, 17] on div at bounding box center [637, 332] width 1274 height 664
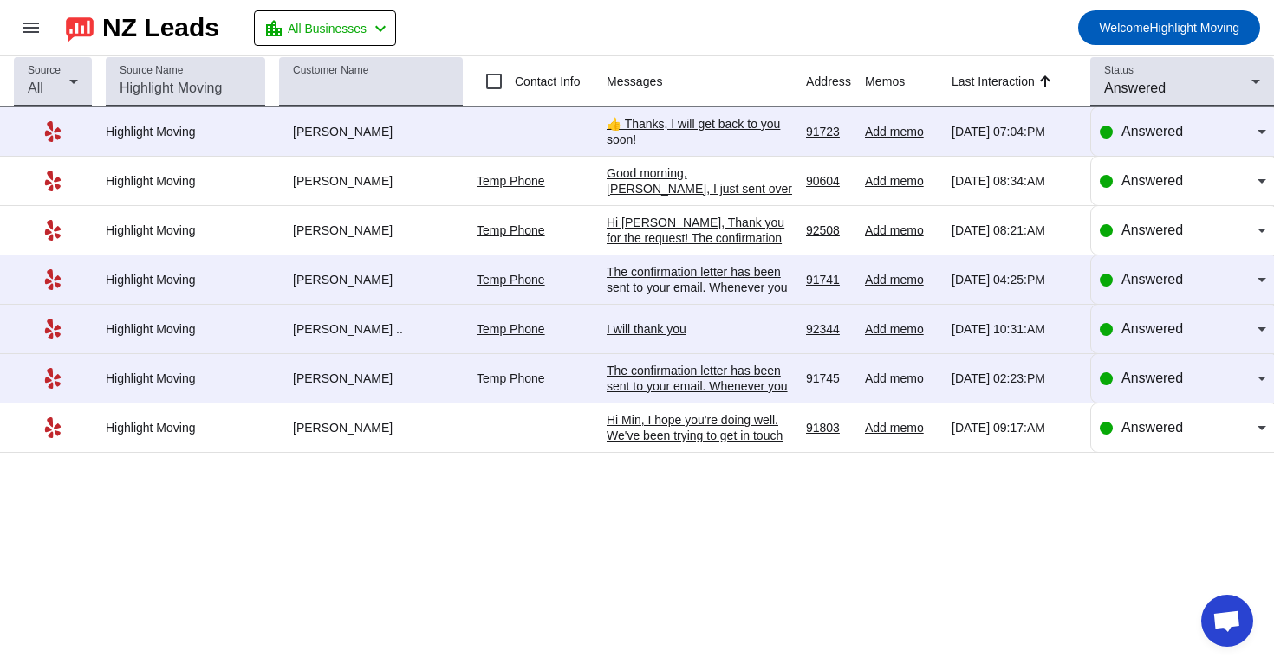
click at [644, 444] on div "Hi Min, I hope you're doing well. We've been trying to get in touch regarding y…" at bounding box center [698, 583] width 185 height 343
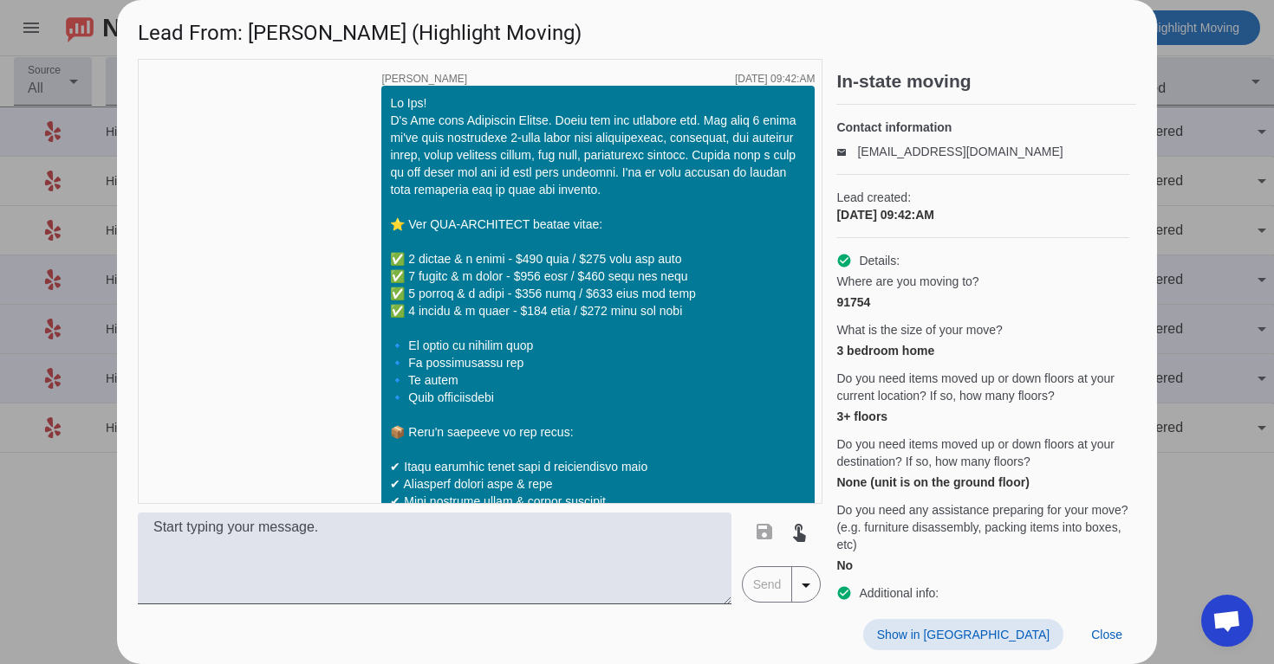
scroll to position [2246, 0]
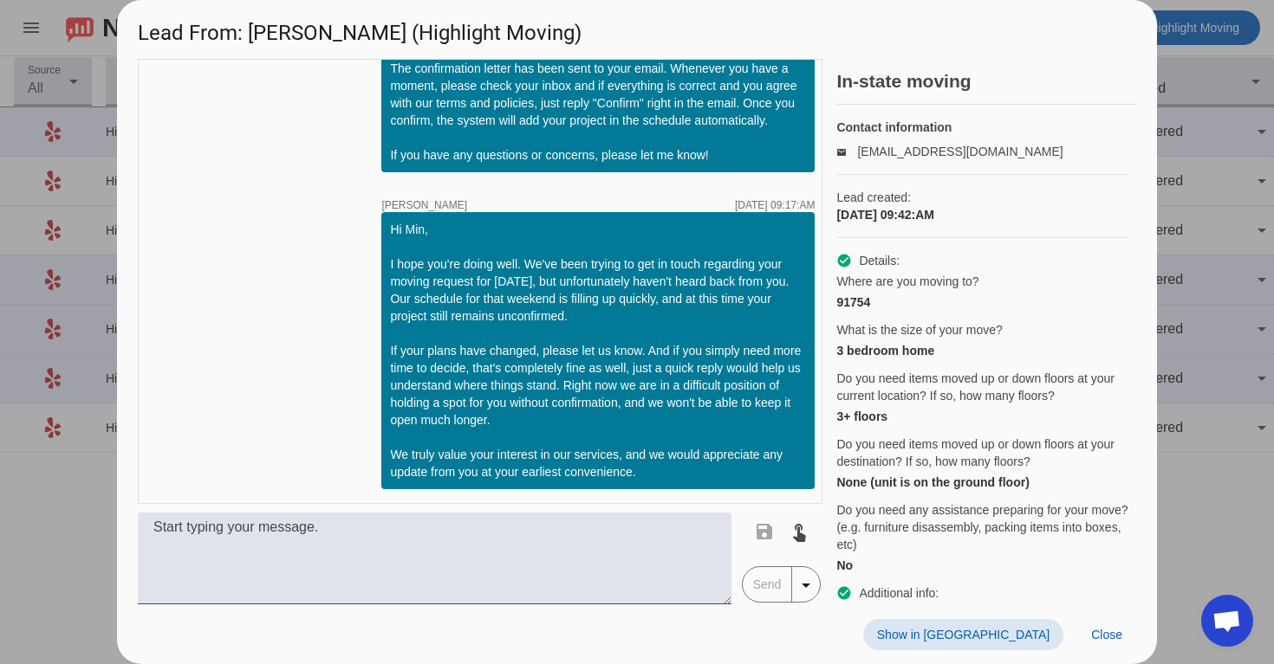
click at [992, 635] on span "Show in [GEOGRAPHIC_DATA]" at bounding box center [963, 635] width 172 height 14
click at [1105, 634] on span "Close" at bounding box center [1106, 635] width 31 height 14
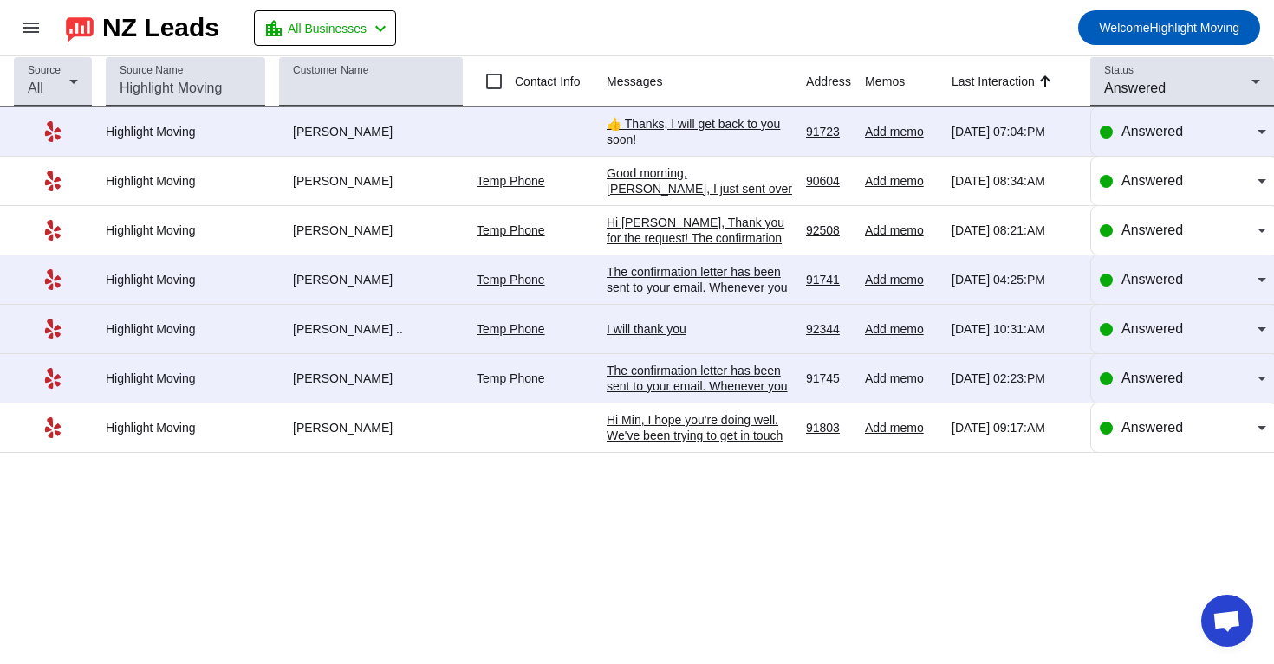
click at [740, 127] on div "👍 Thanks, I will get back to you soon!" at bounding box center [698, 131] width 185 height 31
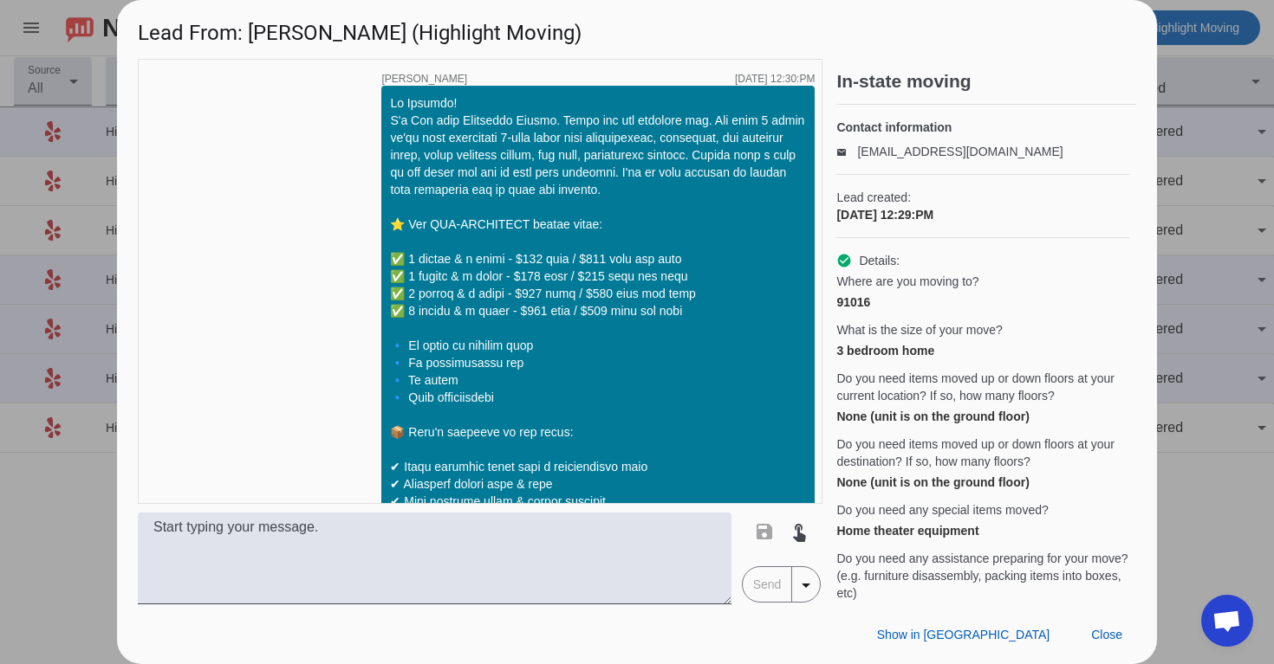
scroll to position [1246, 0]
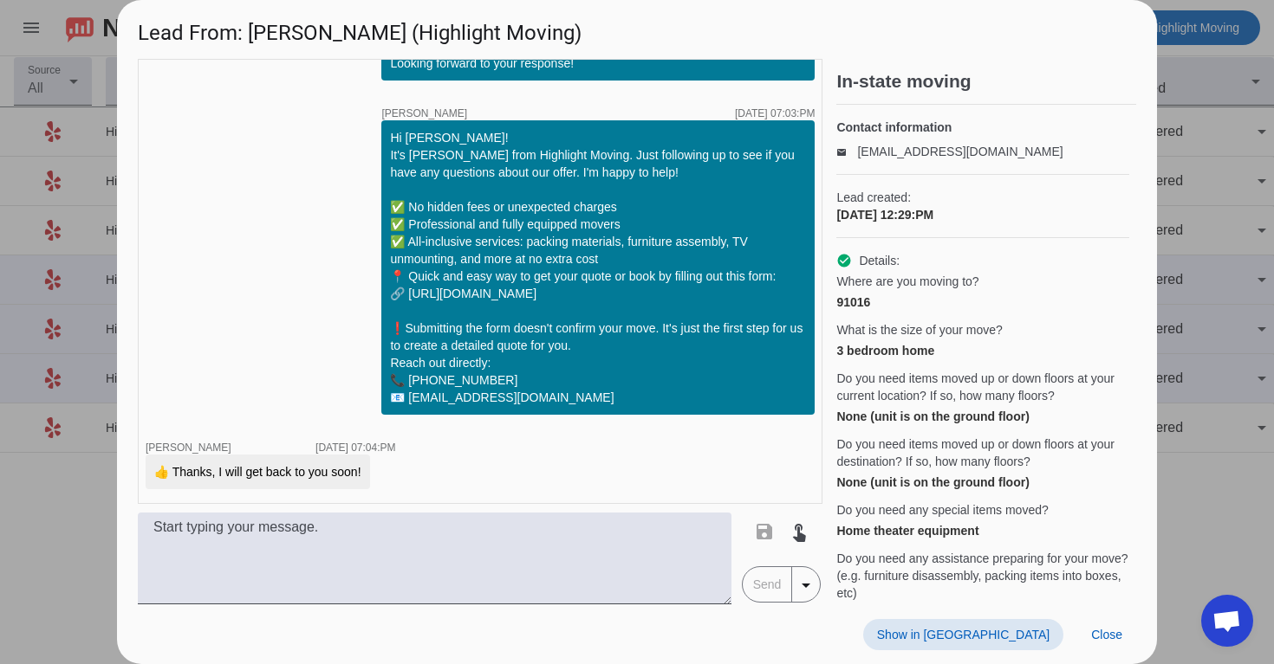
click at [1016, 641] on span "Show in [GEOGRAPHIC_DATA]" at bounding box center [963, 635] width 172 height 14
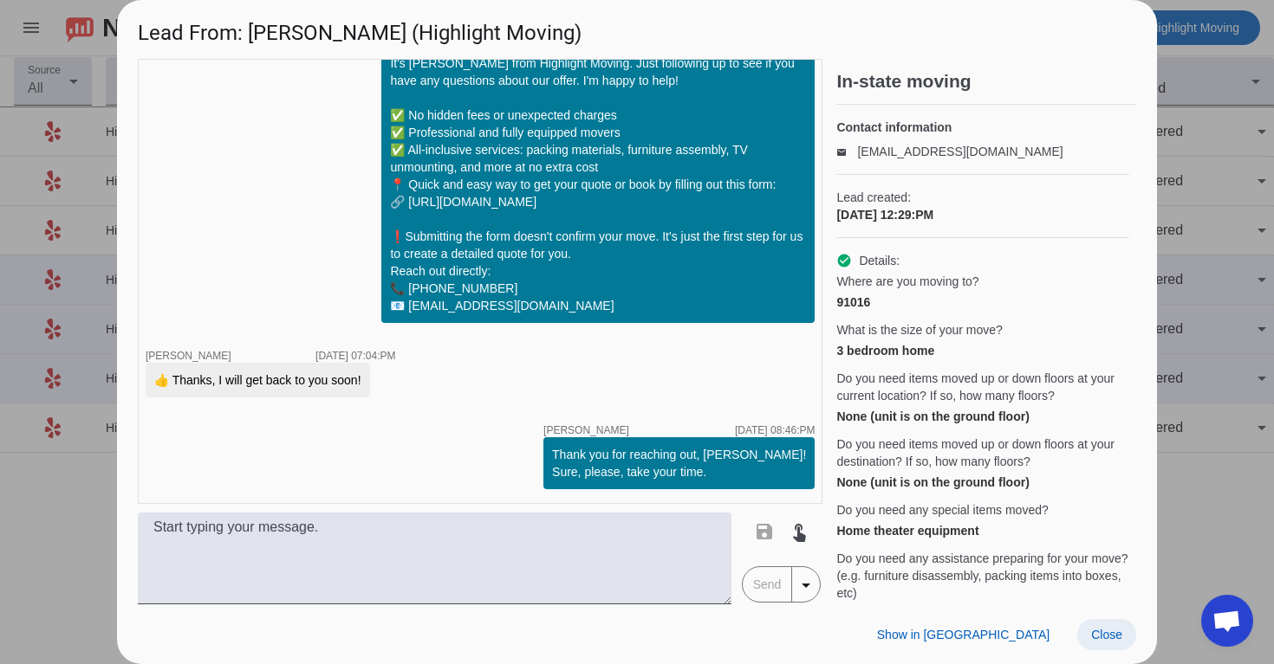
click at [1091, 633] on span "Close" at bounding box center [1106, 635] width 31 height 14
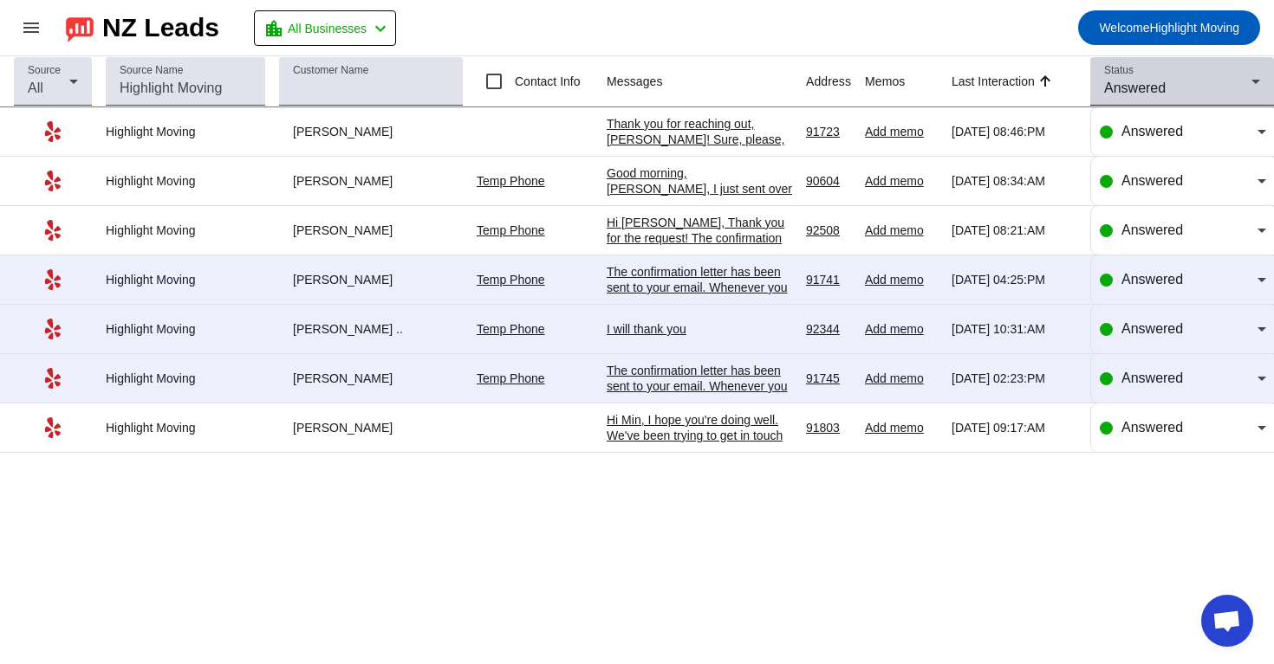
click at [1185, 68] on div "Status Answered" at bounding box center [1182, 81] width 156 height 49
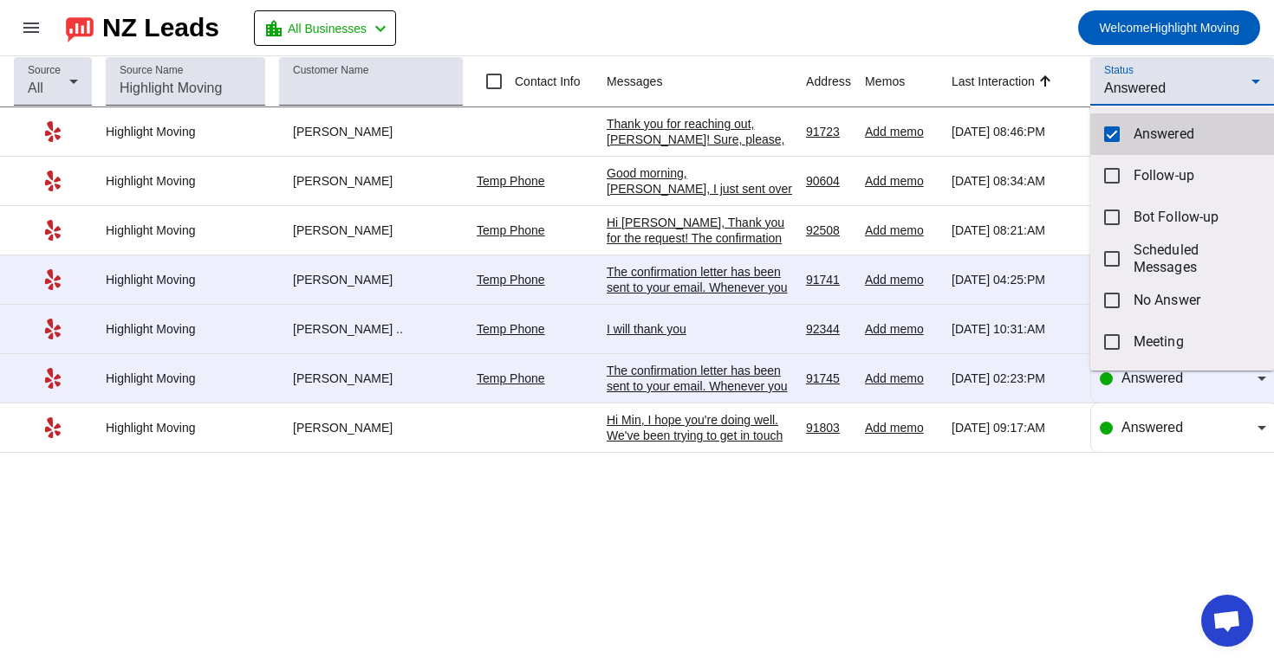
click at [1113, 140] on mat-pseudo-checkbox at bounding box center [1112, 134] width 16 height 16
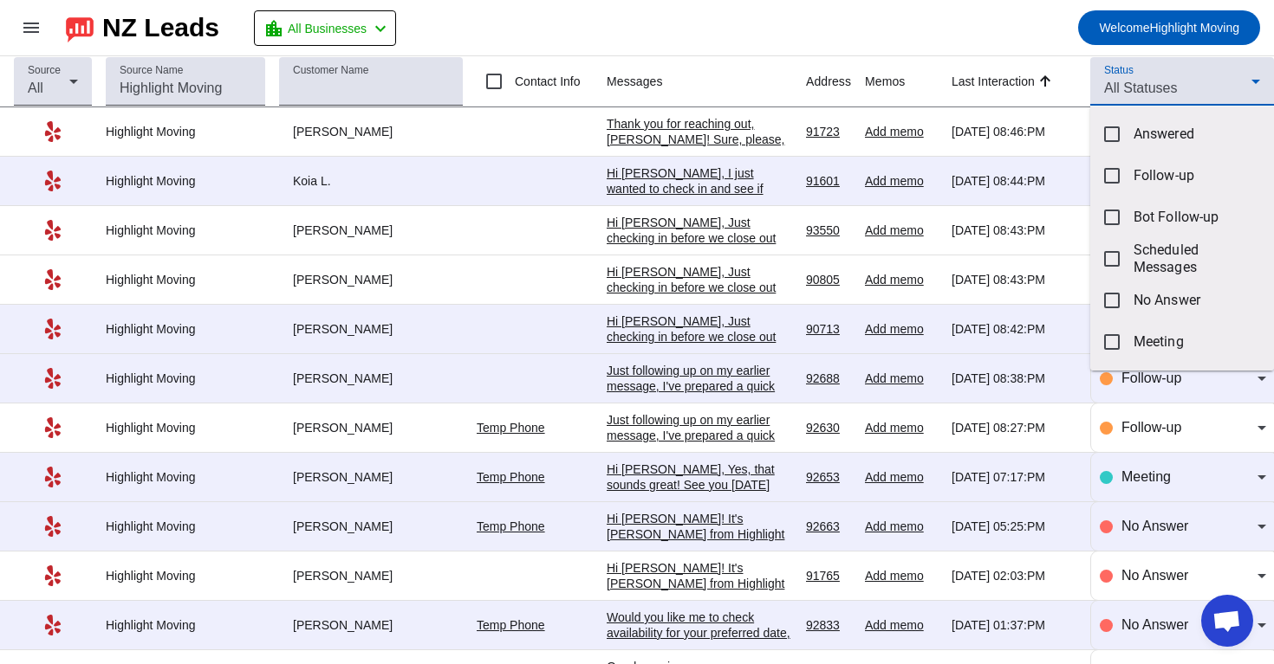
click at [997, 24] on div at bounding box center [637, 332] width 1274 height 664
